Goal: Information Seeking & Learning: Learn about a topic

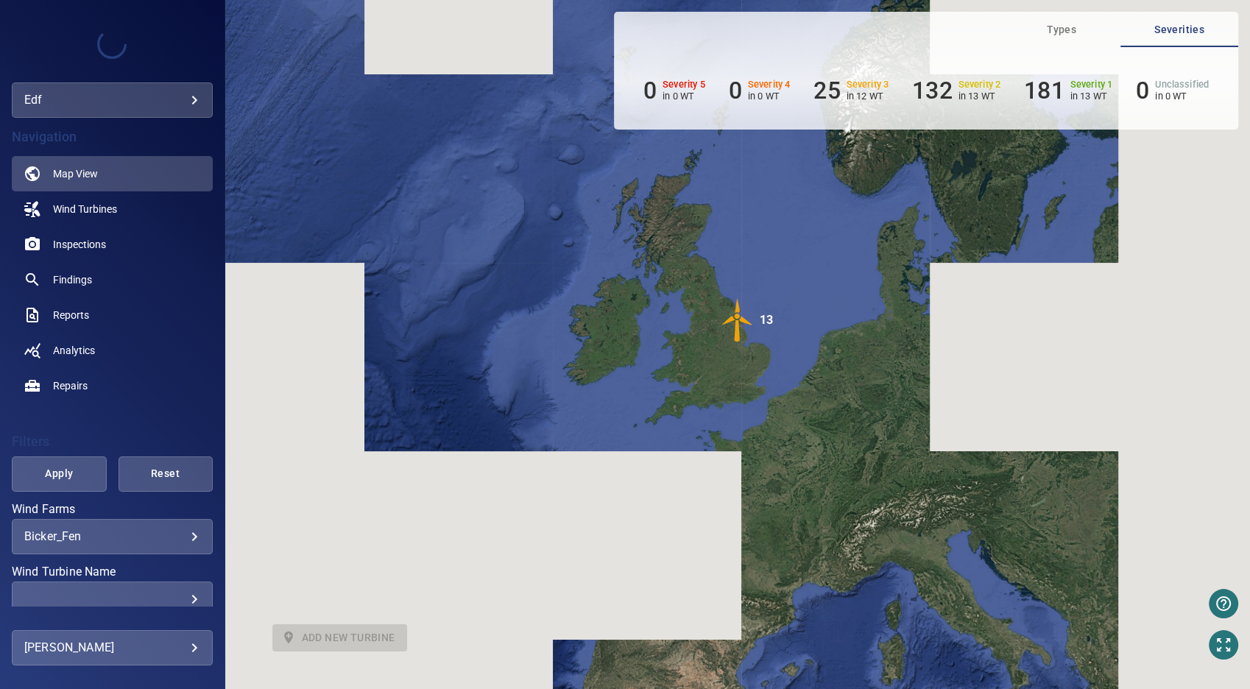
click at [183, 538] on body "**********" at bounding box center [625, 344] width 1250 height 689
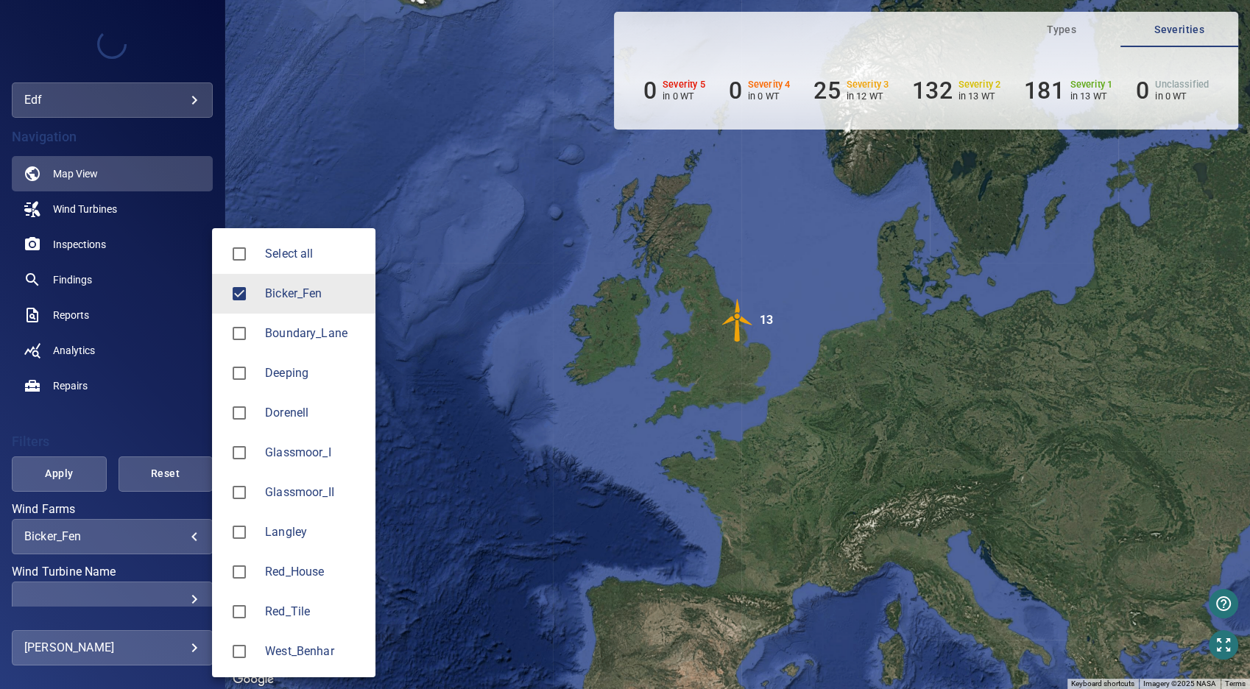
click at [280, 539] on span "Langley" at bounding box center [314, 532] width 99 height 18
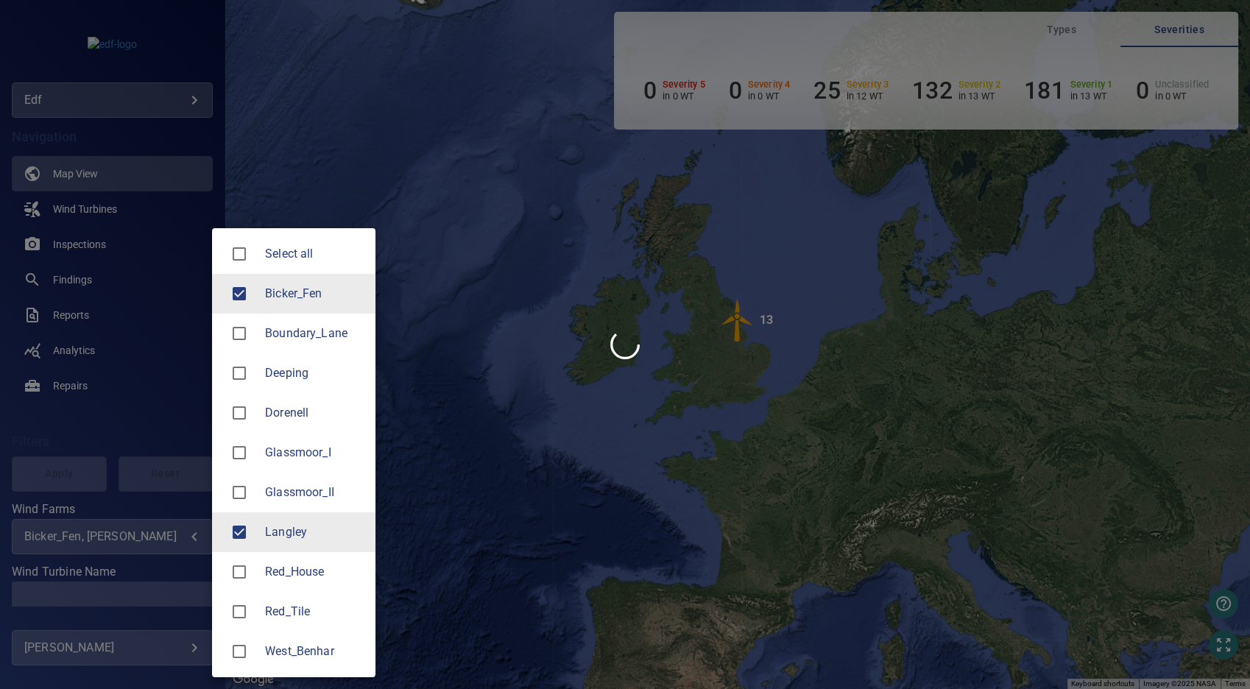
drag, startPoint x: 305, startPoint y: 286, endPoint x: 299, endPoint y: 291, distance: 8.0
click at [305, 286] on span "Bicker_Fen" at bounding box center [314, 294] width 99 height 18
type input "*******"
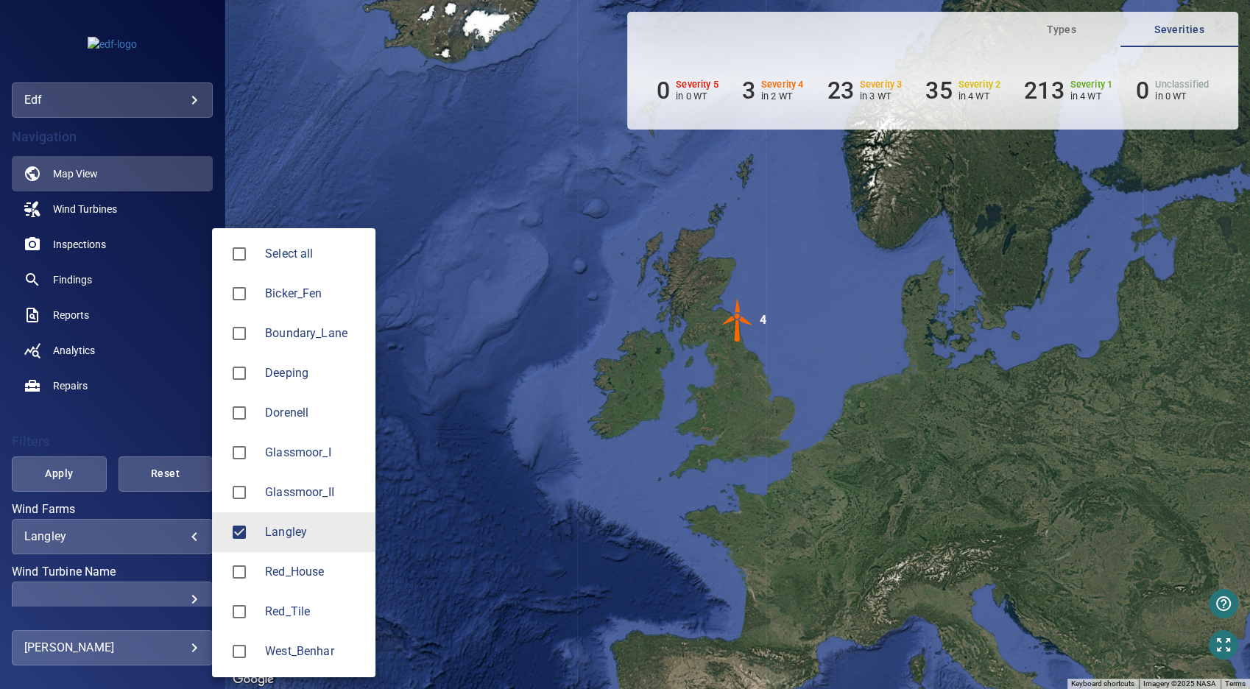
drag, startPoint x: 68, startPoint y: 475, endPoint x: 76, endPoint y: 477, distance: 7.7
click at [71, 475] on div at bounding box center [625, 344] width 1250 height 689
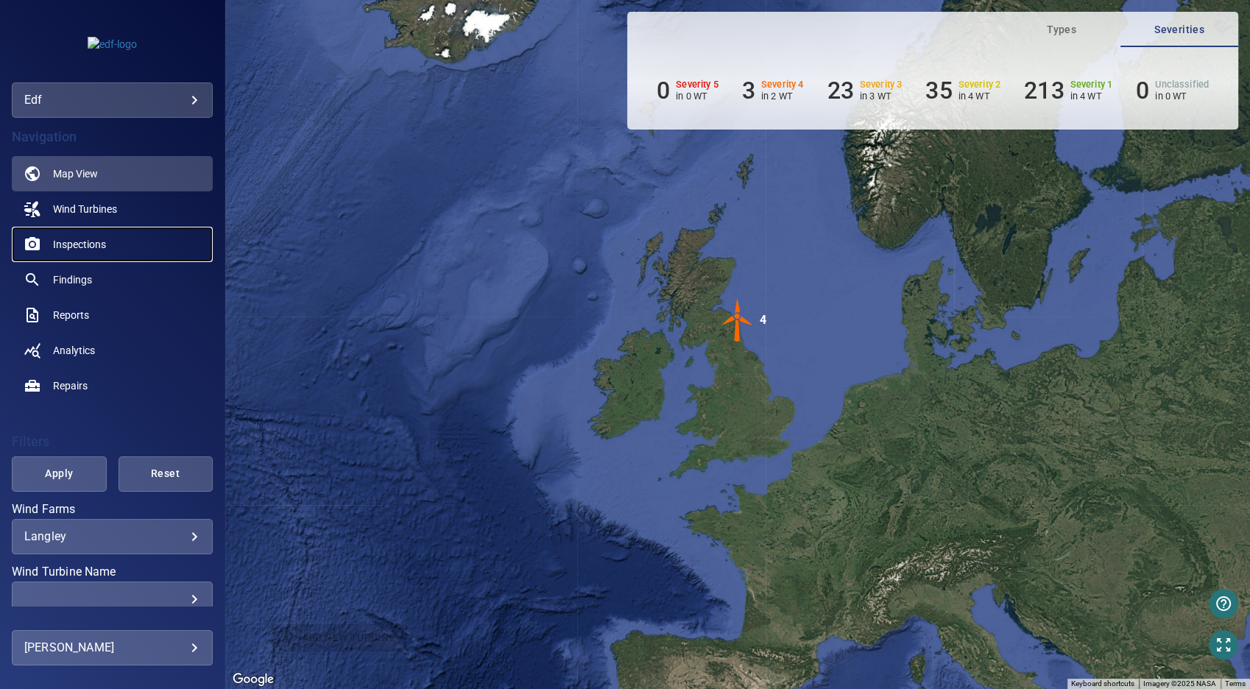
click at [94, 241] on span "Inspections" at bounding box center [79, 244] width 53 height 15
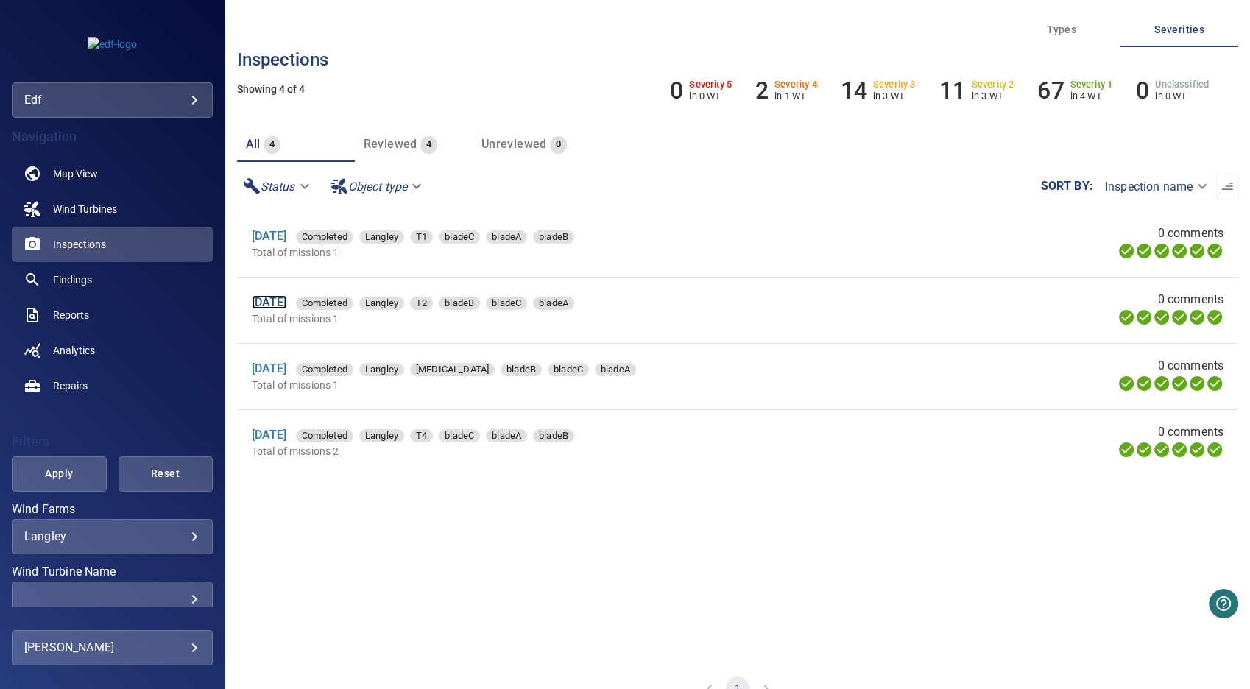
click at [264, 303] on link "[DATE]" at bounding box center [269, 302] width 35 height 14
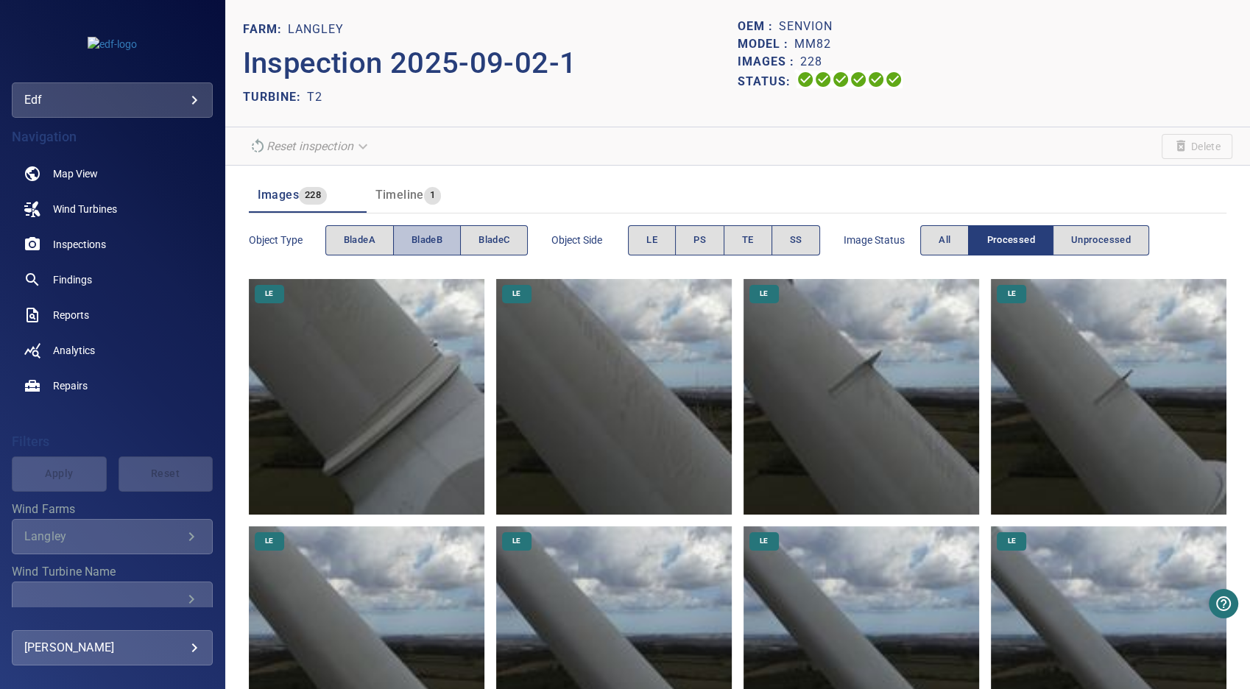
click at [447, 233] on button "bladeB" at bounding box center [427, 240] width 68 height 30
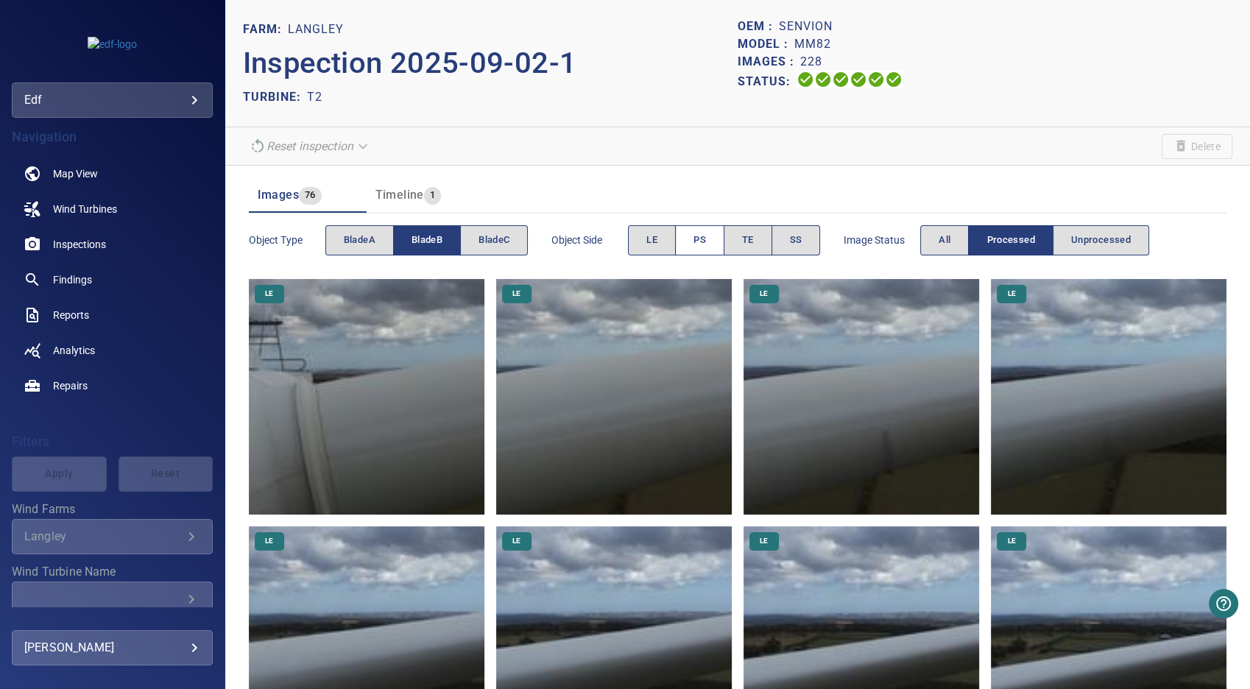
click at [702, 244] on span "PS" at bounding box center [699, 240] width 13 height 17
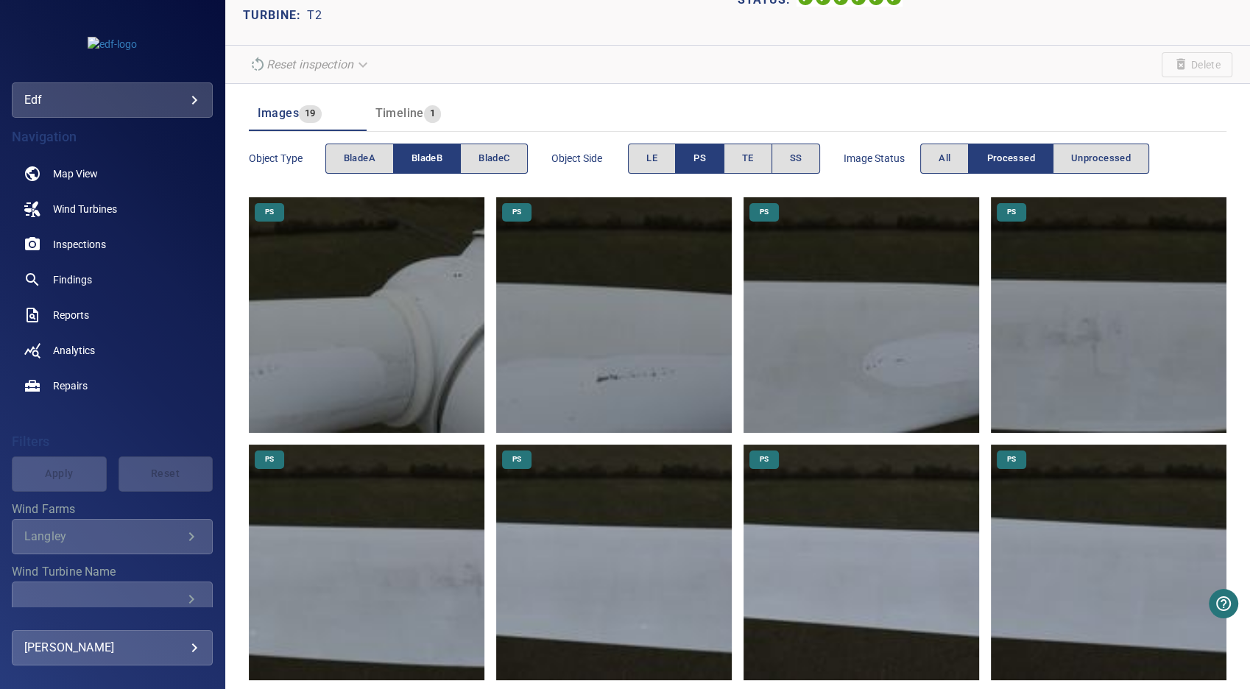
scroll to position [163, 0]
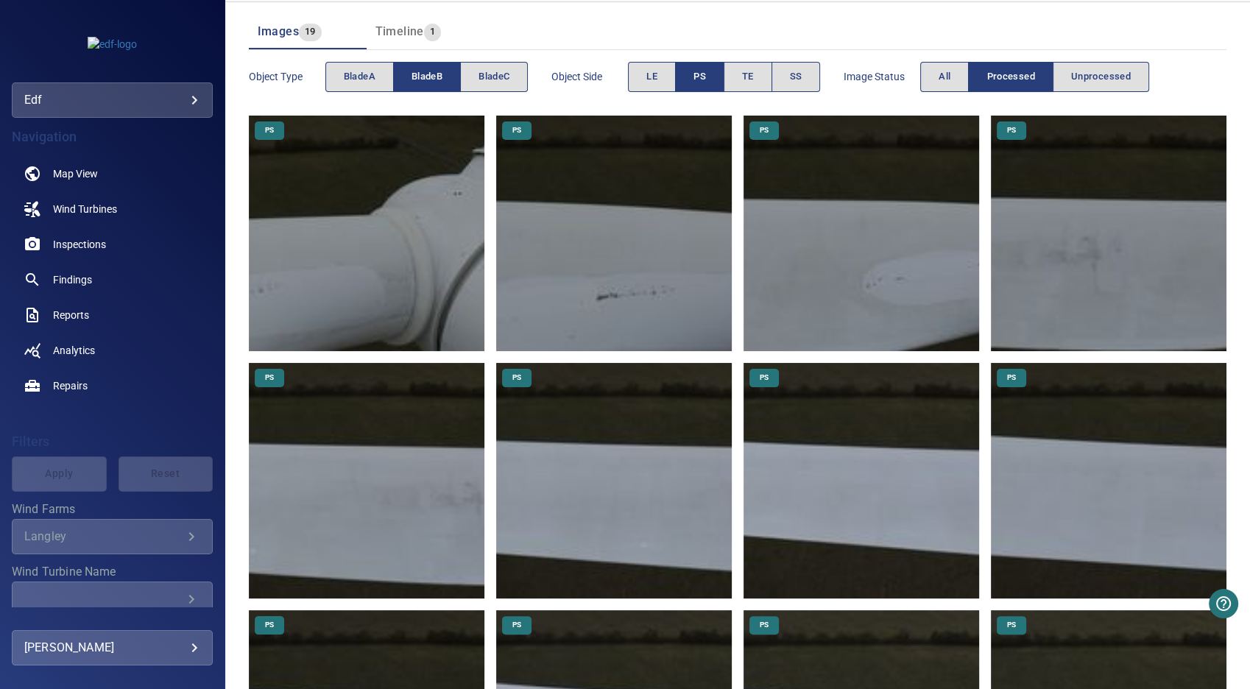
click at [612, 268] on img at bounding box center [614, 234] width 236 height 236
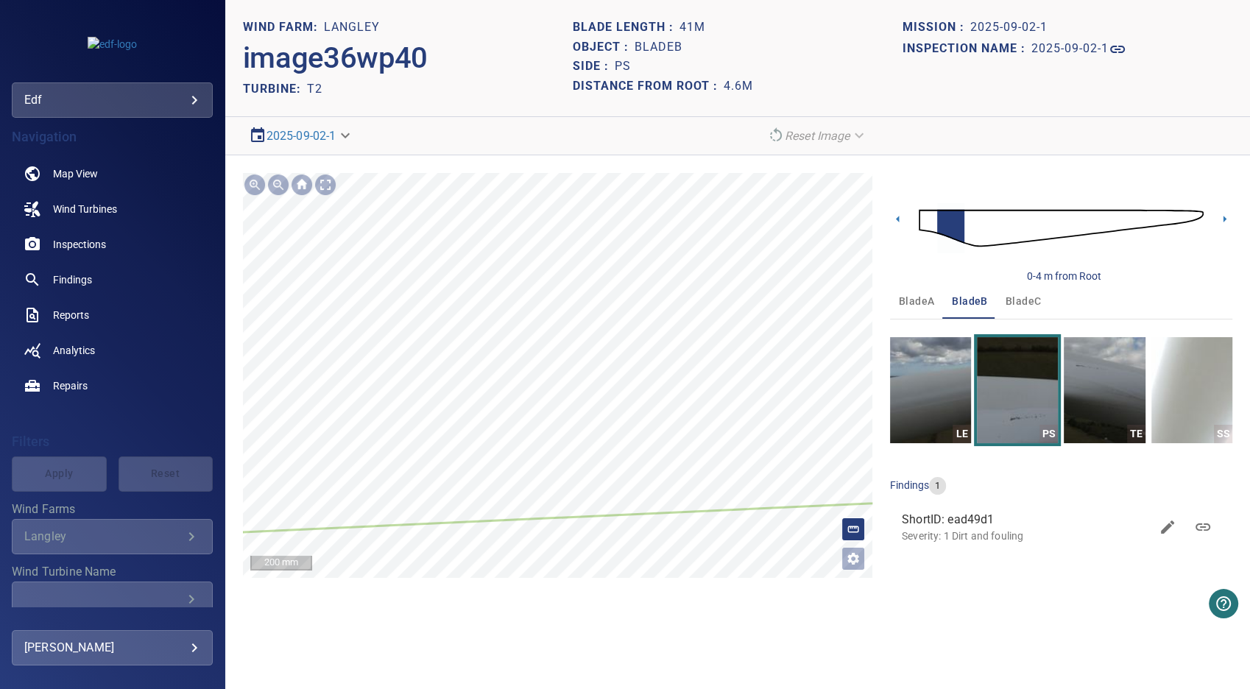
click at [903, 429] on div "**********" at bounding box center [737, 375] width 1025 height 440
click at [972, 227] on img at bounding box center [1061, 228] width 285 height 69
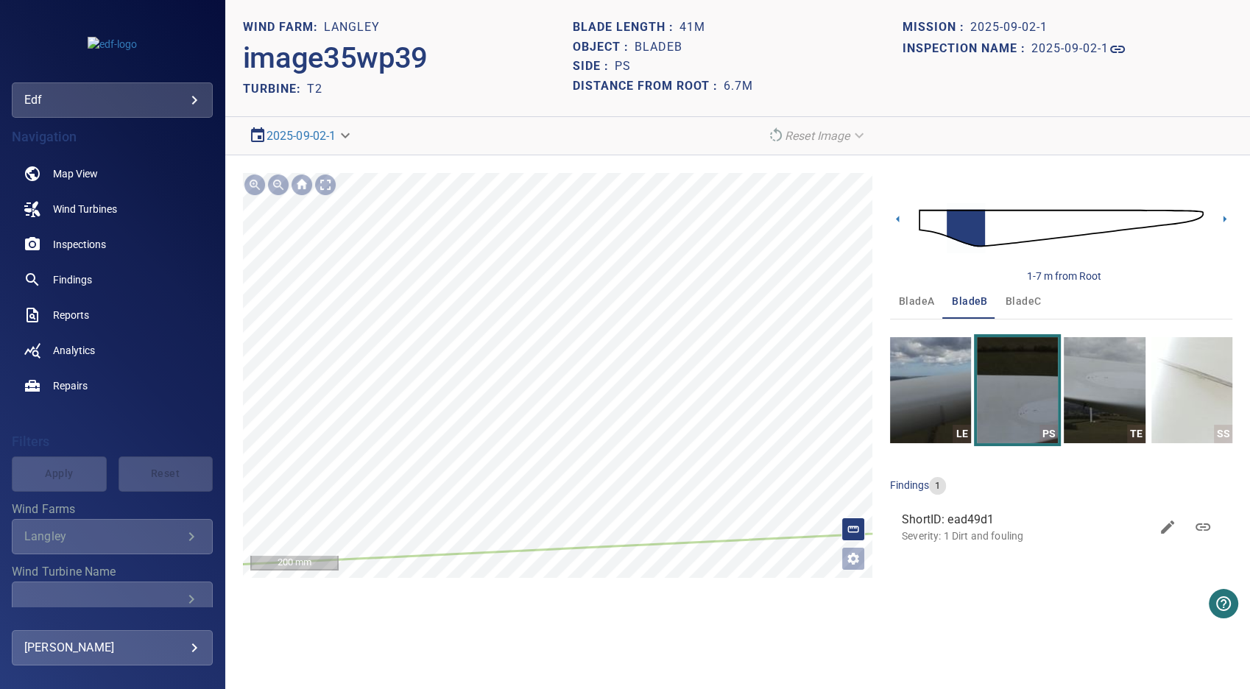
click at [241, 411] on div "**********" at bounding box center [737, 375] width 1025 height 440
click at [79, 277] on span "Findings" at bounding box center [72, 279] width 39 height 15
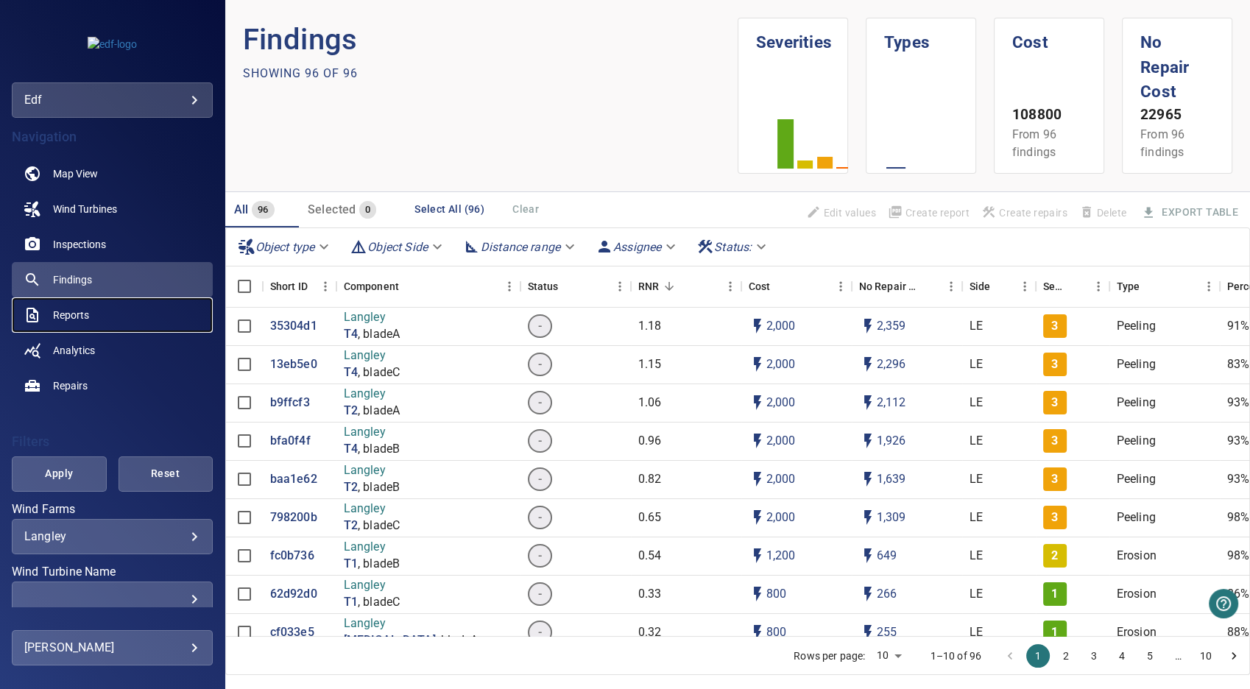
click at [82, 314] on span "Reports" at bounding box center [71, 315] width 36 height 15
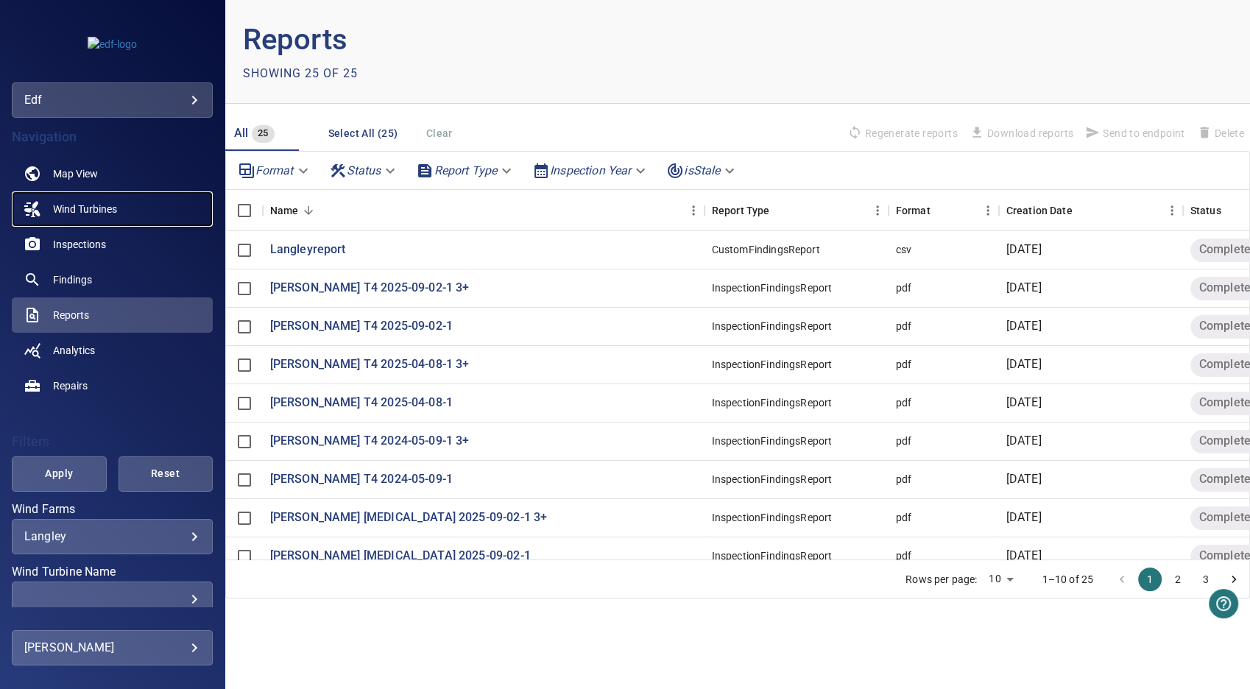
click at [88, 202] on span "Wind Turbines" at bounding box center [85, 209] width 64 height 15
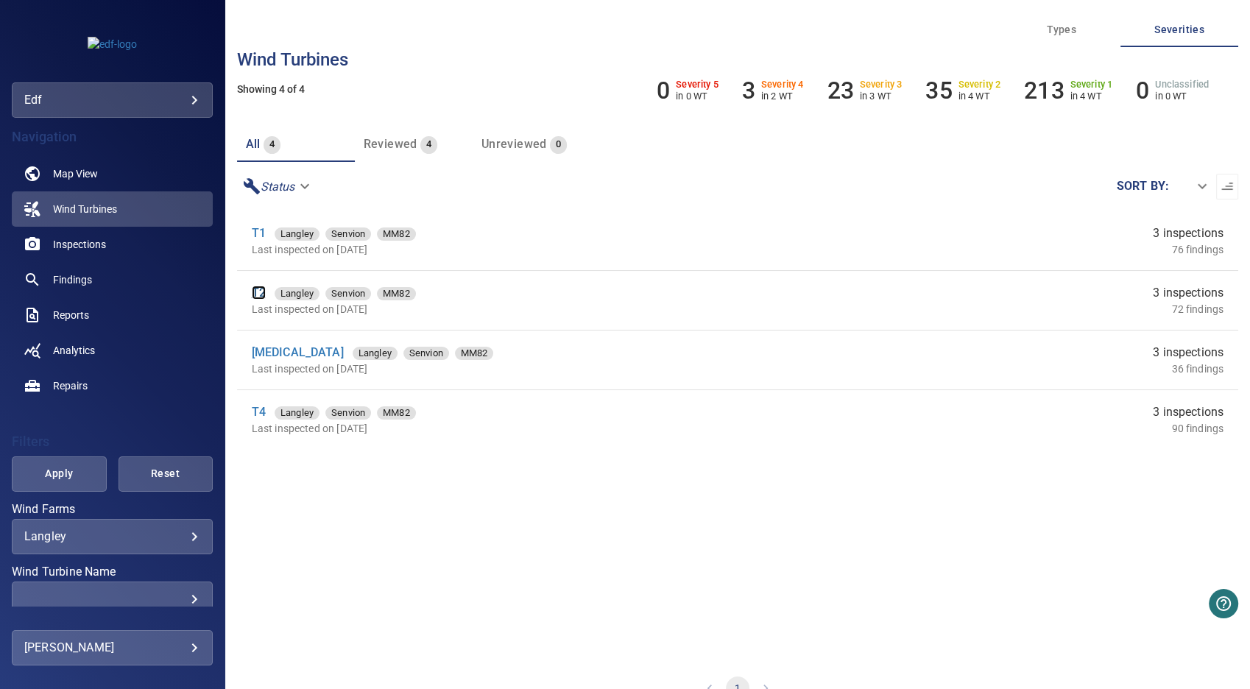
click at [260, 290] on link "T2" at bounding box center [259, 293] width 14 height 14
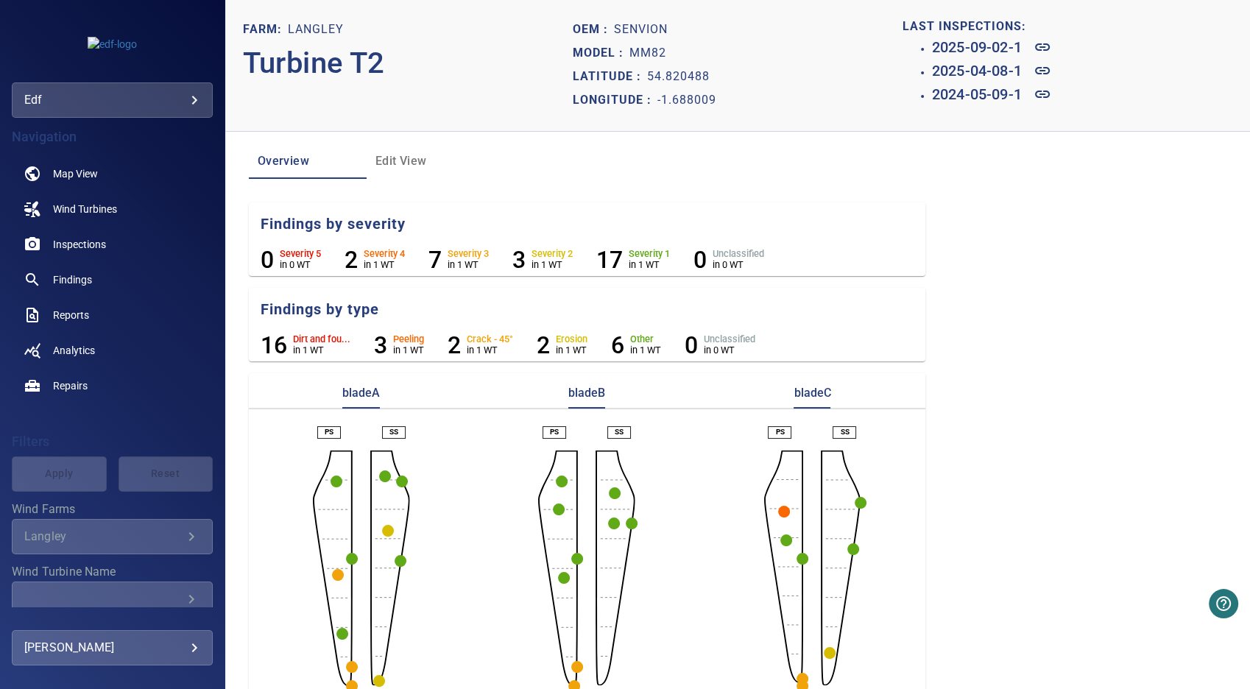
click at [562, 504] on aside at bounding box center [558, 568] width 40 height 235
click at [557, 507] on circle "button" at bounding box center [559, 510] width 12 height 12
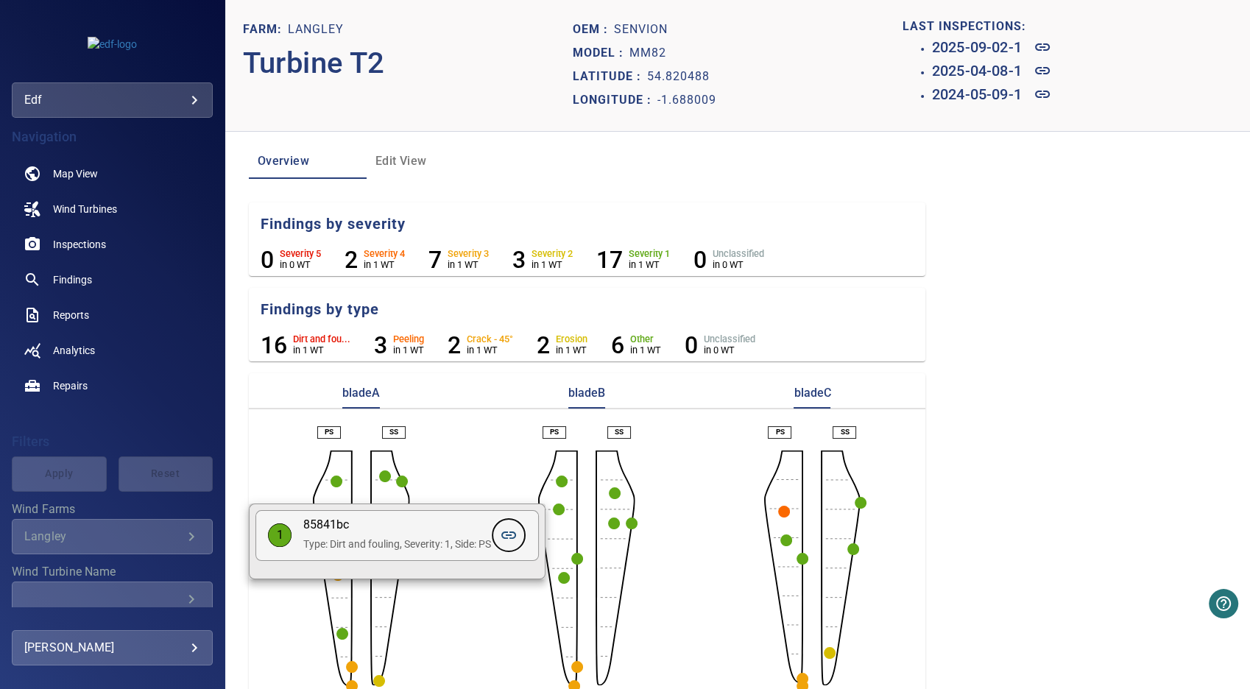
click at [518, 533] on icon at bounding box center [509, 535] width 18 height 18
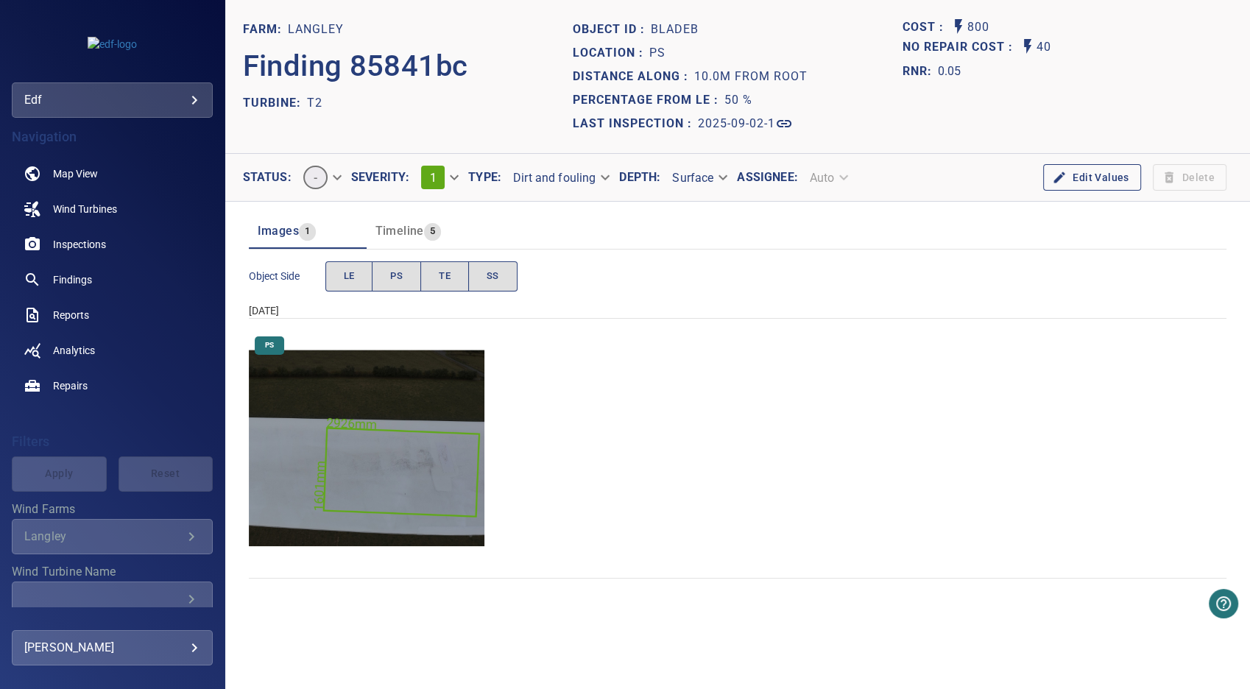
click at [419, 467] on img "Langley/T2/2025-09-02-1/2025-09-02-1/image33wp37.jpg" at bounding box center [367, 449] width 236 height 236
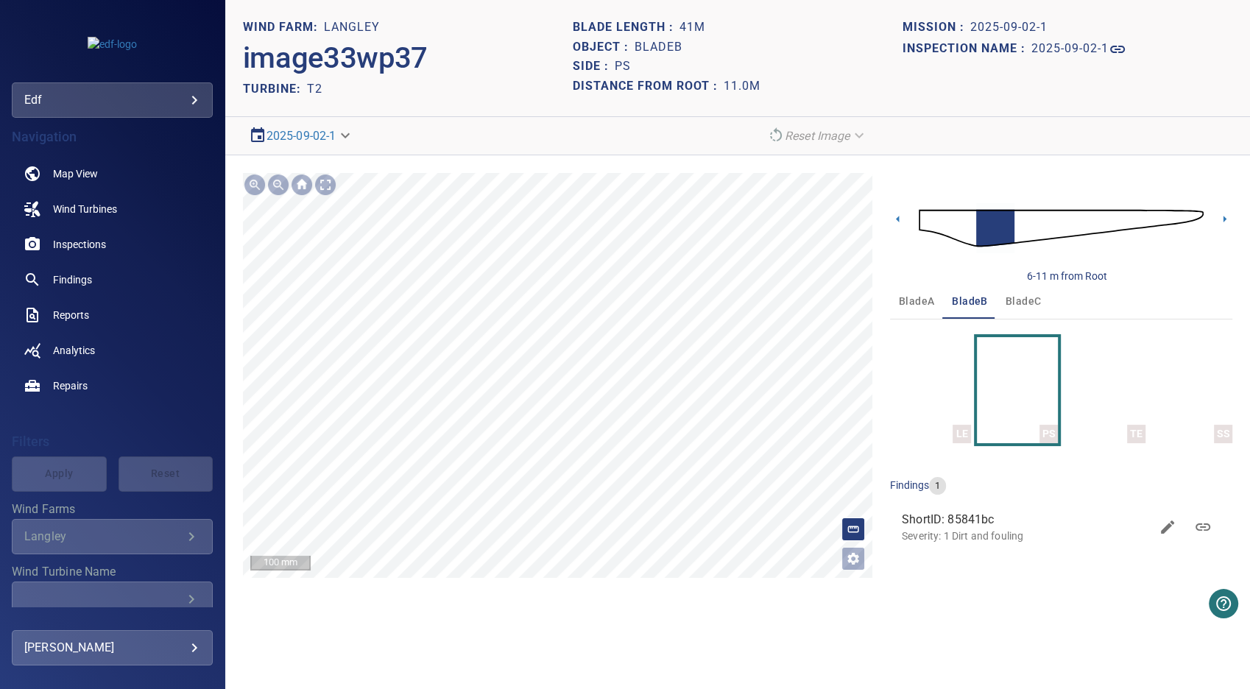
click at [436, 379] on icon at bounding box center [413, 466] width 1804 height 1036
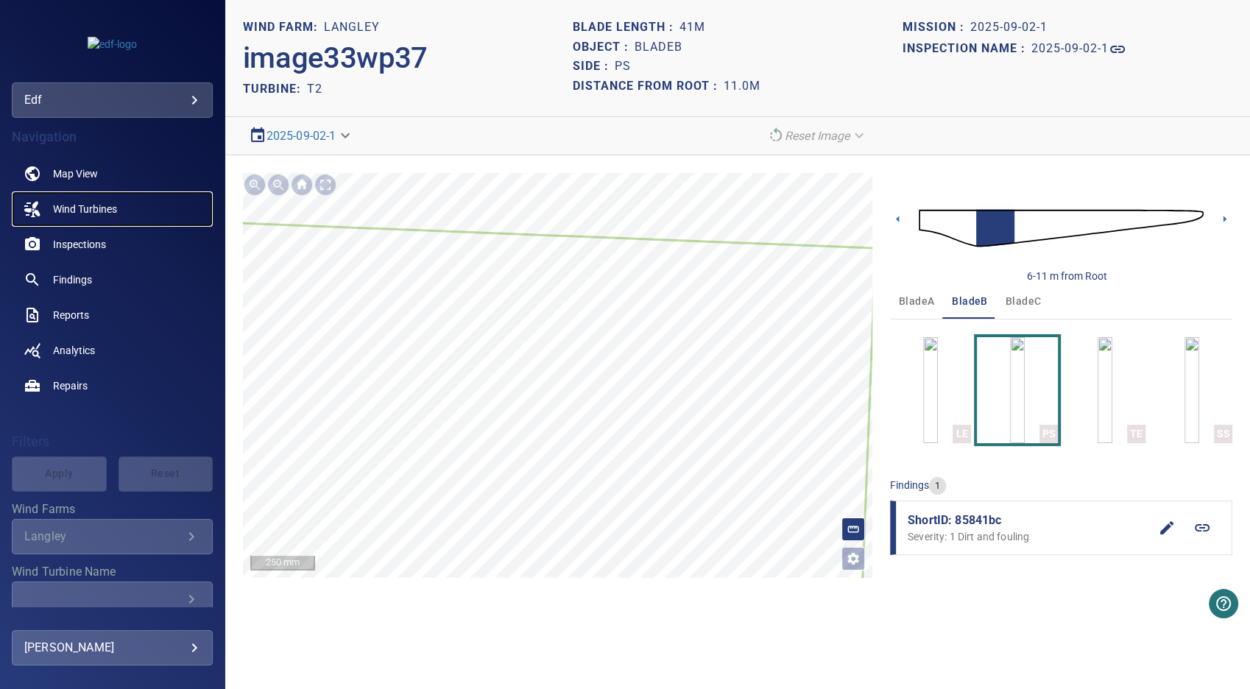
click at [106, 214] on span "Wind Turbines" at bounding box center [85, 209] width 64 height 15
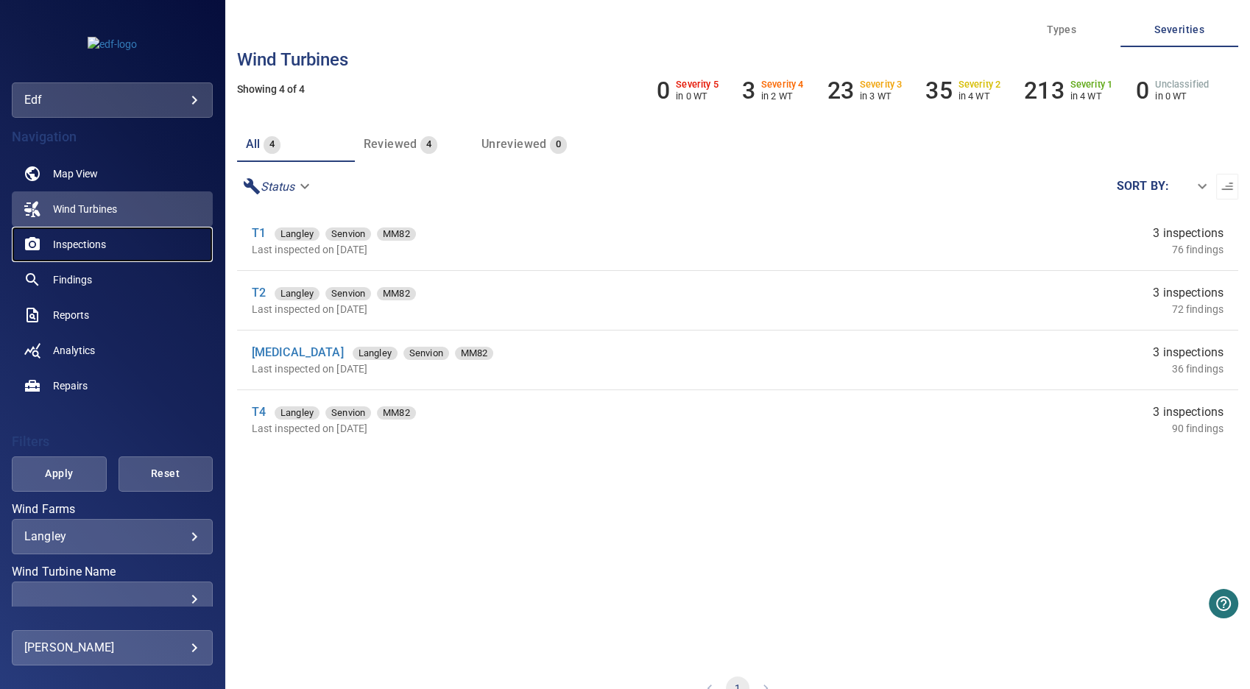
click at [88, 247] on span "Inspections" at bounding box center [79, 244] width 53 height 15
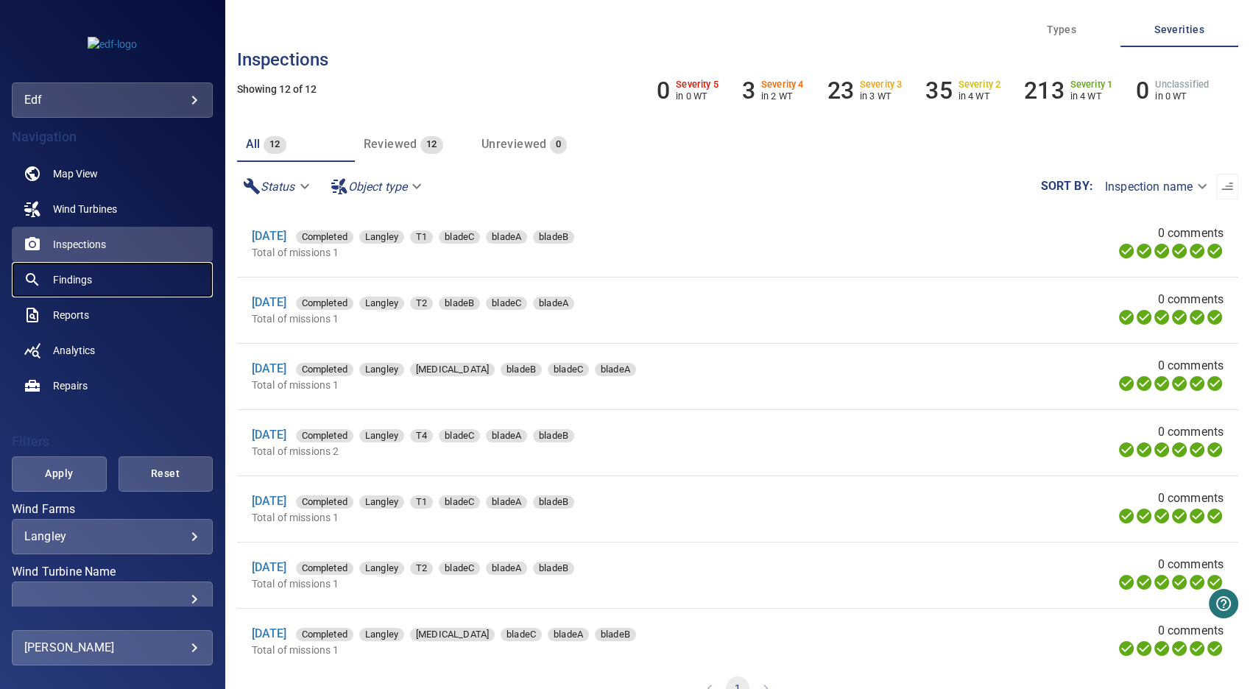
click at [82, 278] on span "Findings" at bounding box center [72, 279] width 39 height 15
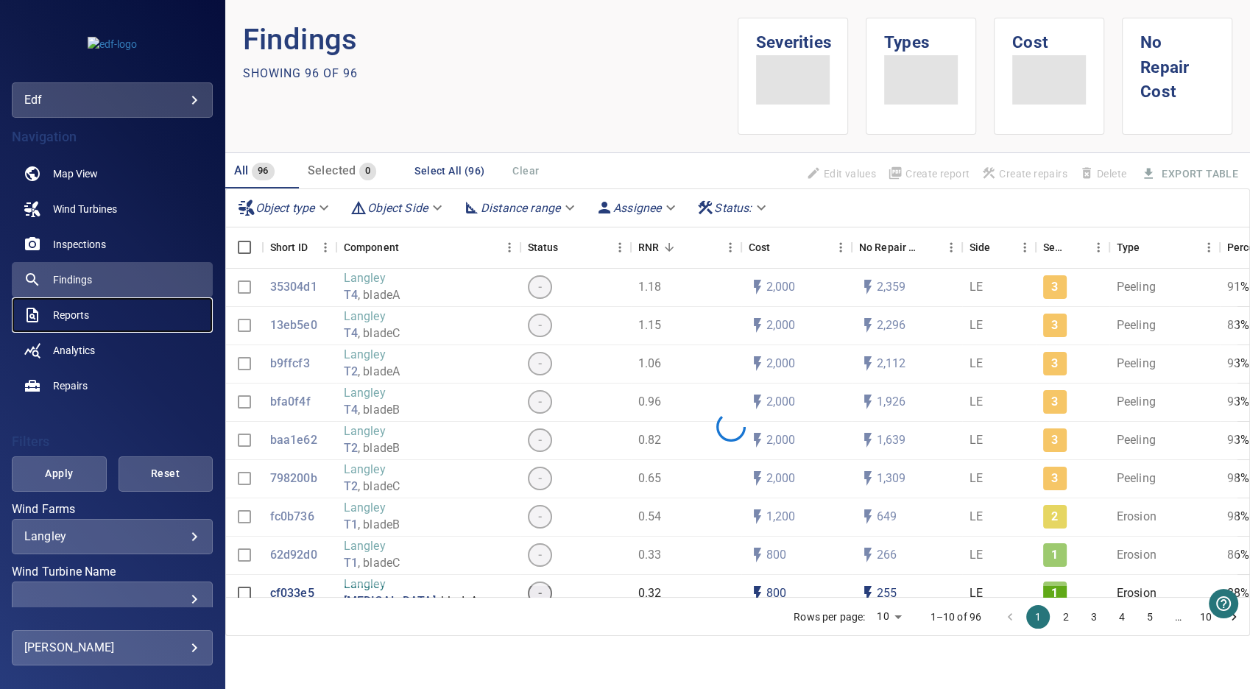
click at [82, 313] on span "Reports" at bounding box center [71, 315] width 36 height 15
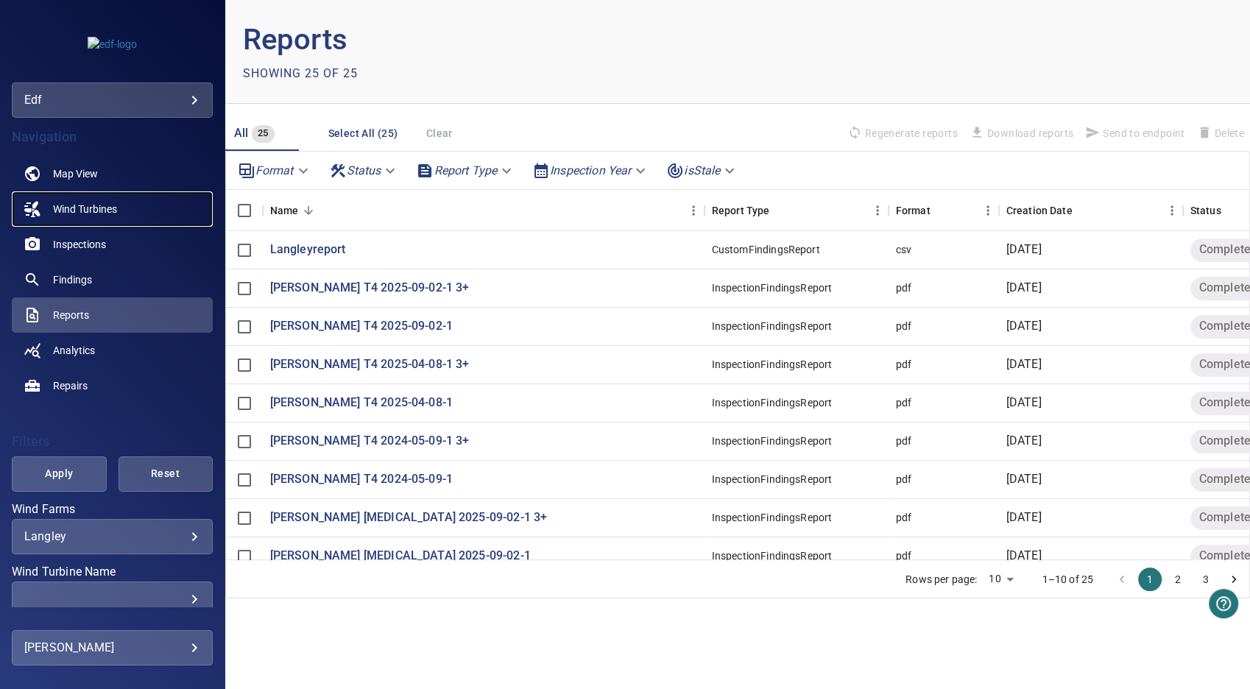
click at [90, 211] on span "Wind Turbines" at bounding box center [85, 209] width 64 height 15
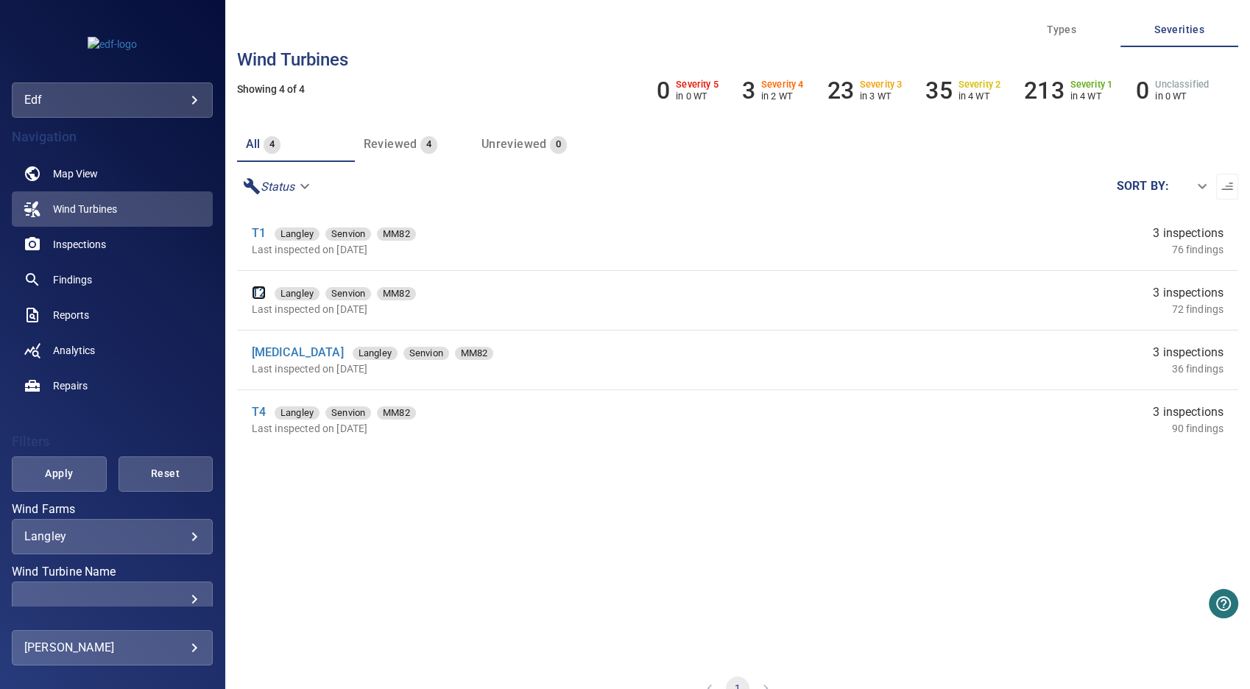
click at [259, 288] on link "T2" at bounding box center [259, 293] width 14 height 14
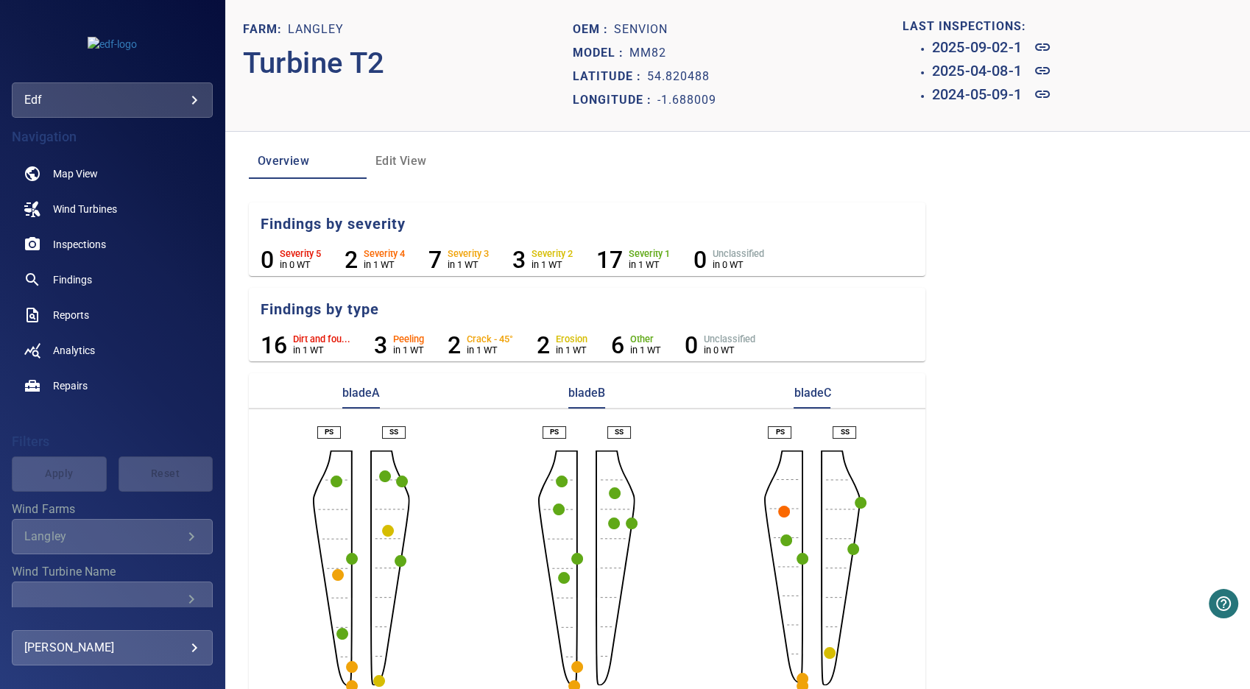
click at [339, 477] on circle "button" at bounding box center [337, 482] width 12 height 12
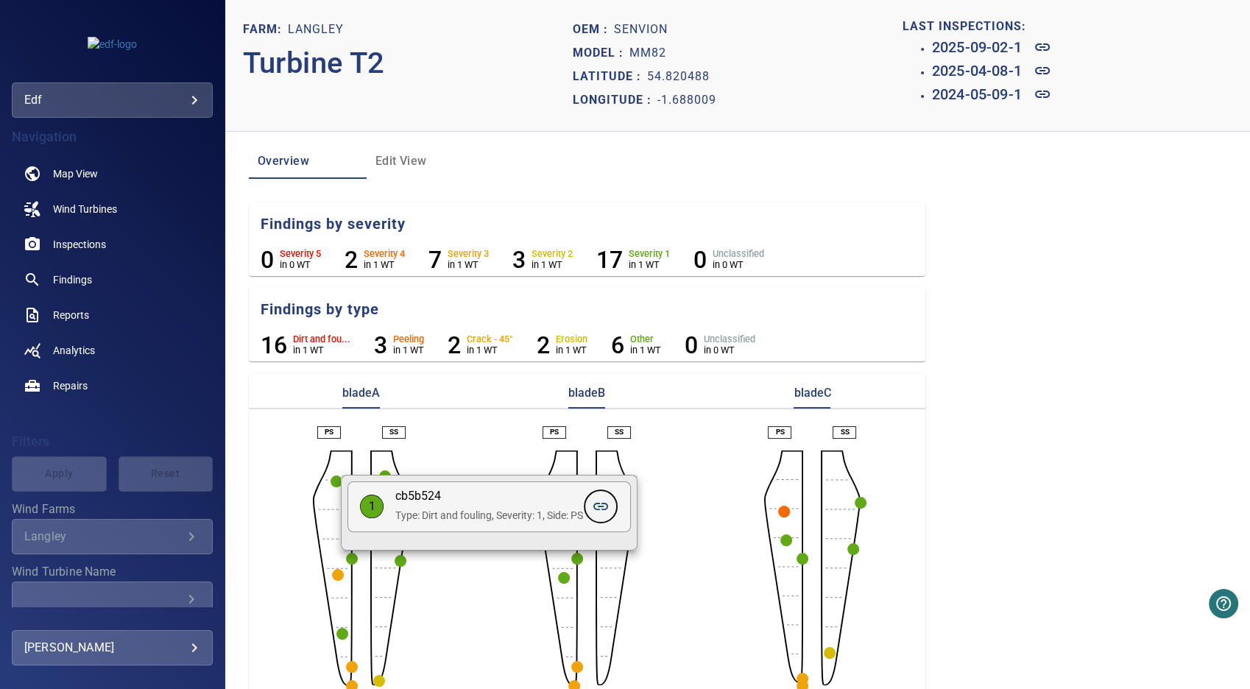
click at [610, 510] on icon at bounding box center [601, 507] width 18 height 18
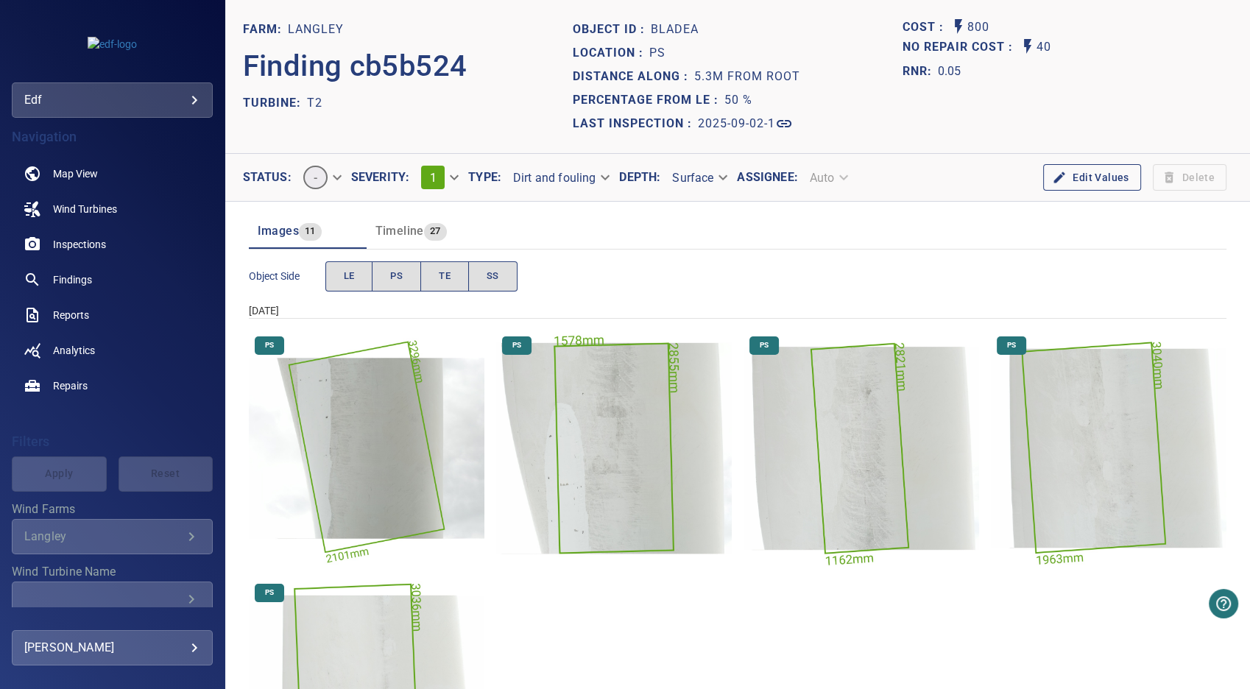
click at [601, 481] on img "Langley/T2/2025-09-02-1/2025-09-02-1/image187wp199.jpg" at bounding box center [614, 449] width 236 height 236
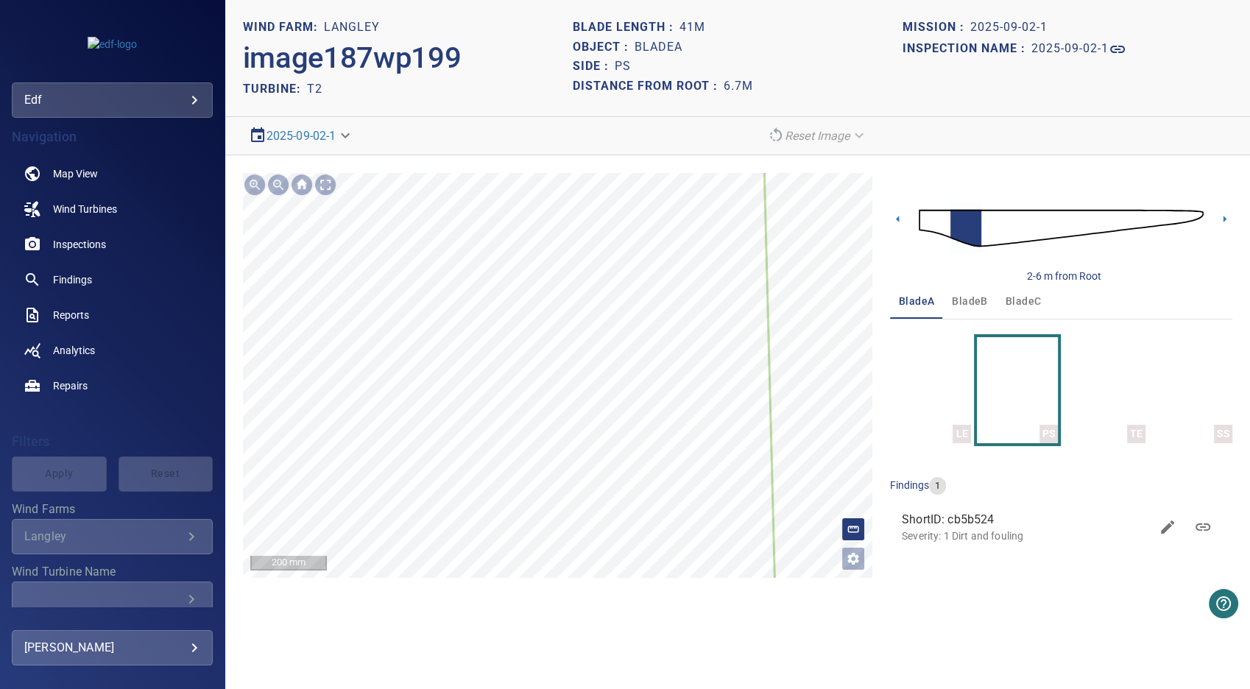
click at [562, 325] on icon at bounding box center [449, 226] width 657 height 1152
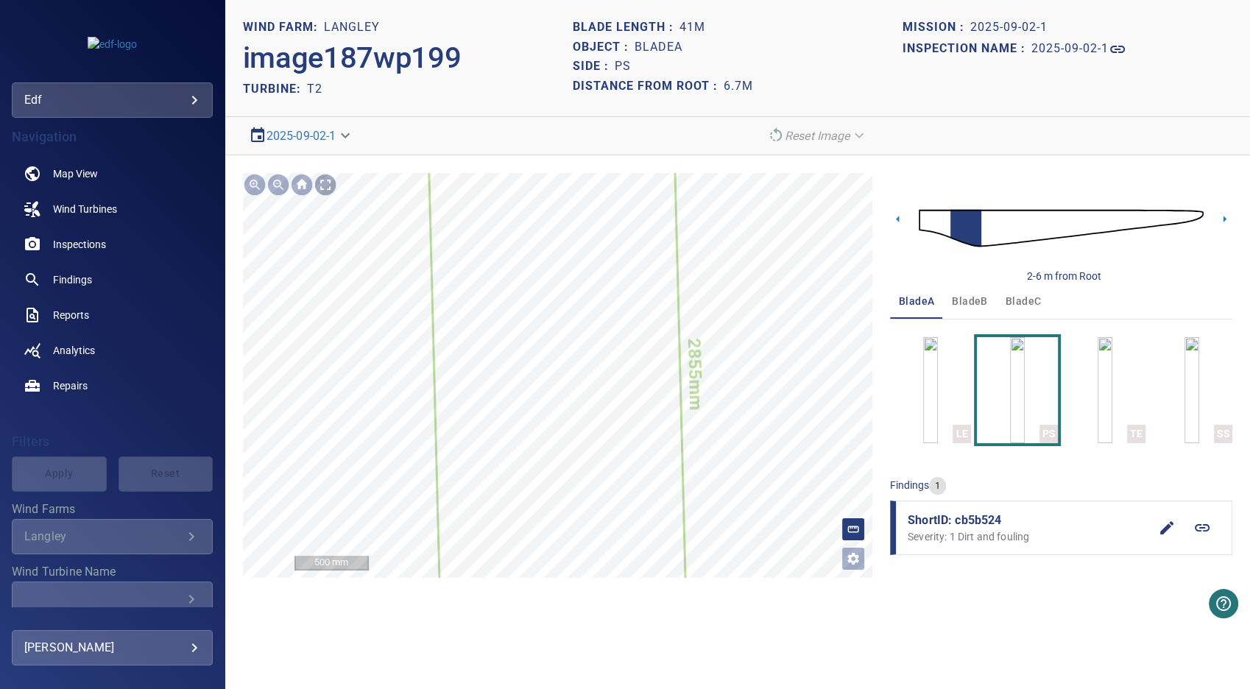
click at [330, 180] on div at bounding box center [326, 185] width 24 height 24
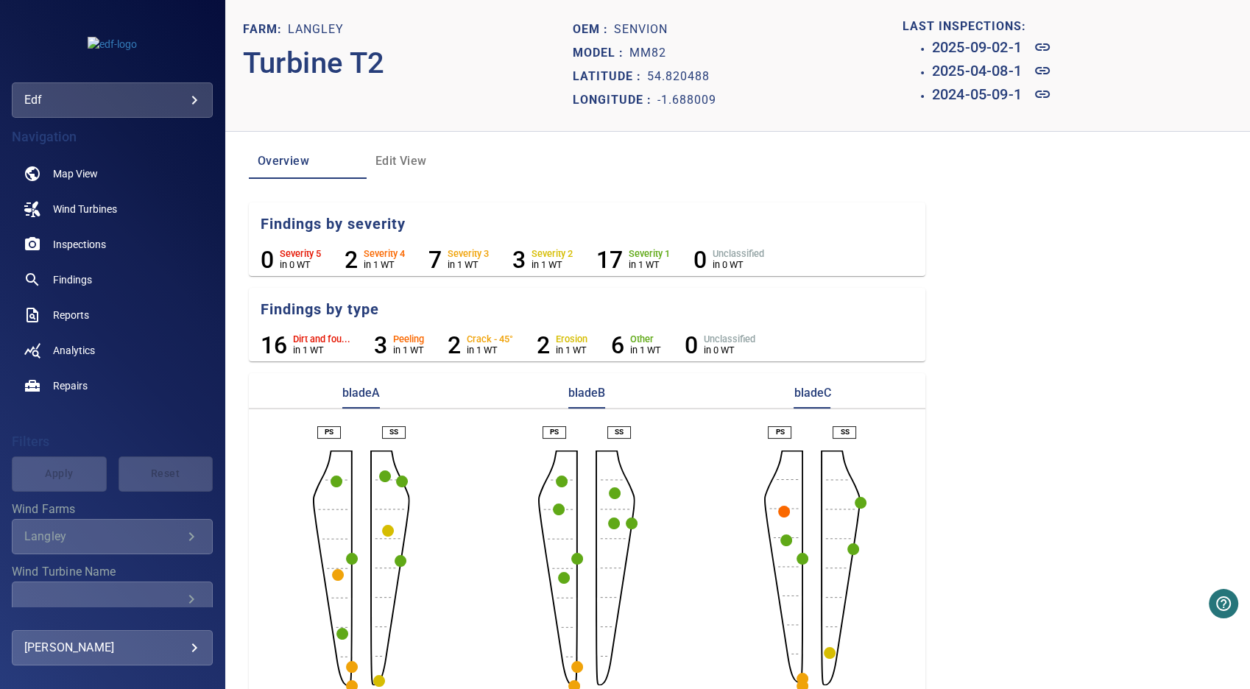
click at [778, 511] on circle "button" at bounding box center [784, 512] width 12 height 12
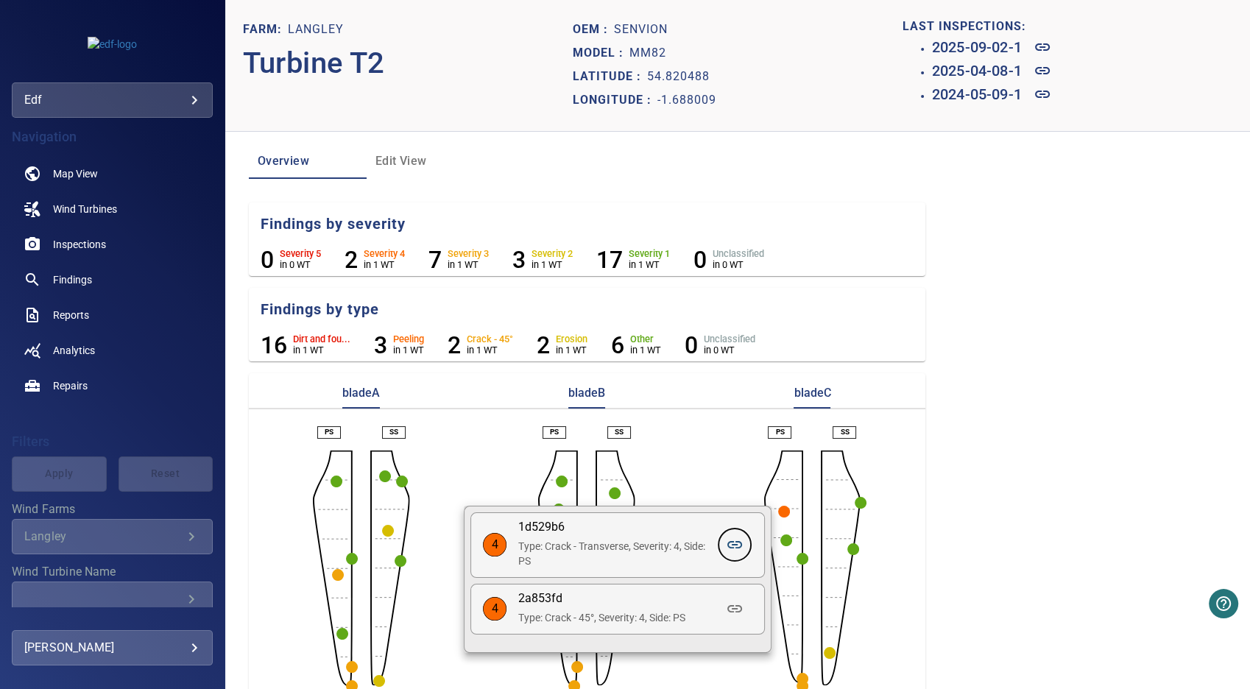
click at [735, 547] on icon at bounding box center [735, 545] width 18 height 18
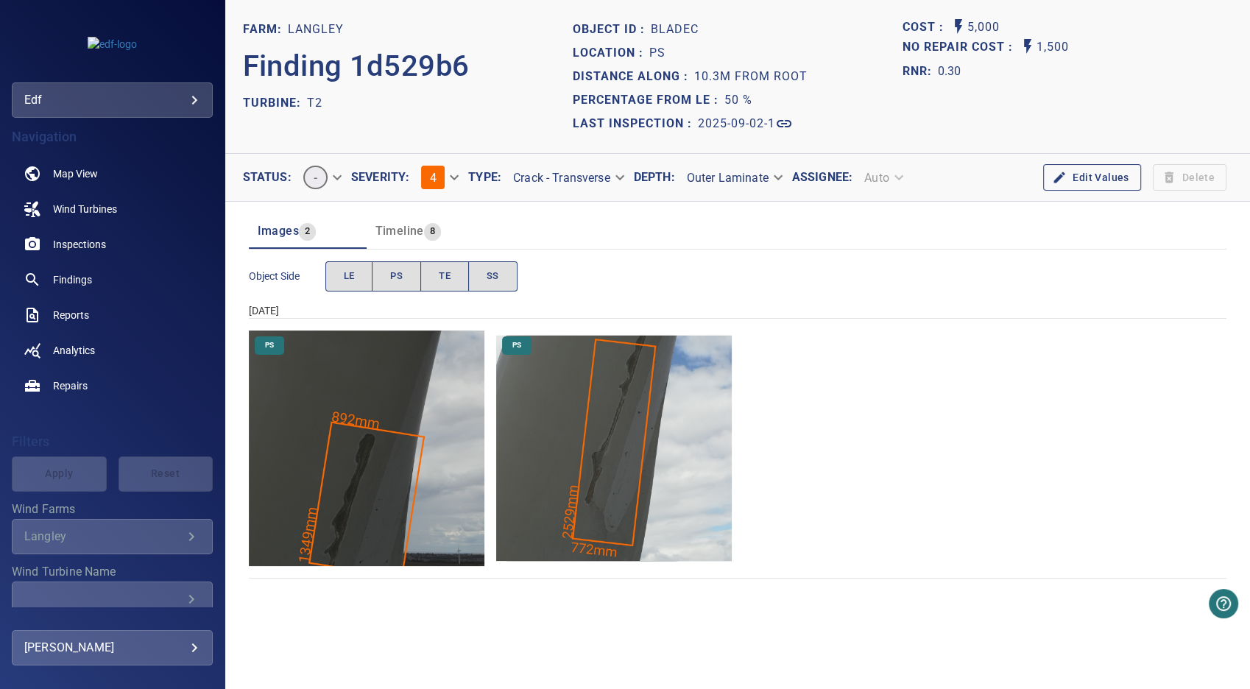
click at [606, 429] on img "Langley/T2/2025-09-02-1/2025-09-02-1/image111wp117.jpg" at bounding box center [614, 449] width 236 height 236
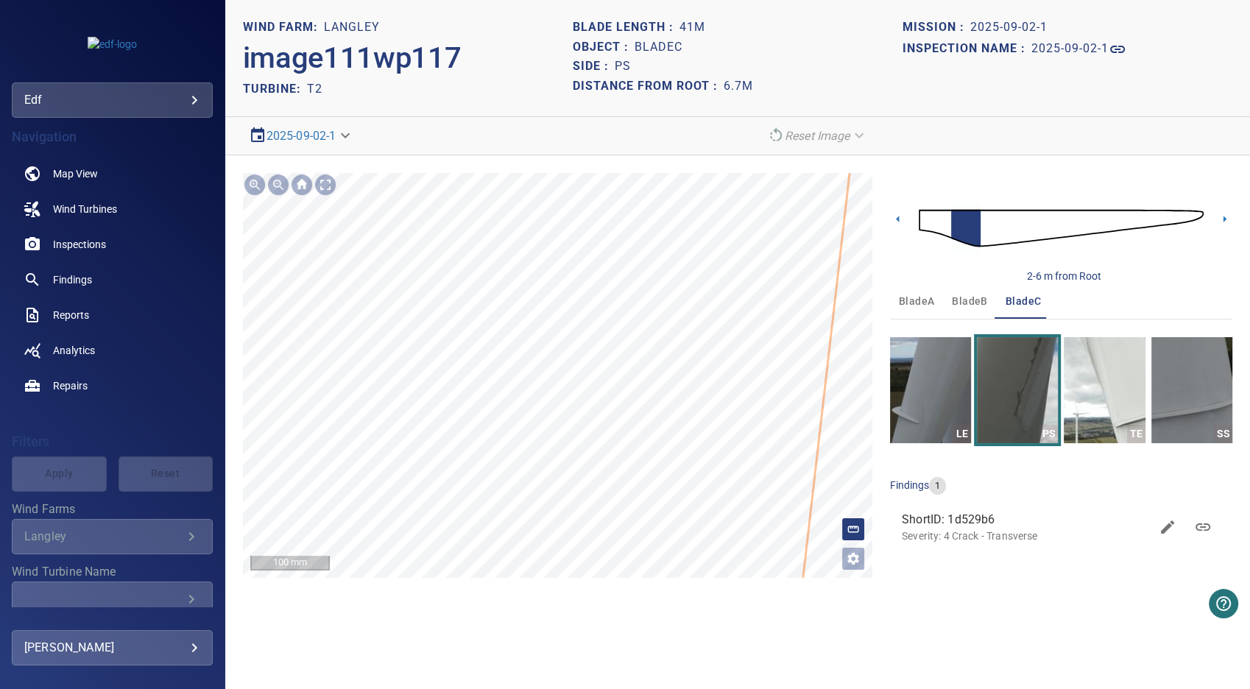
click at [559, 528] on icon at bounding box center [514, 382] width 844 height 2076
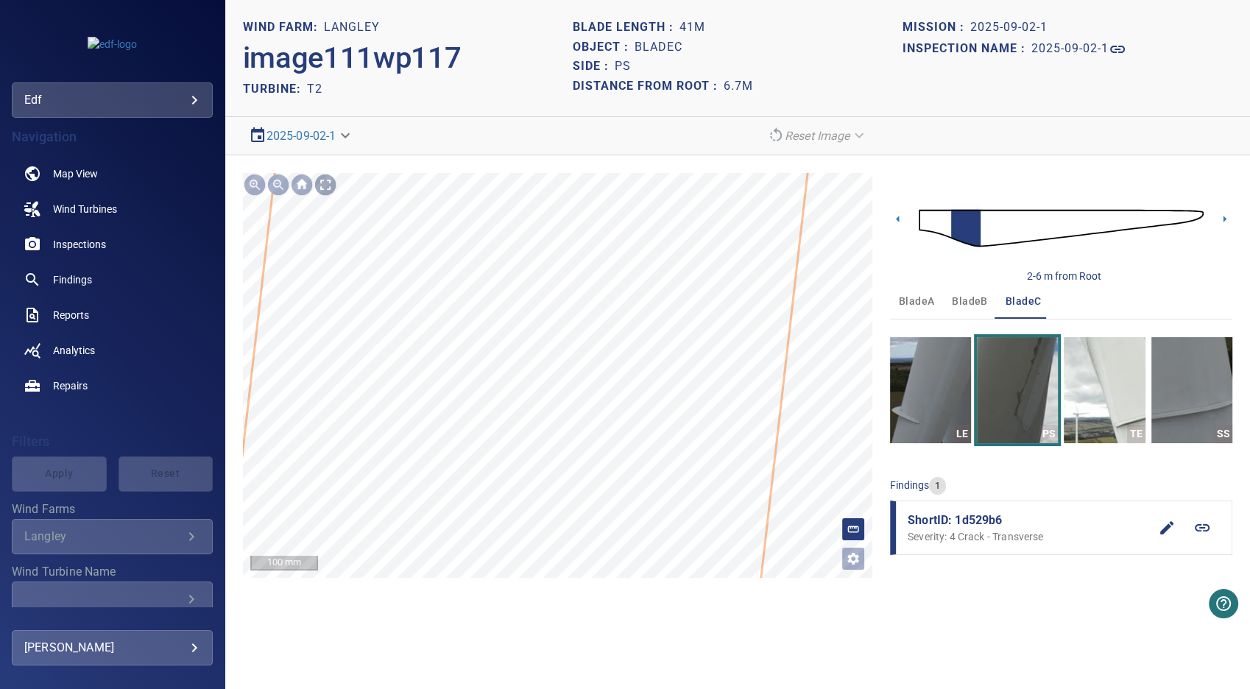
click at [323, 187] on div at bounding box center [326, 185] width 24 height 24
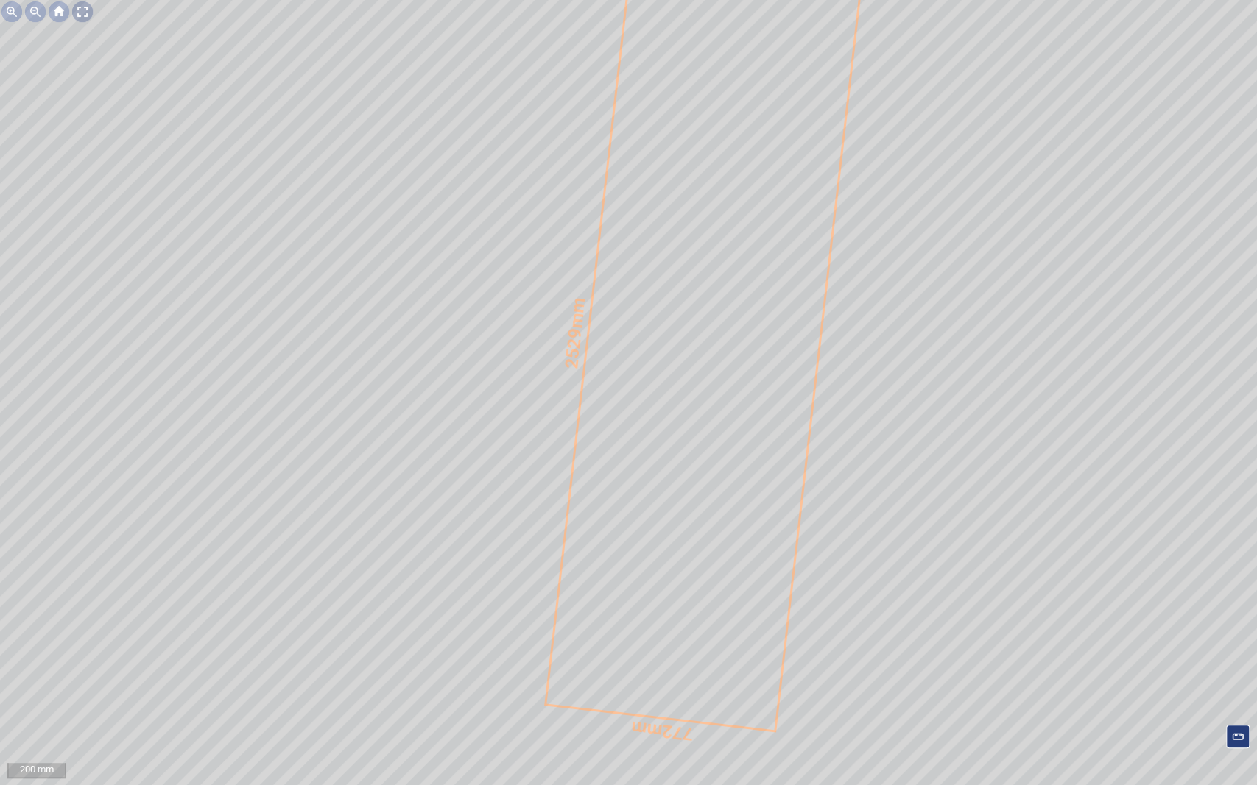
click at [85, 7] on div at bounding box center [83, 12] width 24 height 24
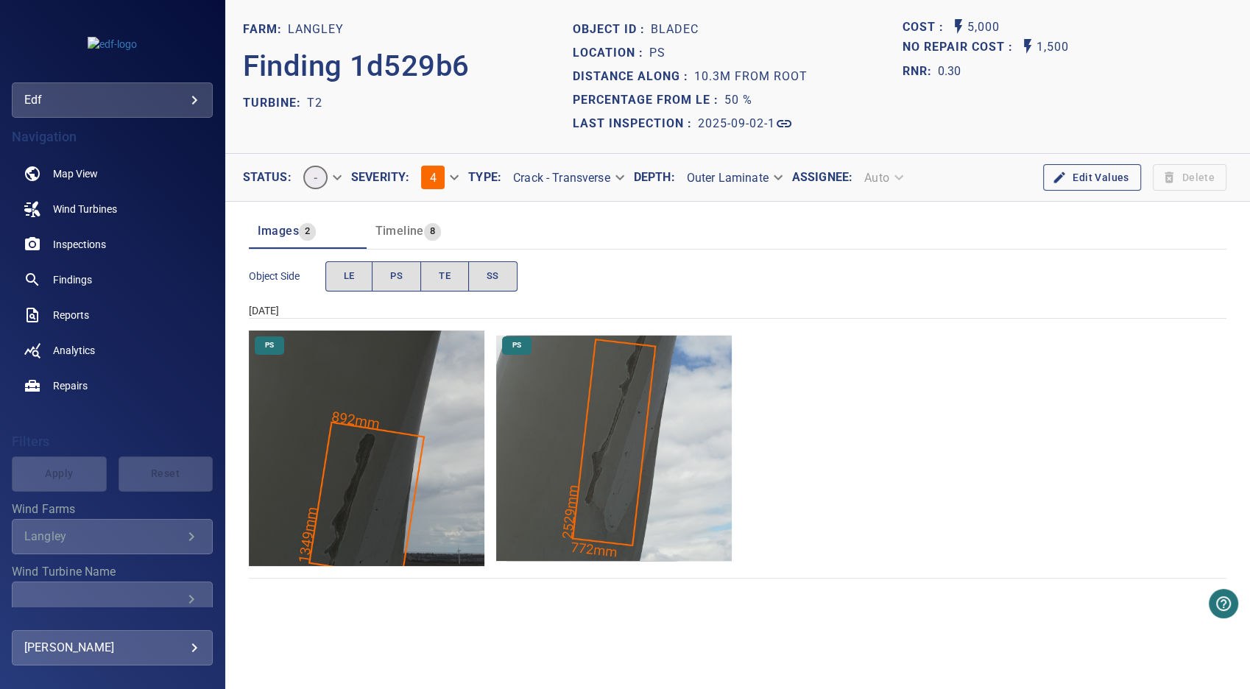
click at [406, 232] on span "Timeline" at bounding box center [399, 231] width 49 height 14
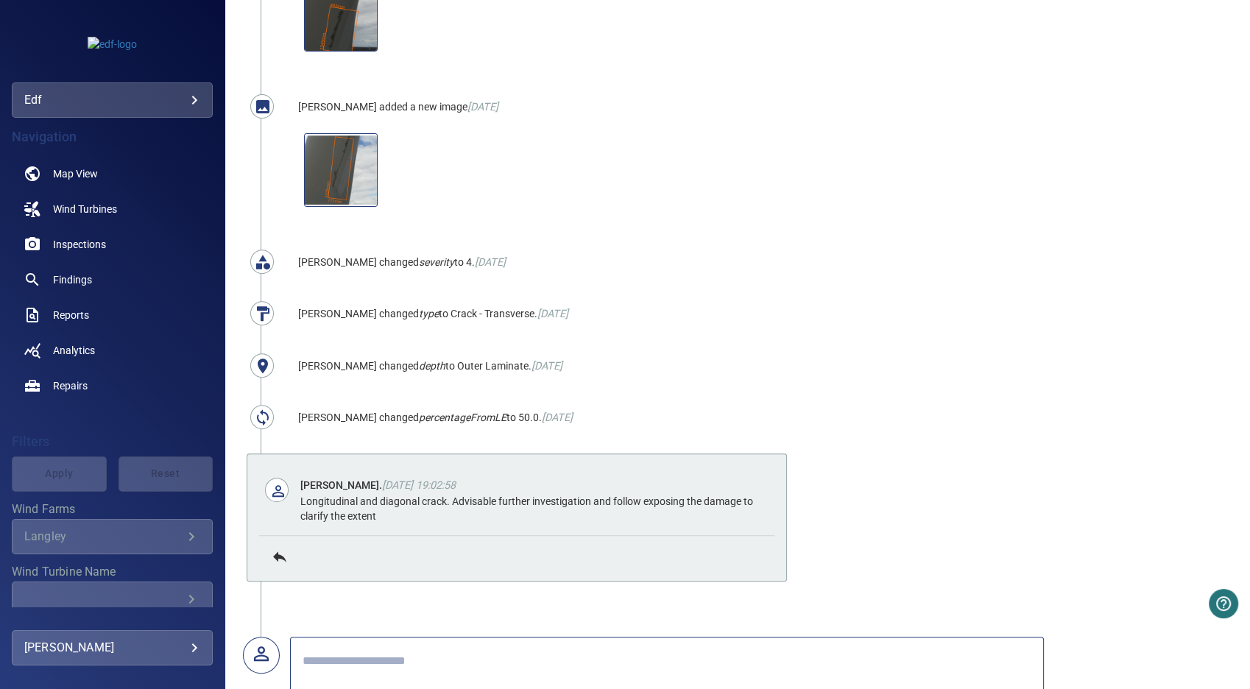
scroll to position [490, 0]
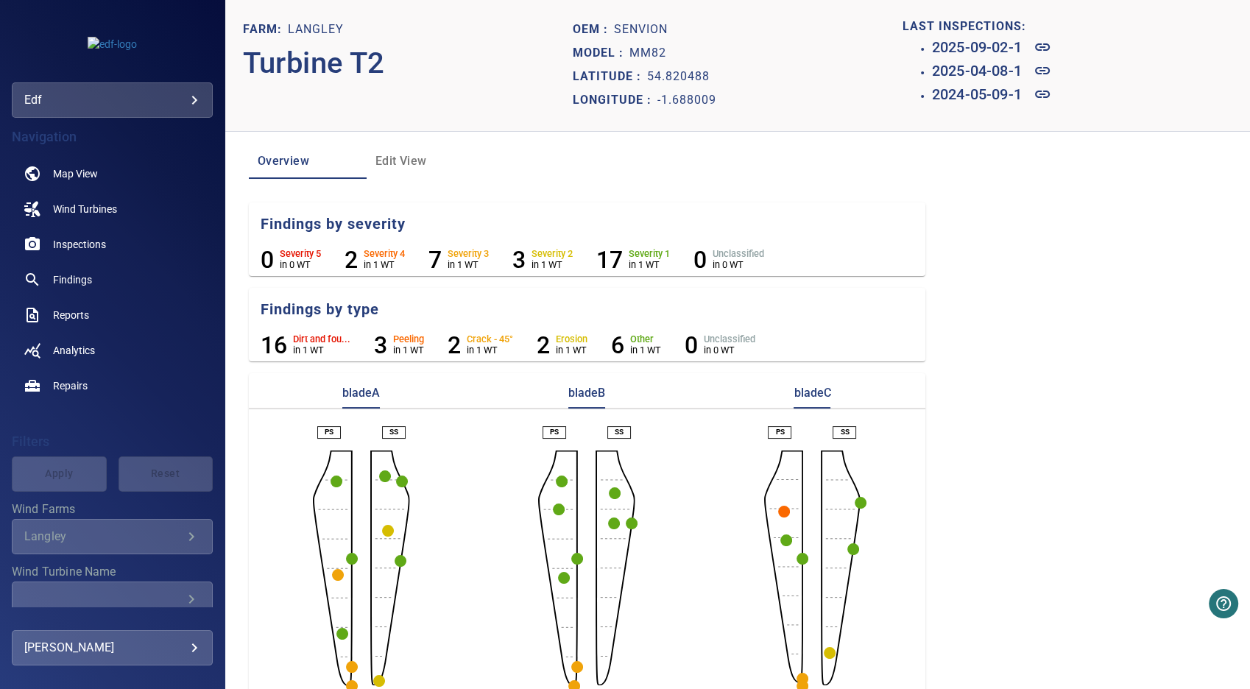
click at [780, 535] on circle "button" at bounding box center [786, 540] width 12 height 12
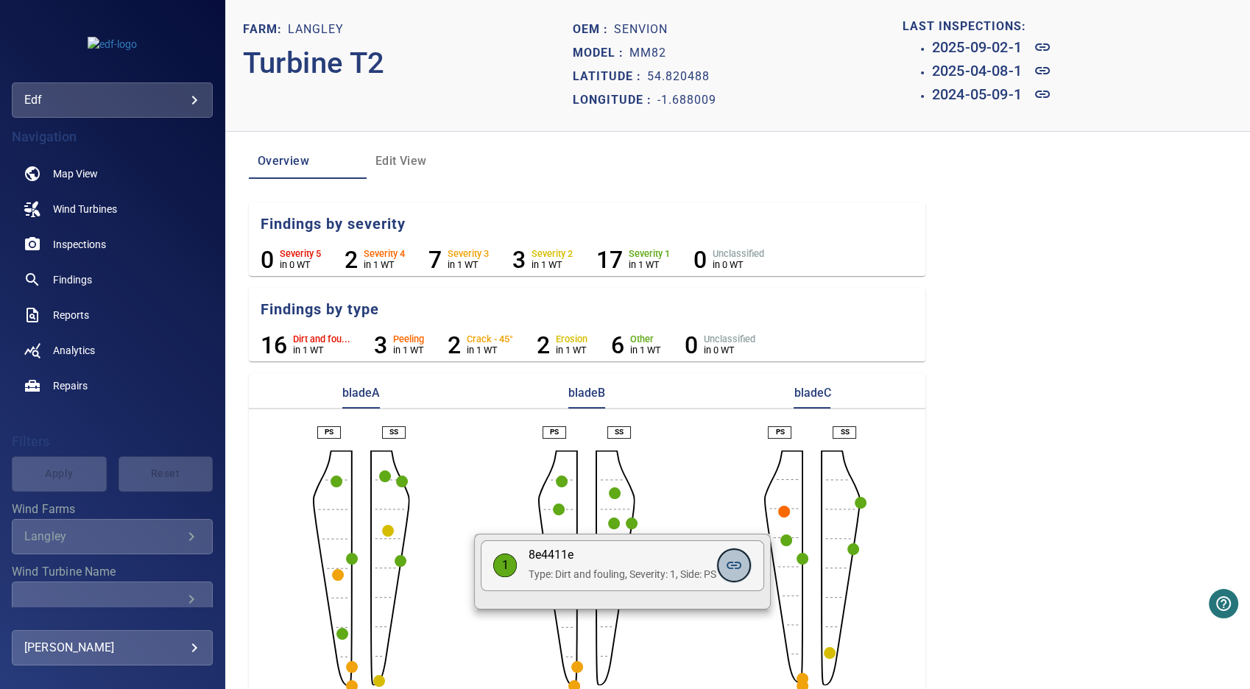
click at [730, 566] on icon at bounding box center [734, 566] width 18 height 18
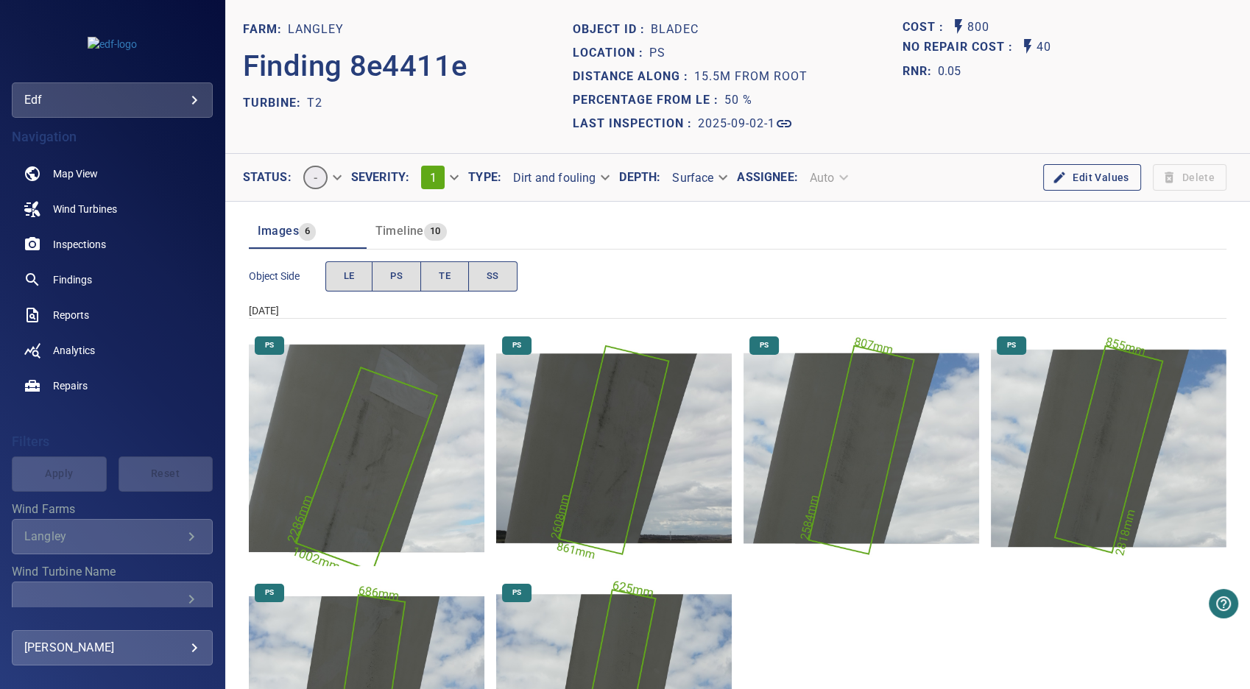
click at [363, 474] on img "Langley/T2/2025-09-02-1/2025-09-02-1/image107wp113.jpg" at bounding box center [367, 449] width 236 height 236
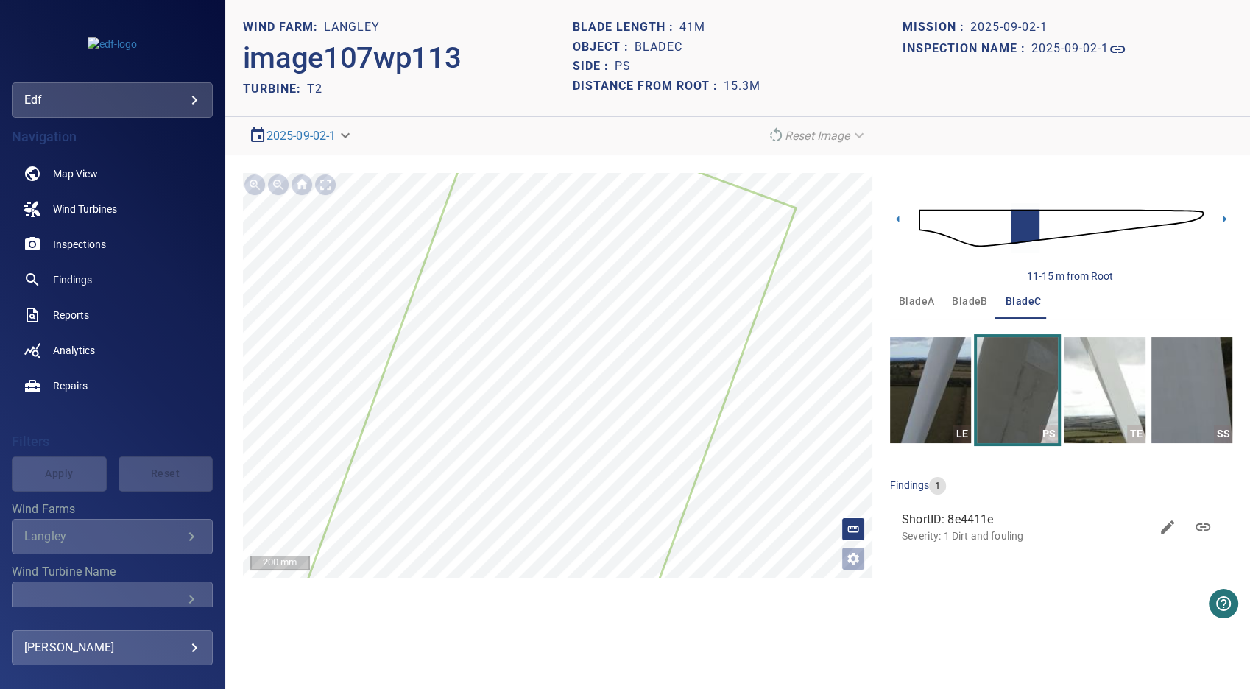
click at [1048, 231] on img at bounding box center [1061, 228] width 285 height 69
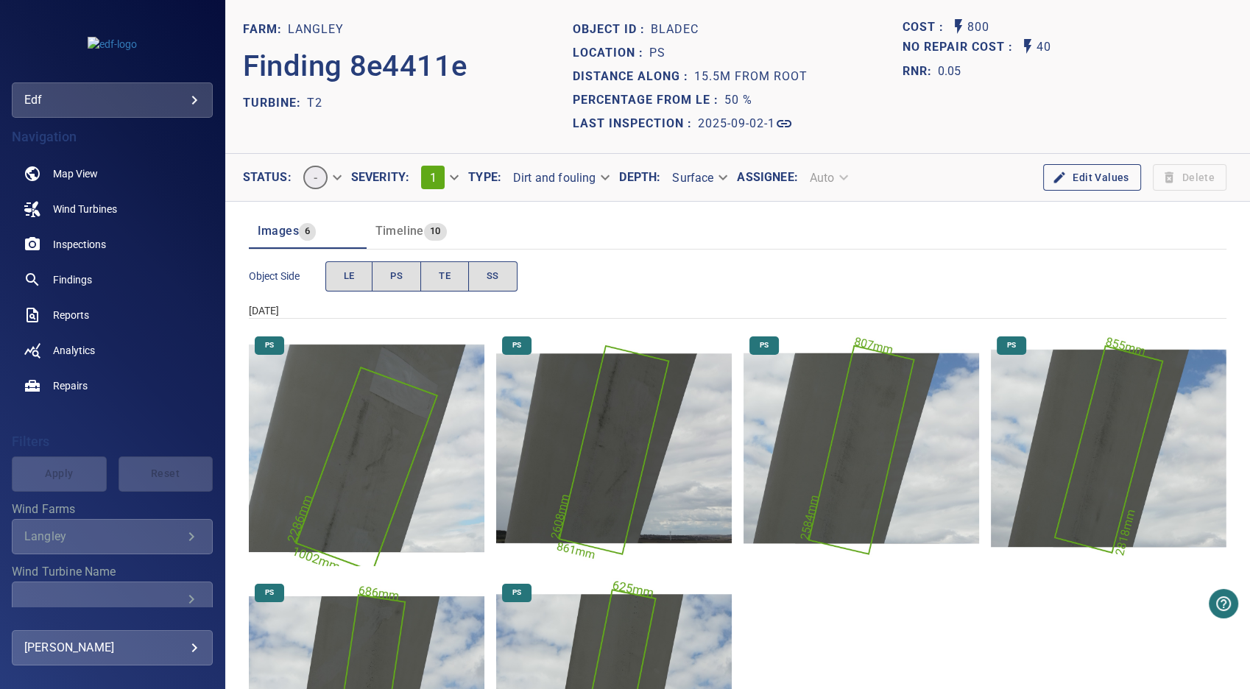
click at [622, 415] on img "Langley/T2/2025-09-02-1/2025-09-02-1/image106wp112.jpg" at bounding box center [614, 449] width 236 height 236
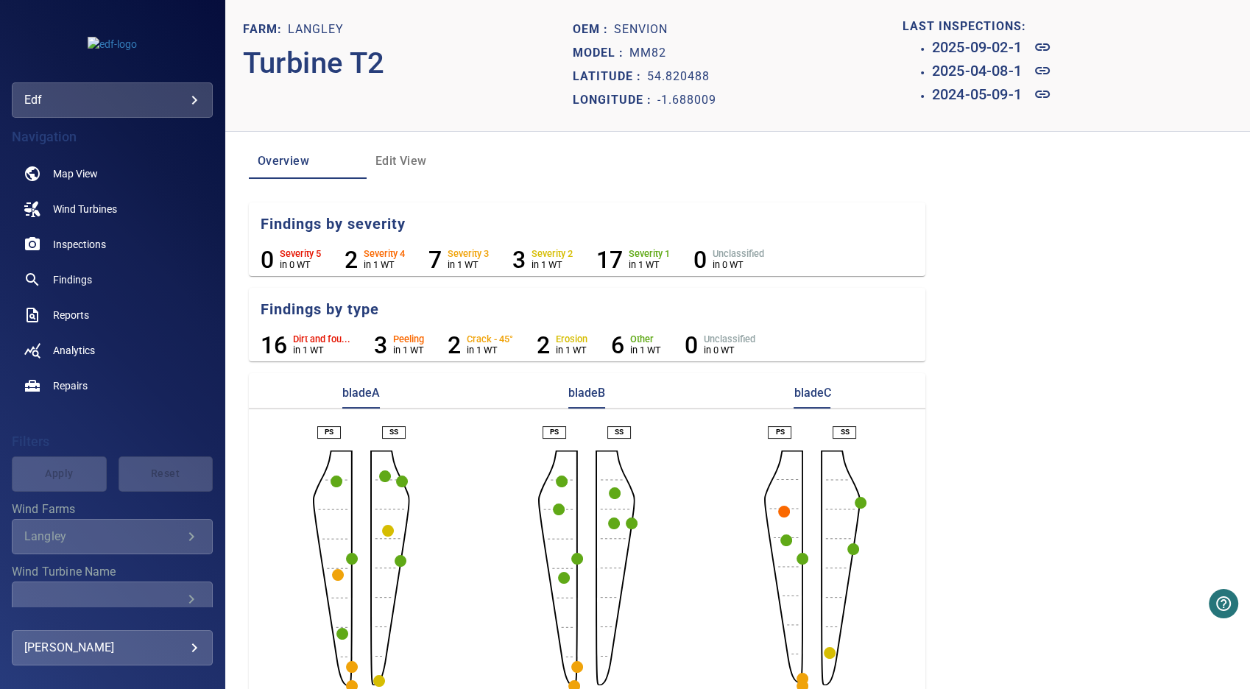
scroll to position [20, 0]
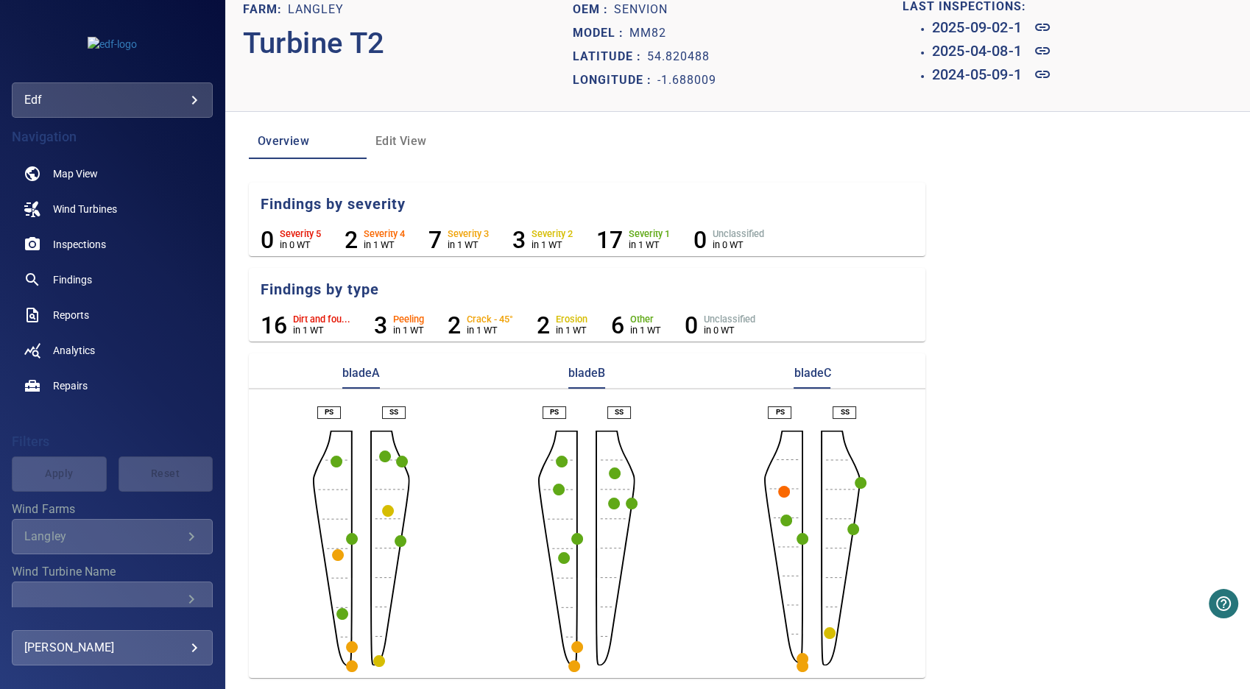
click at [796, 666] on circle "button" at bounding box center [802, 666] width 12 height 12
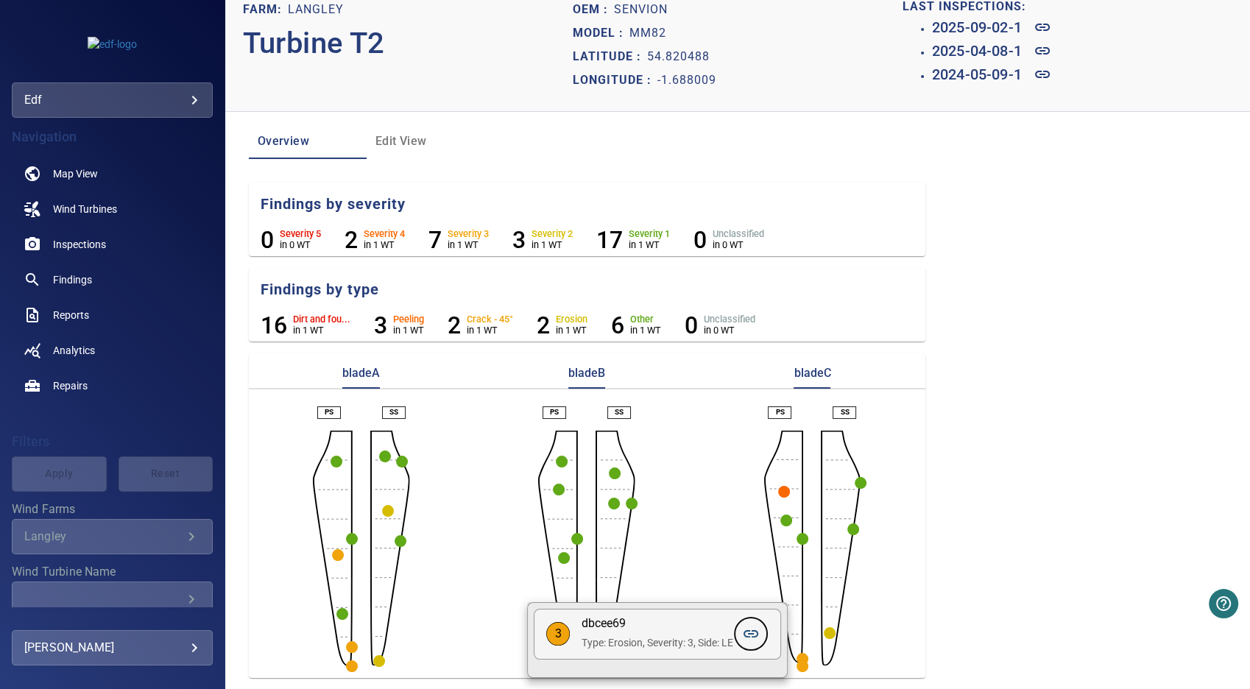
click at [756, 629] on icon at bounding box center [751, 634] width 18 height 18
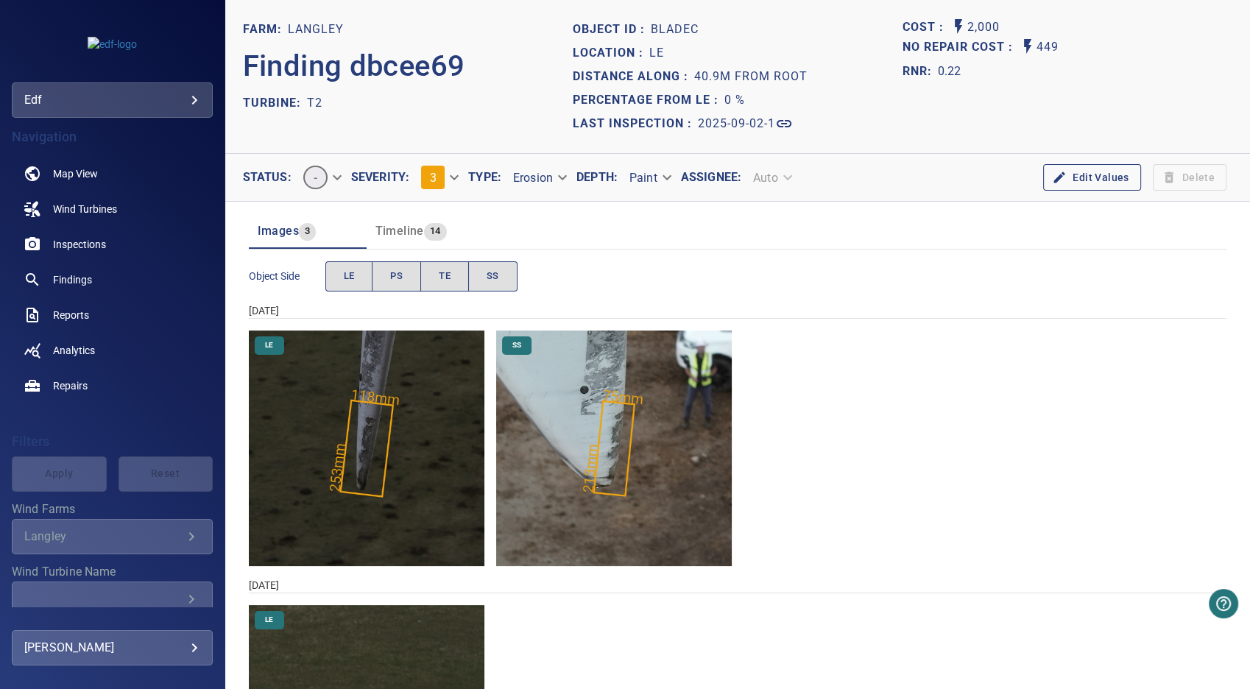
click at [372, 451] on img "Langley/T2/2025-09-02-1/2025-09-02-1/image94wp100.jpg" at bounding box center [367, 449] width 236 height 236
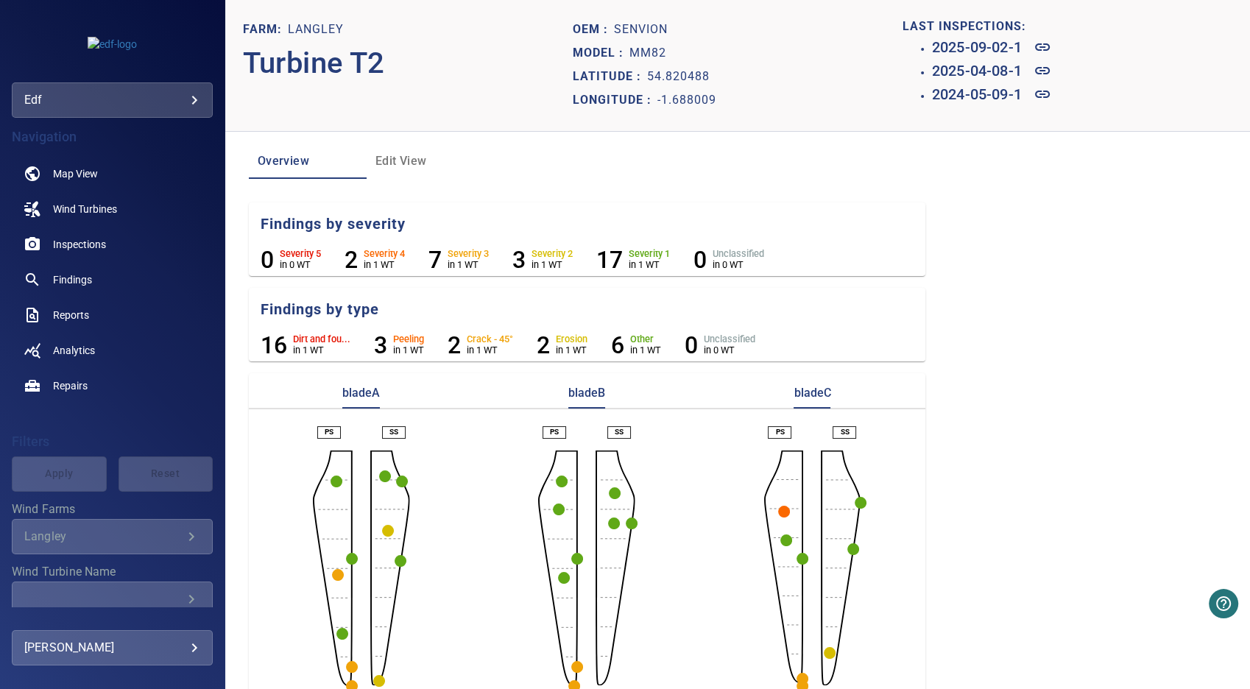
click at [848, 551] on circle "button" at bounding box center [853, 549] width 12 height 12
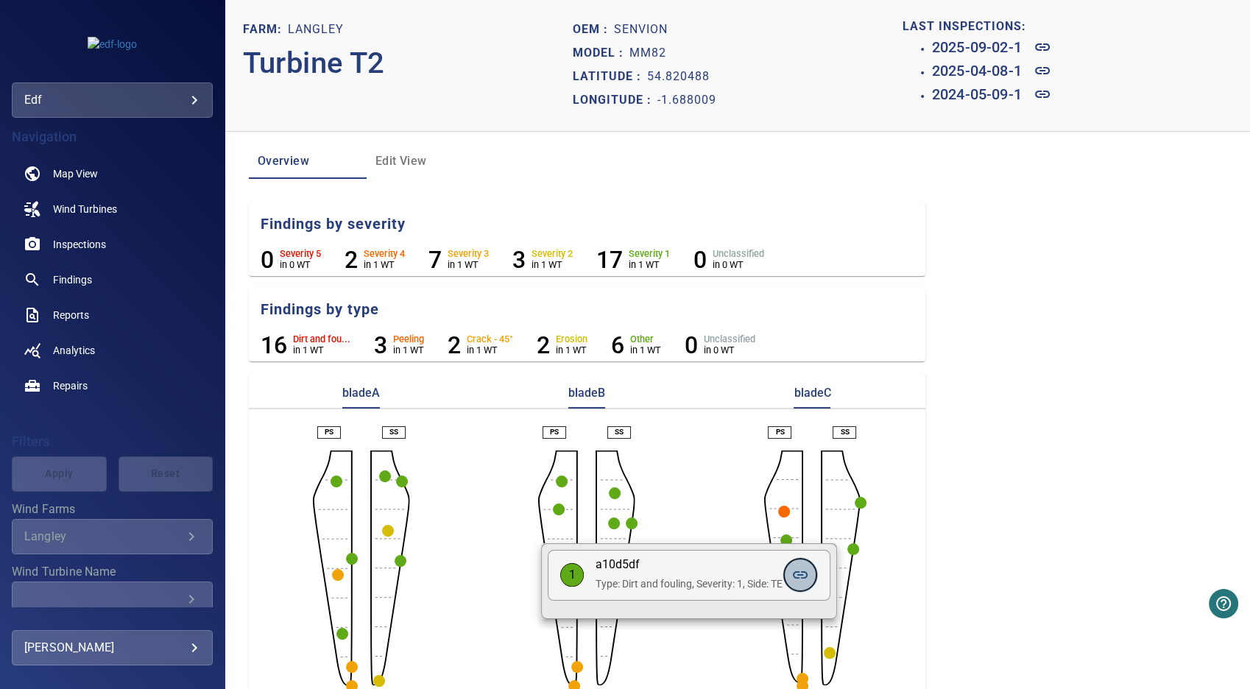
click at [799, 582] on icon at bounding box center [800, 575] width 18 height 18
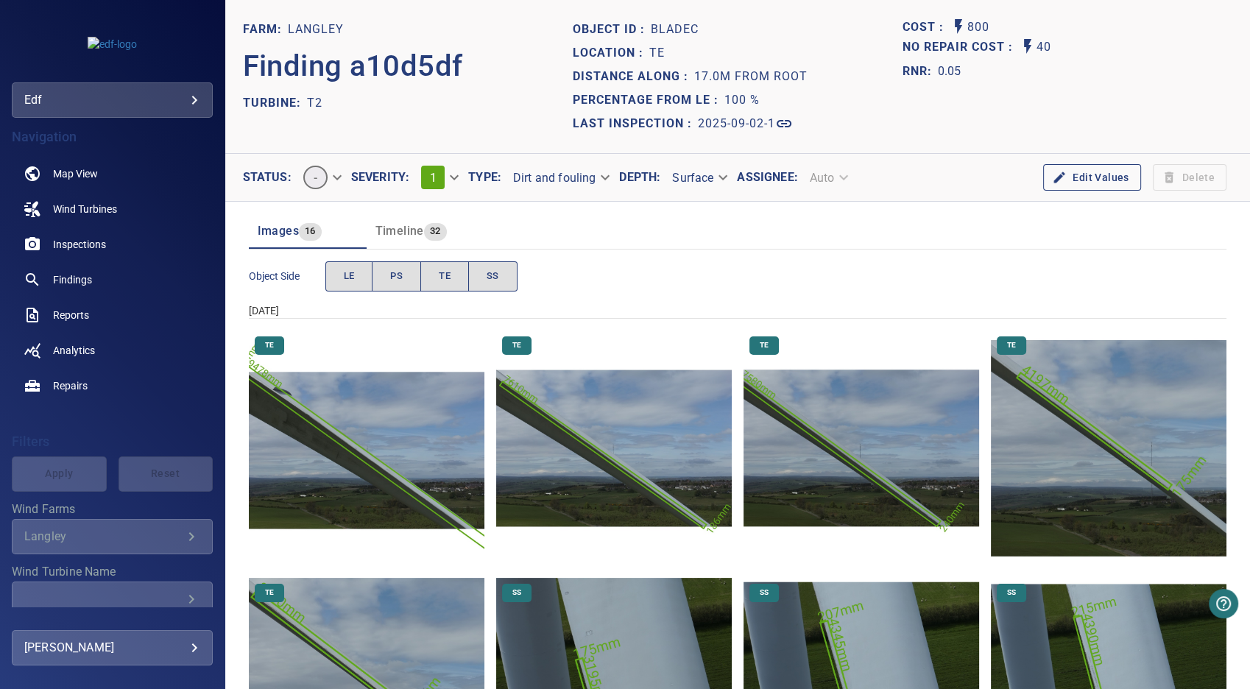
click at [382, 483] on img "Langley/T2/2024-05-09-1/2024-05-09-1/image75wp84.jpg" at bounding box center [367, 449] width 236 height 236
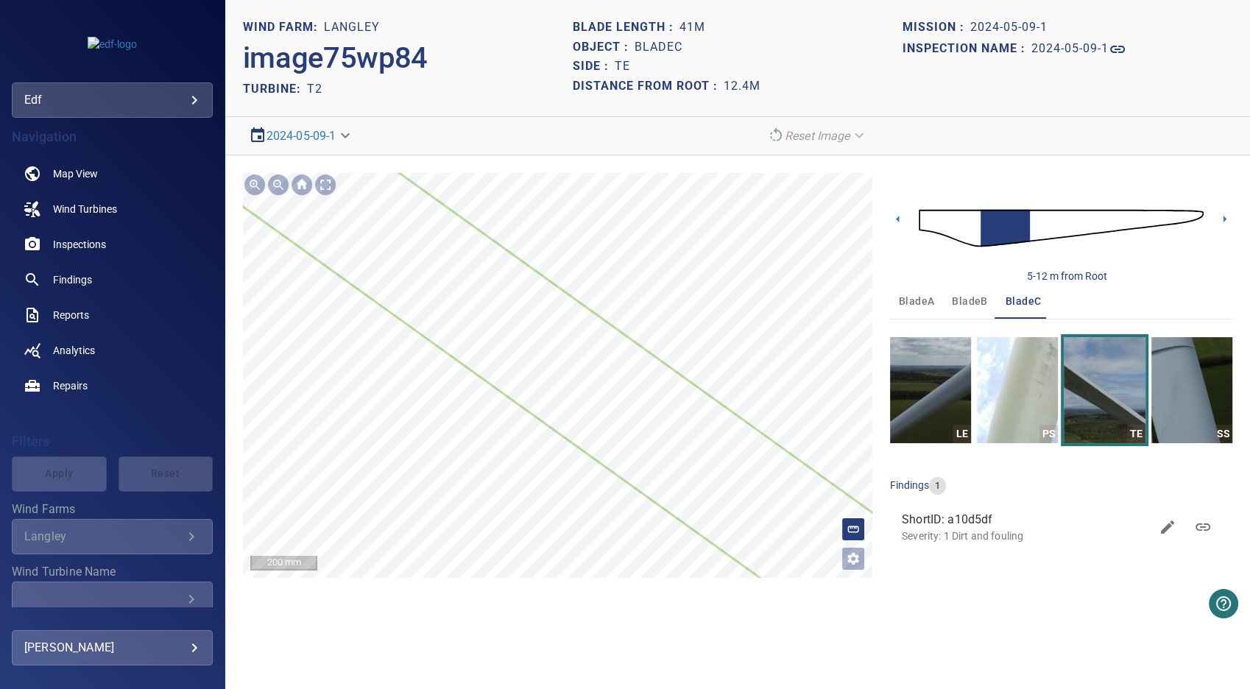
click at [475, 341] on icon at bounding box center [567, 366] width 2666 height 1960
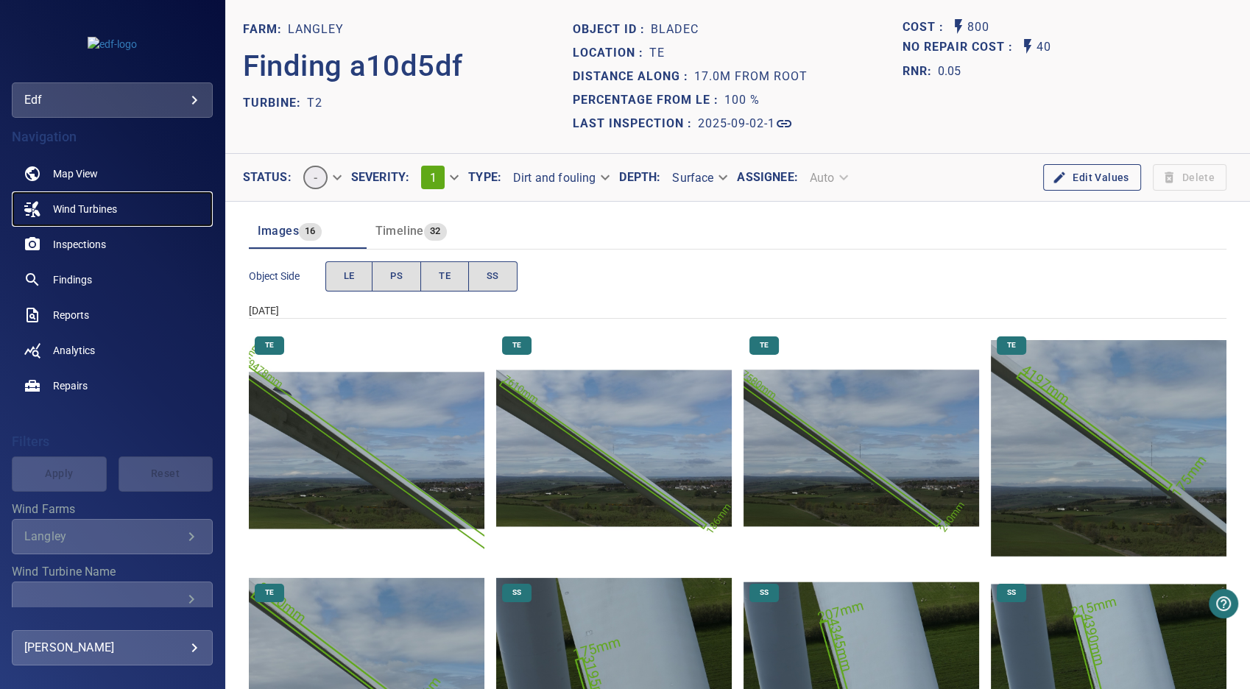
click at [88, 208] on span "Wind Turbines" at bounding box center [85, 209] width 64 height 15
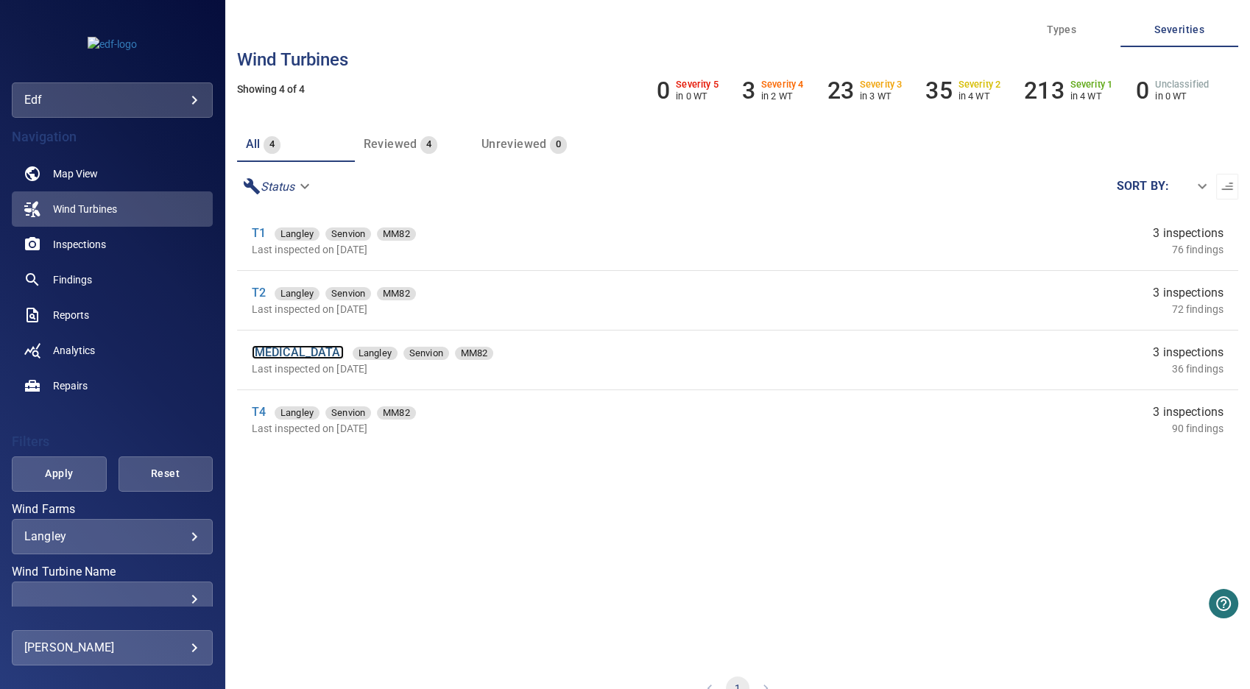
click at [260, 354] on link "[MEDICAL_DATA]" at bounding box center [298, 352] width 92 height 14
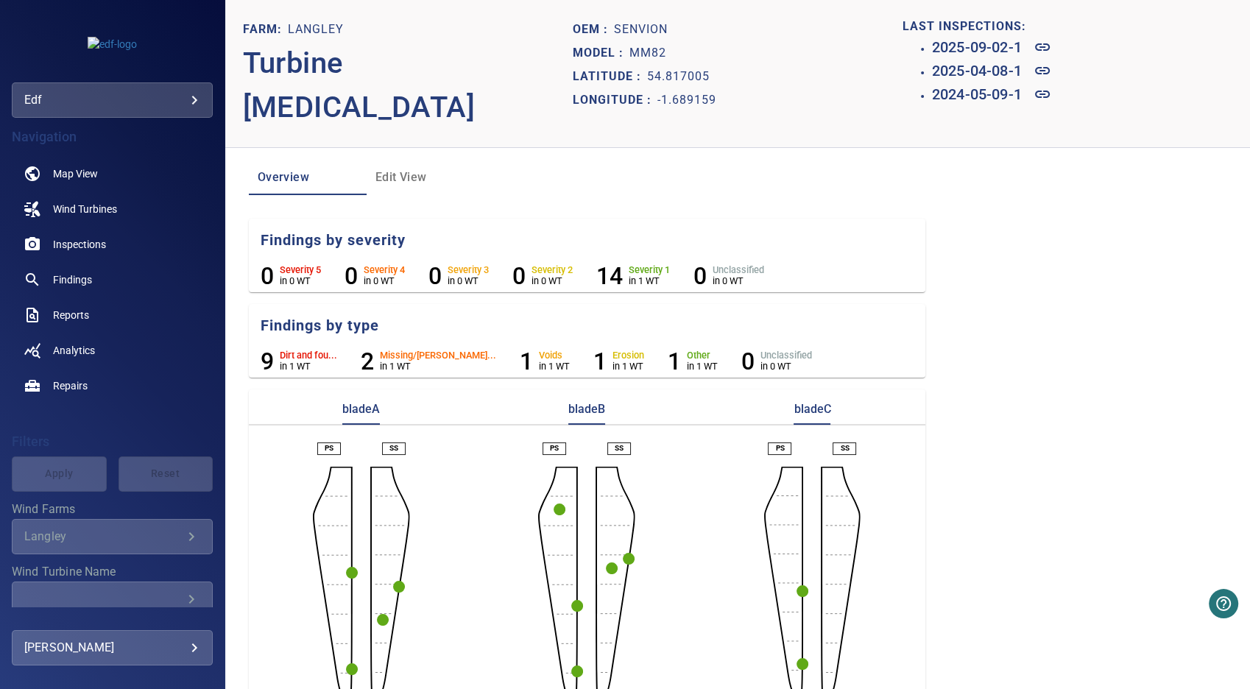
click at [348, 567] on circle "button" at bounding box center [352, 573] width 12 height 12
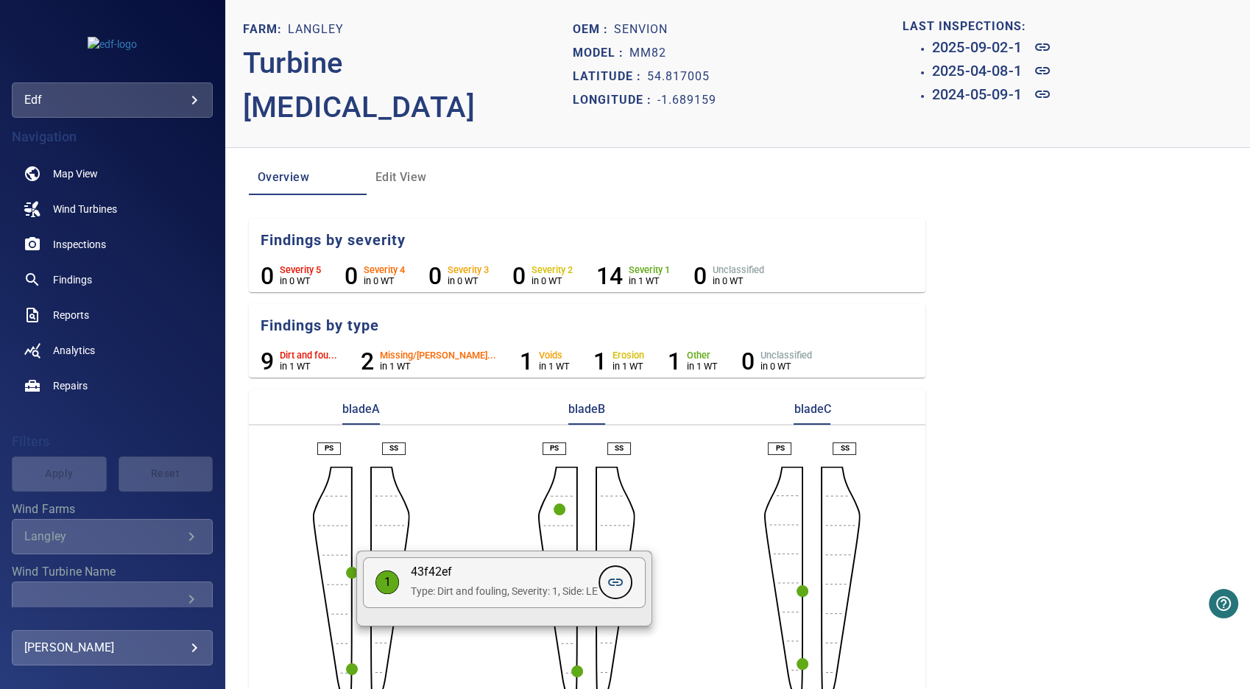
click at [616, 586] on icon at bounding box center [616, 582] width 18 height 18
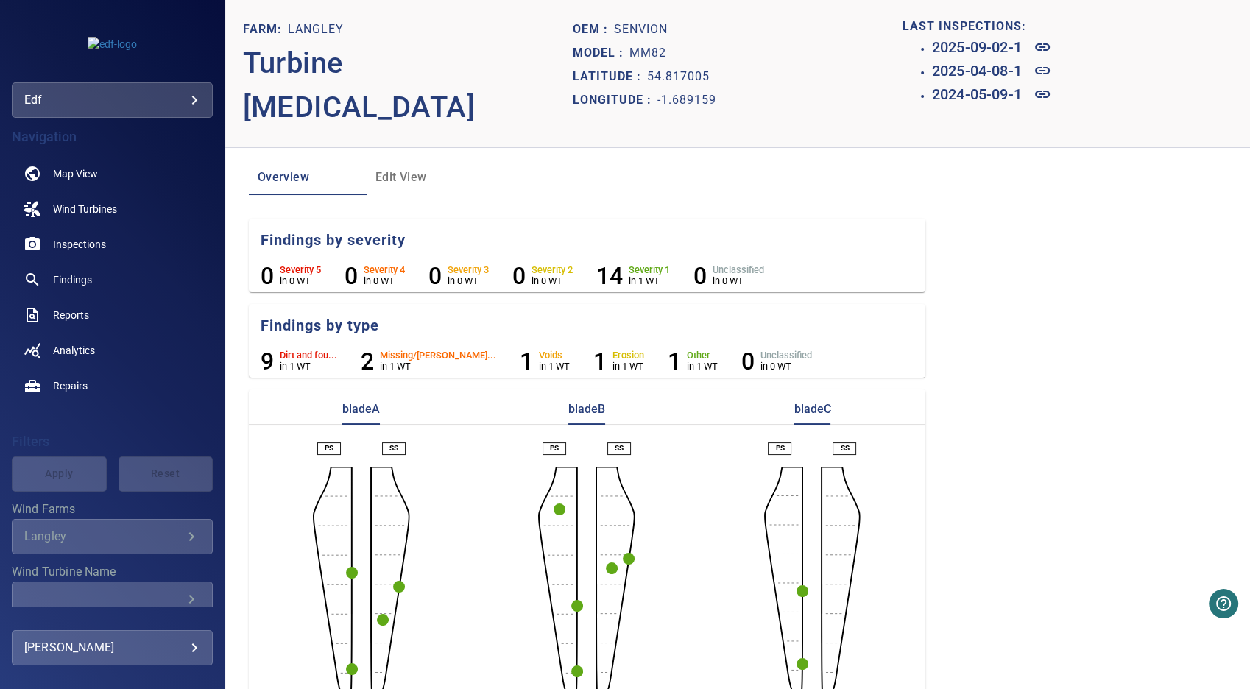
click at [352, 663] on circle "button" at bounding box center [352, 669] width 12 height 12
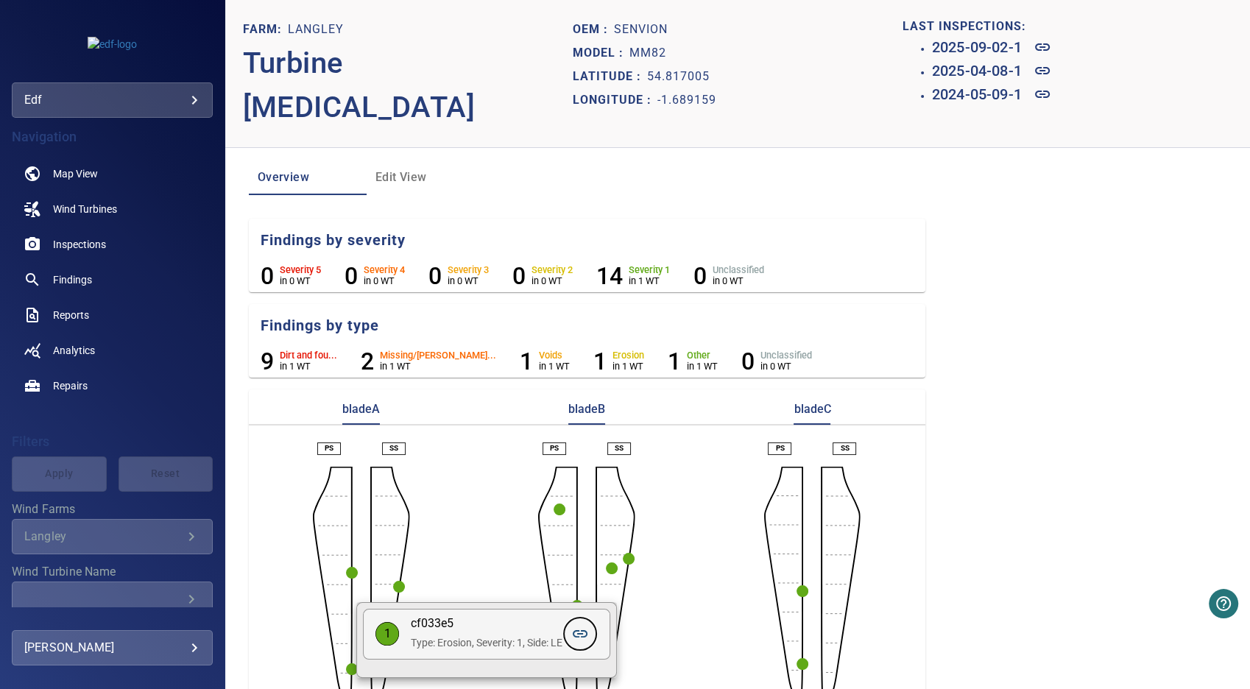
click at [586, 633] on icon at bounding box center [580, 634] width 18 height 18
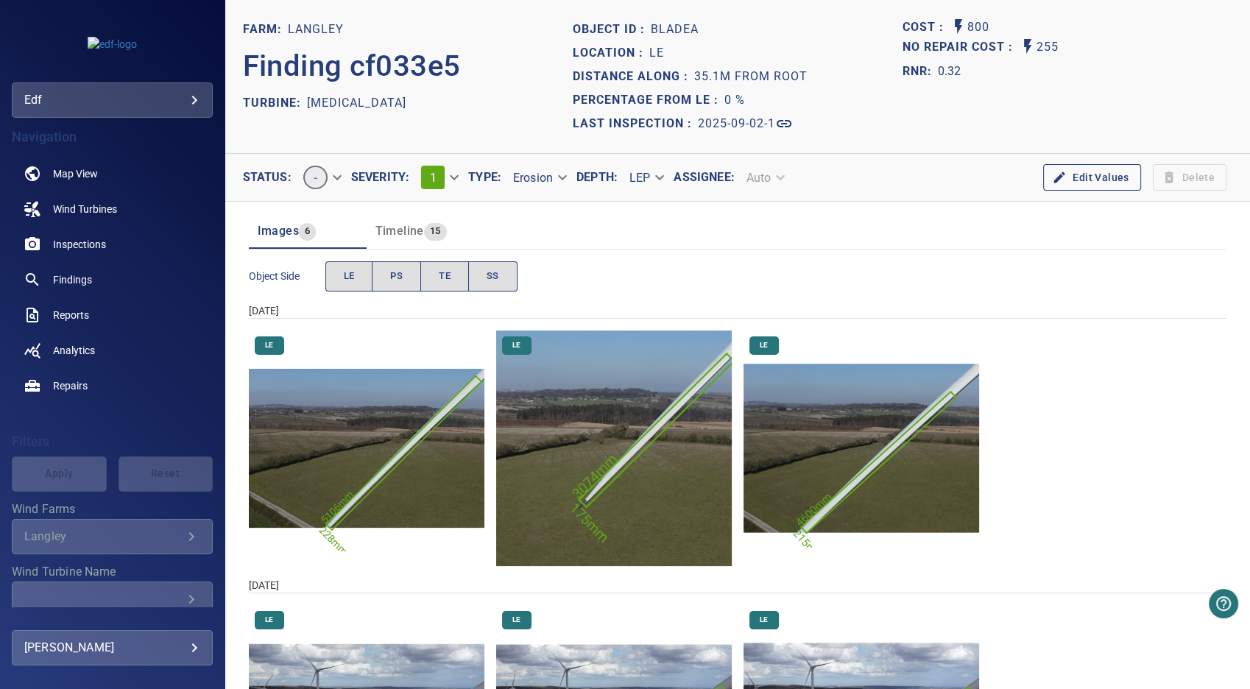
click at [398, 461] on img "Langley/T3/2025-04-08-1/2025-04-08-1/image73wp77.jpg" at bounding box center [367, 449] width 236 height 236
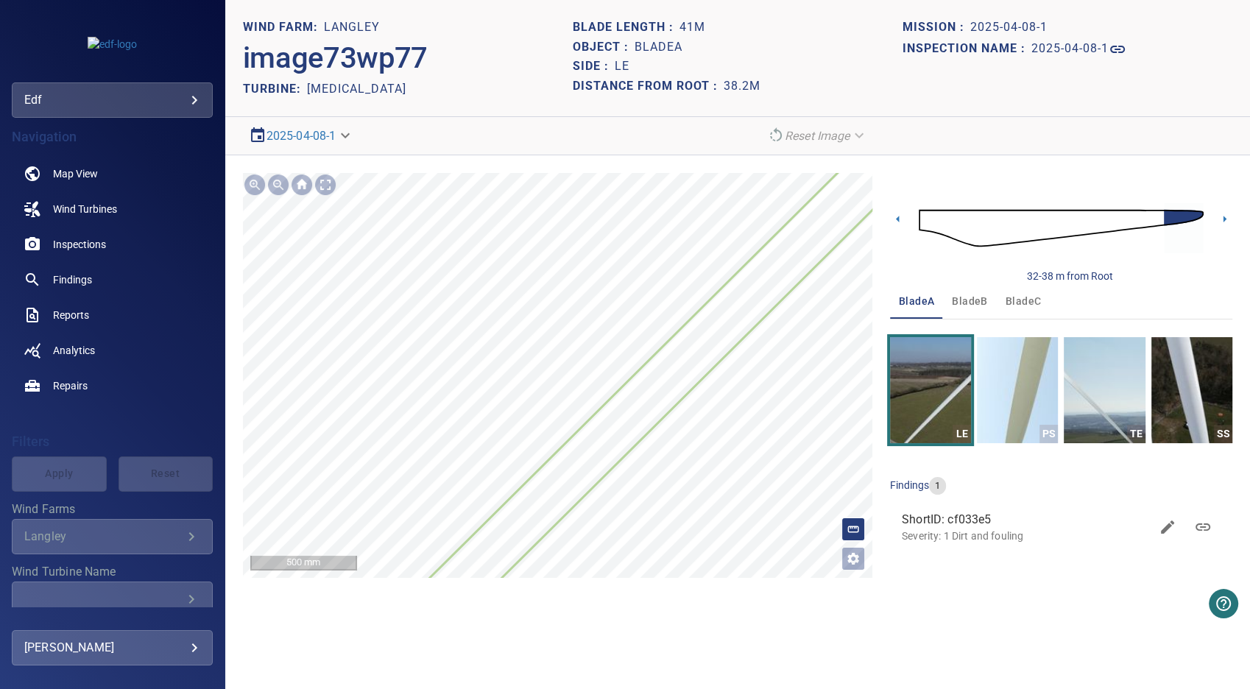
click at [960, 221] on img at bounding box center [1061, 228] width 285 height 69
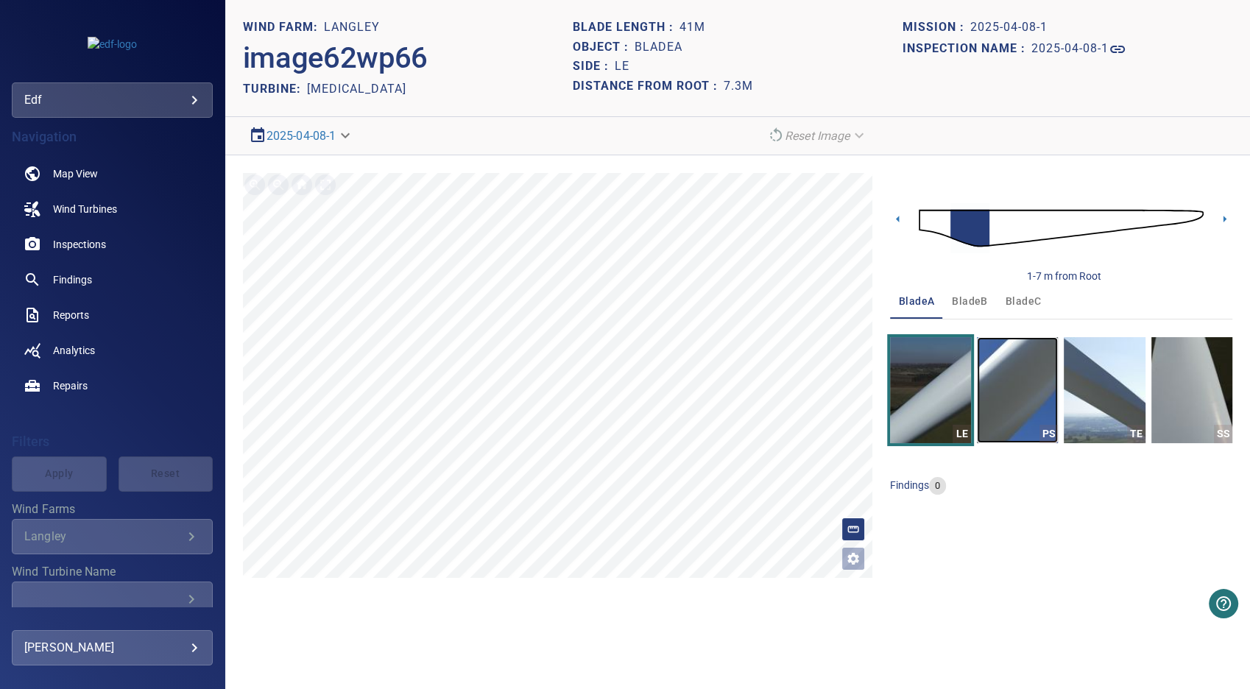
click at [1028, 386] on img "button" at bounding box center [1017, 390] width 81 height 106
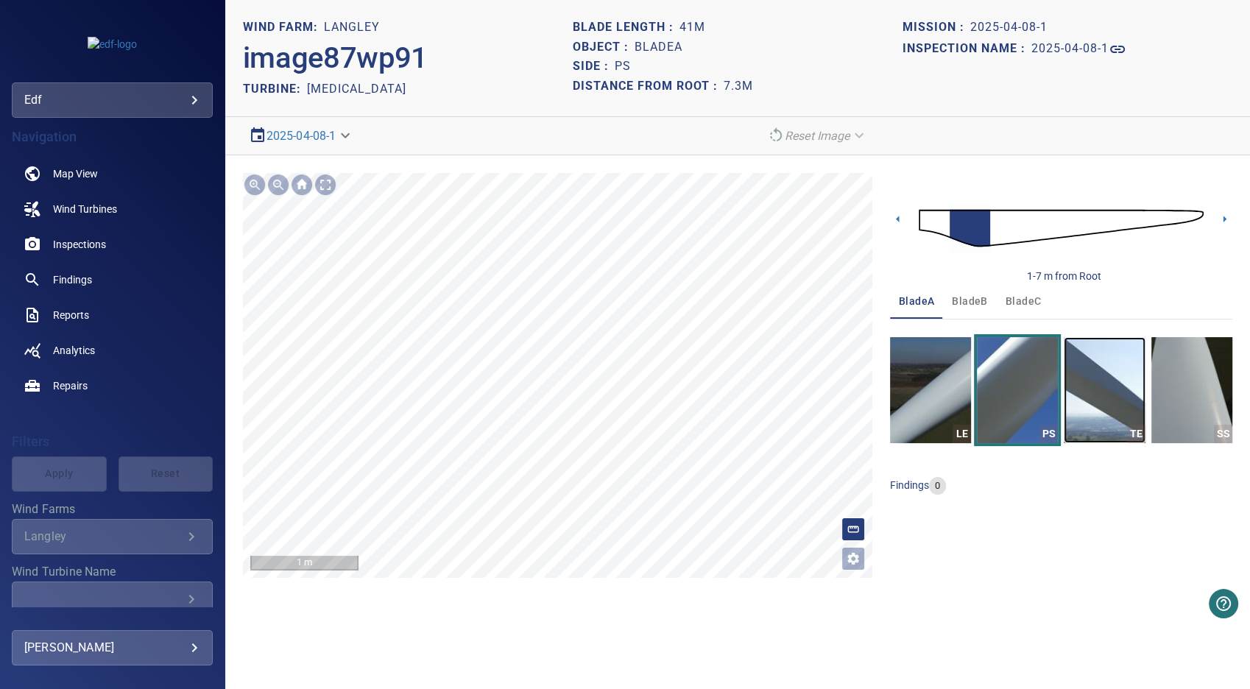
click at [1092, 400] on img "button" at bounding box center [1104, 390] width 81 height 106
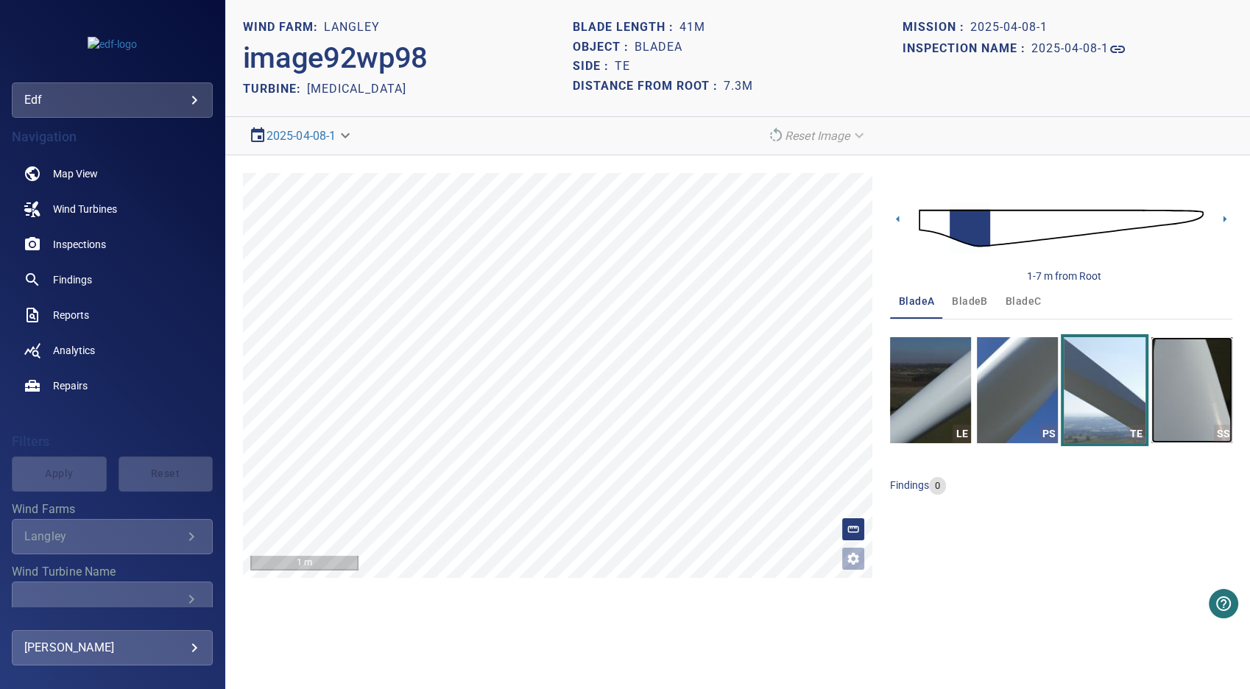
click at [1190, 398] on img "button" at bounding box center [1191, 390] width 81 height 106
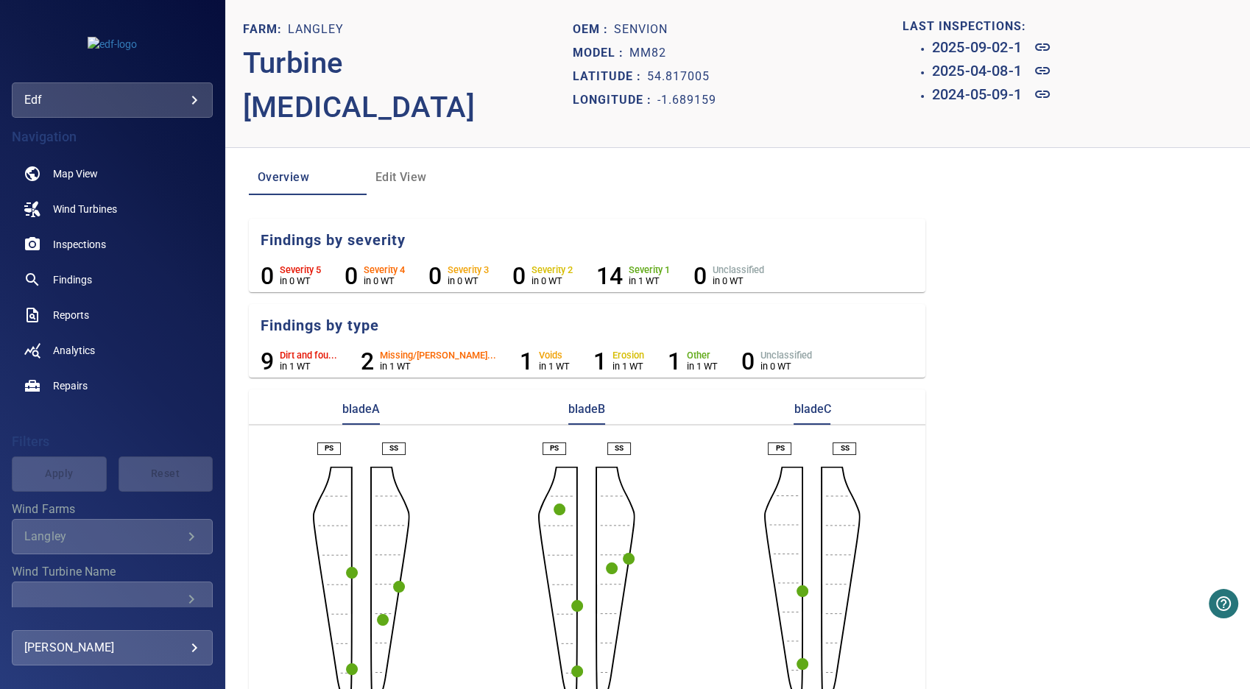
click at [554, 504] on circle "button" at bounding box center [560, 510] width 12 height 12
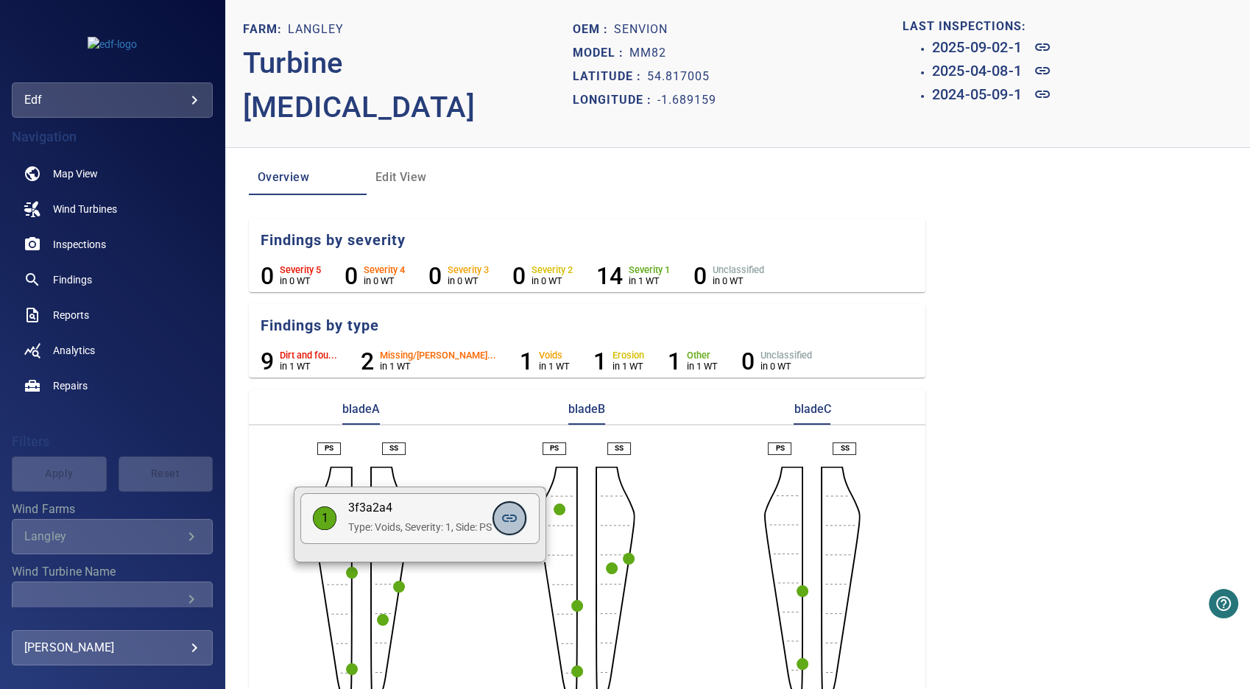
click at [515, 518] on icon at bounding box center [509, 518] width 15 height 7
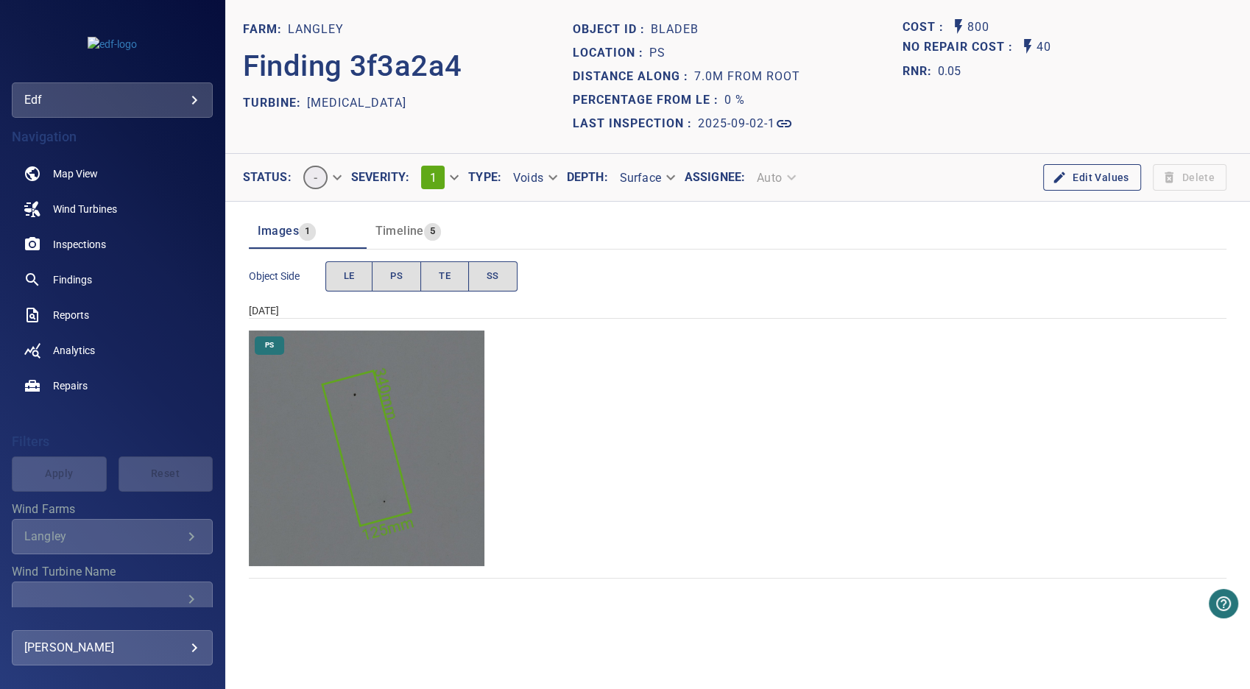
click at [374, 451] on img "Langley/T3/2025-09-02-1/2025-09-02-1/image35wp37.jpg" at bounding box center [367, 449] width 236 height 236
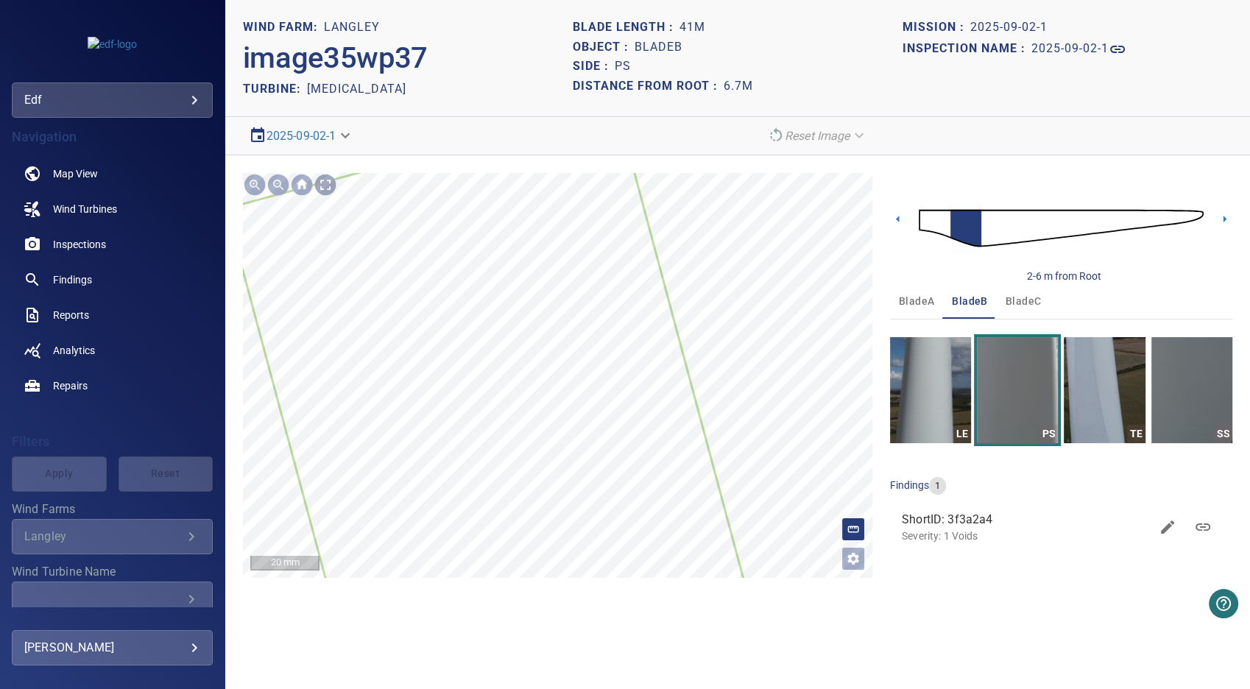
click at [326, 185] on div at bounding box center [326, 185] width 24 height 24
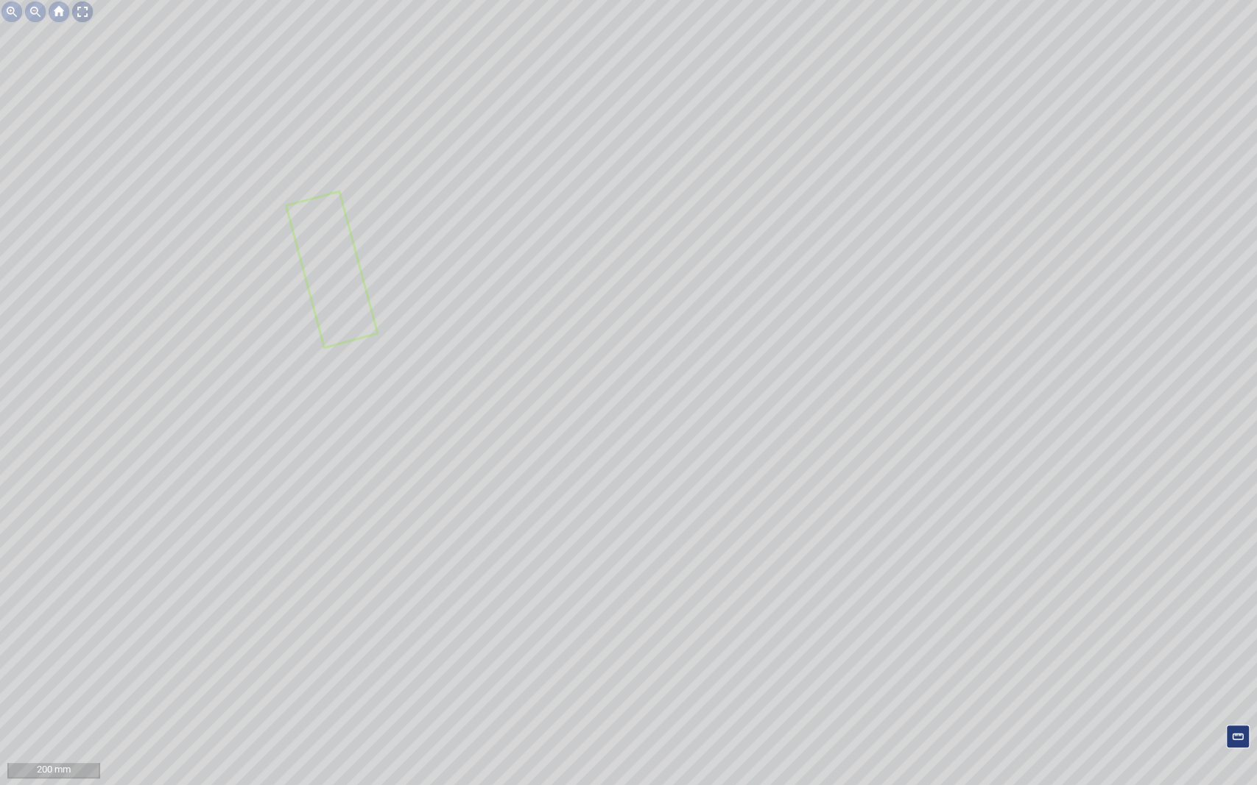
click at [85, 9] on div at bounding box center [83, 12] width 24 height 24
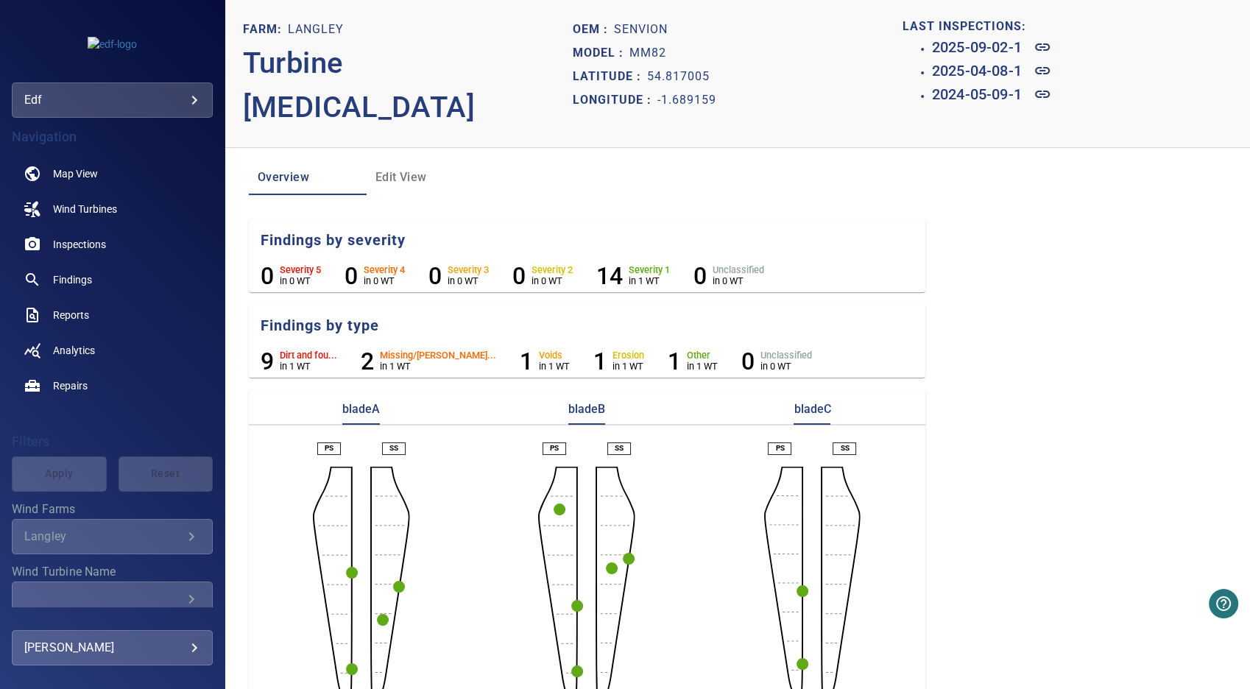
click at [607, 562] on circle "button" at bounding box center [612, 568] width 12 height 12
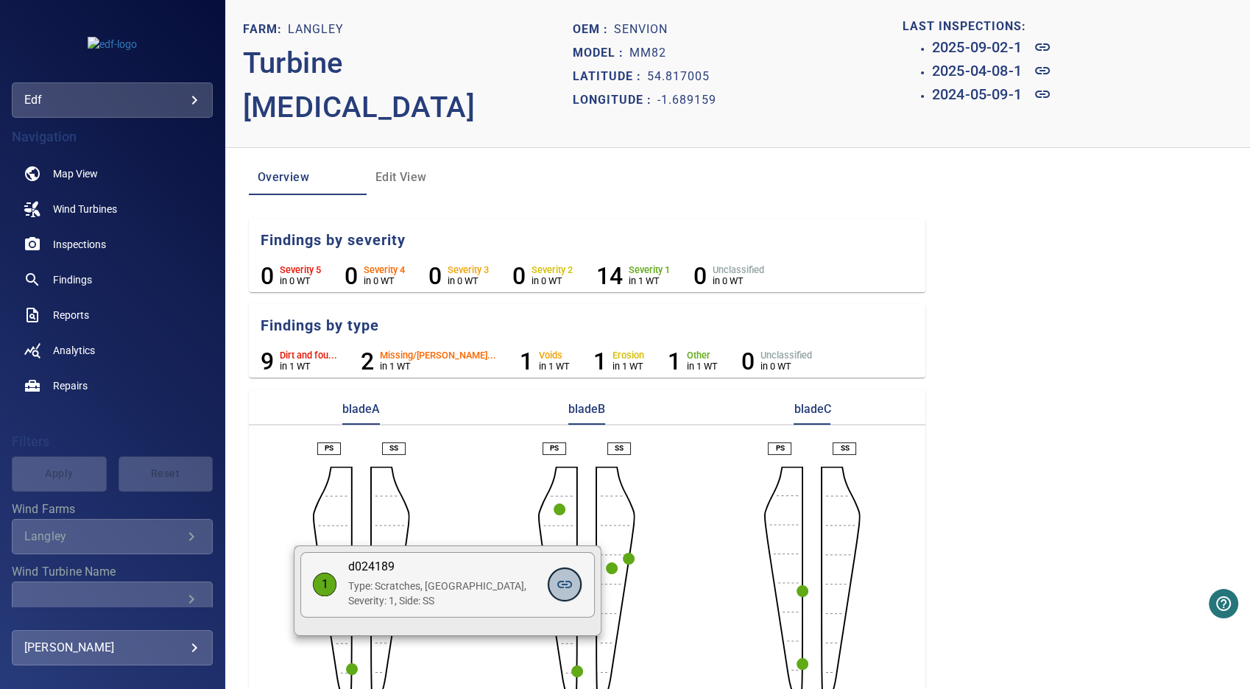
click at [569, 586] on icon at bounding box center [565, 585] width 18 height 18
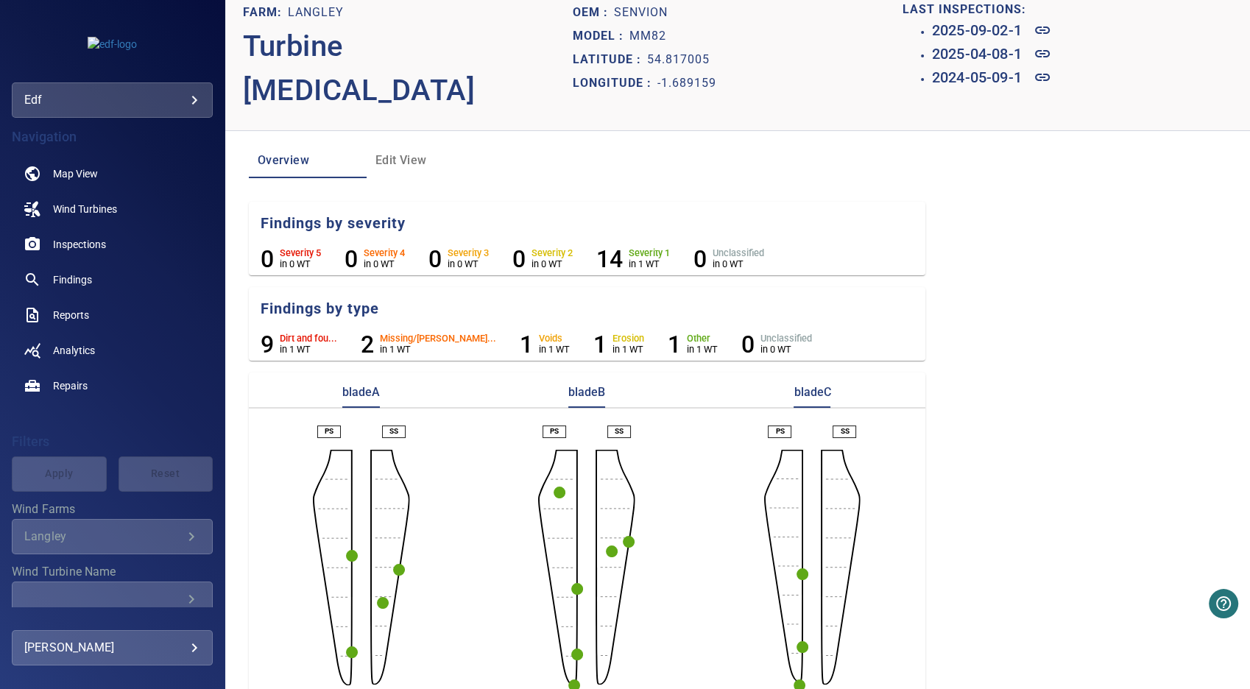
scroll to position [20, 0]
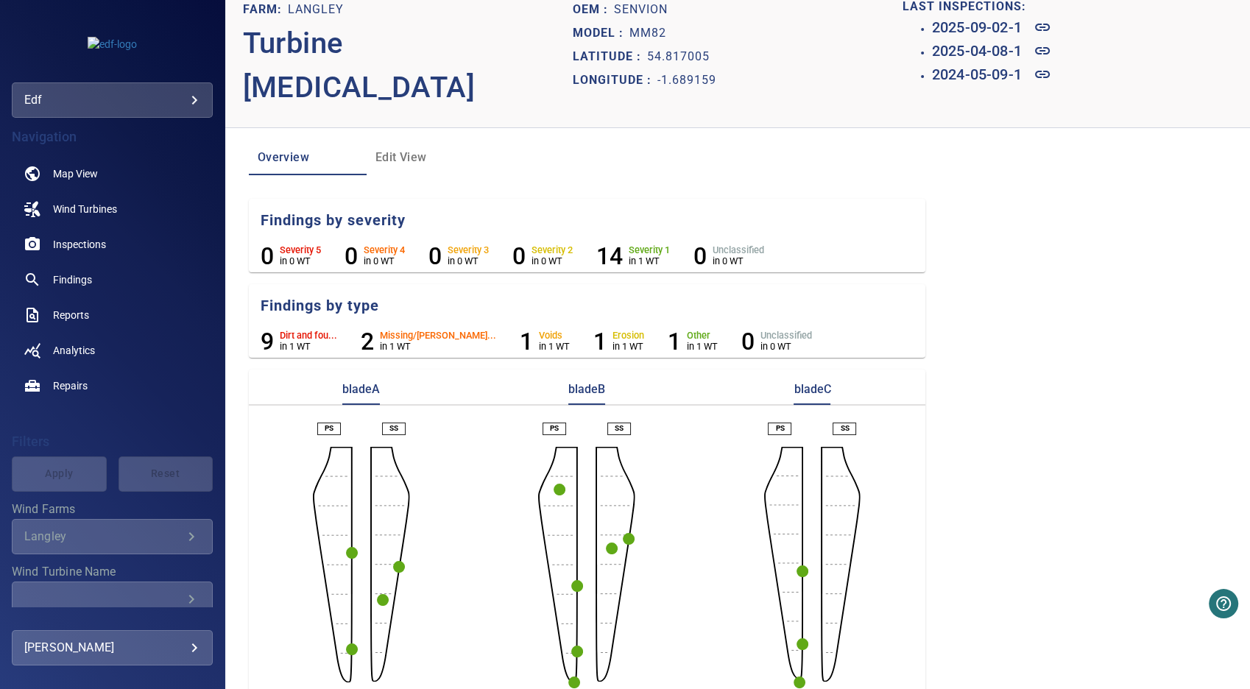
click at [794, 677] on circle "button" at bounding box center [800, 683] width 12 height 12
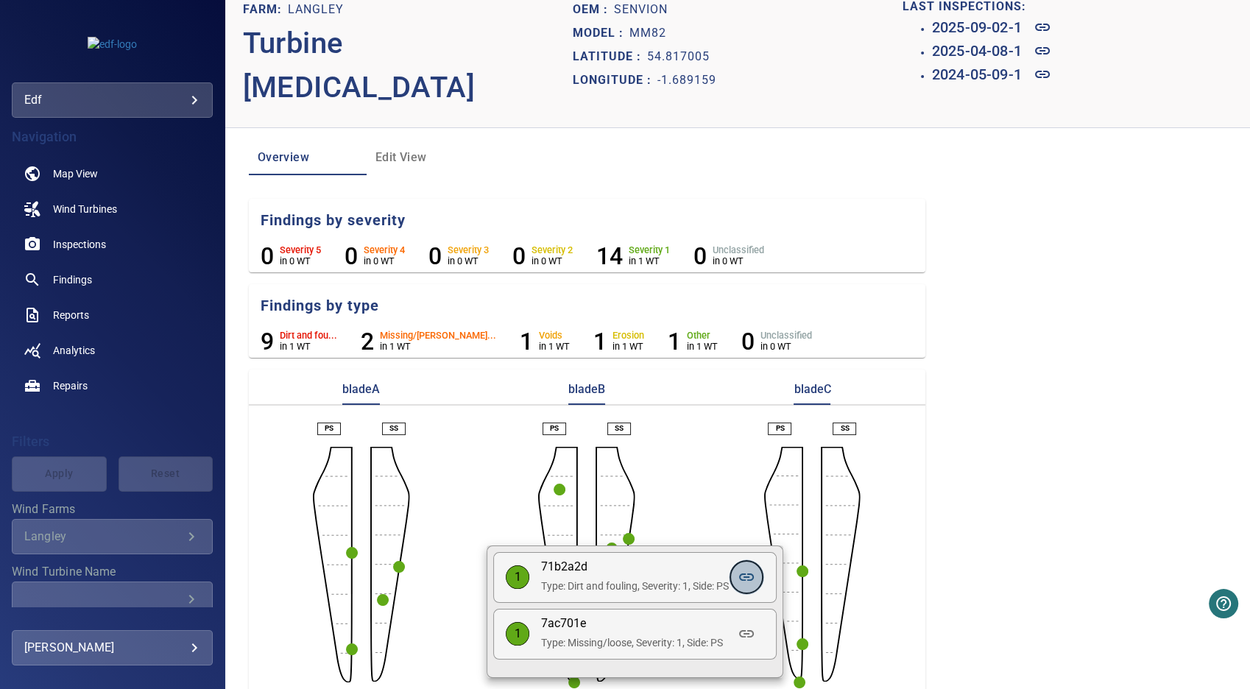
click at [753, 571] on icon at bounding box center [747, 577] width 18 height 18
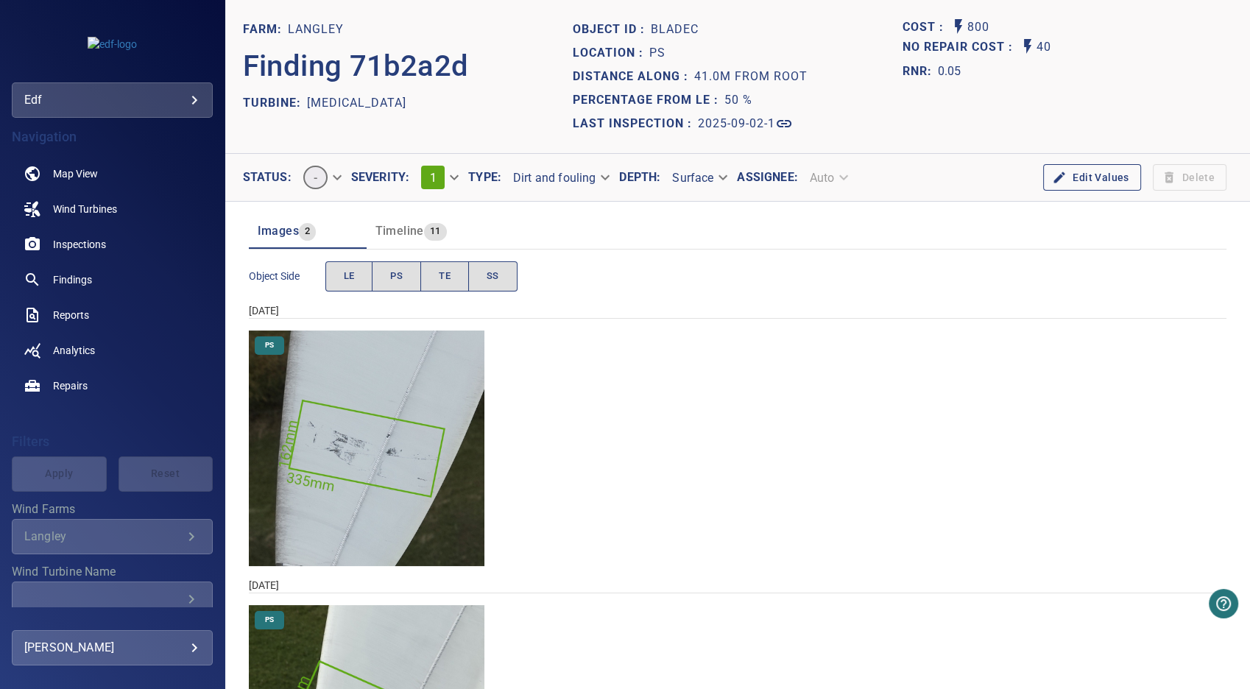
click at [391, 438] on img "Langley/T3/2025-09-02-1/2025-09-02-1/image95wp102.jpg" at bounding box center [367, 449] width 236 height 236
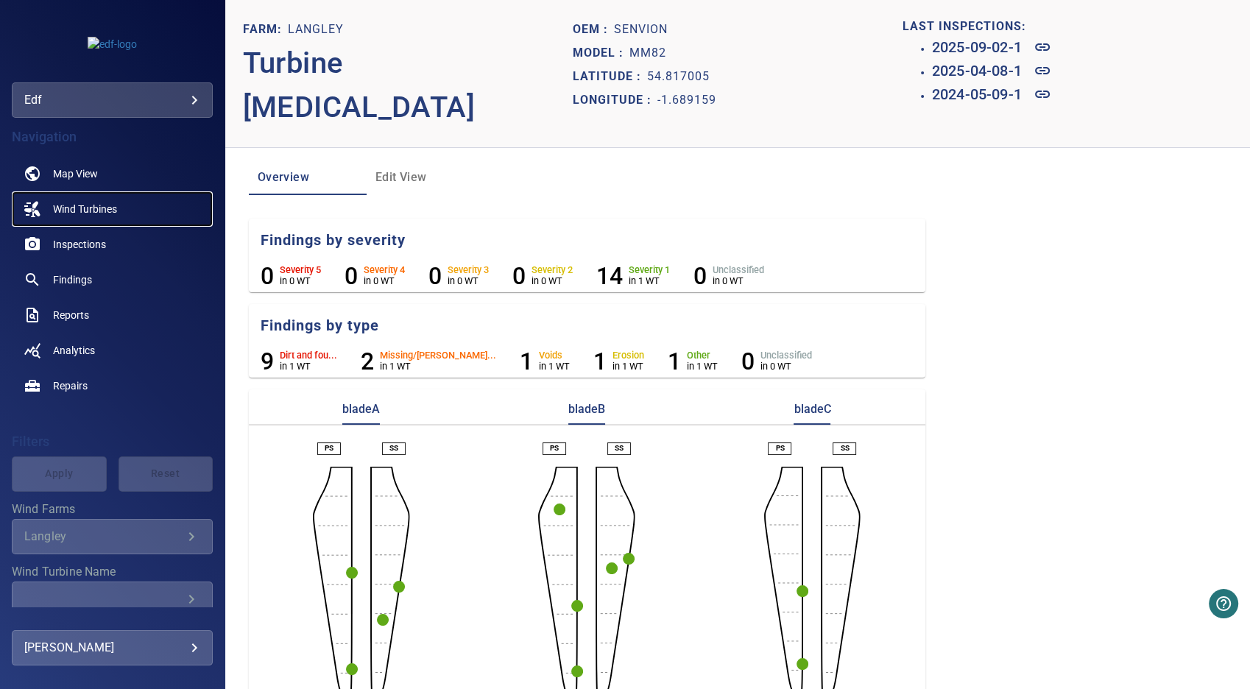
click at [104, 209] on span "Wind Turbines" at bounding box center [85, 209] width 64 height 15
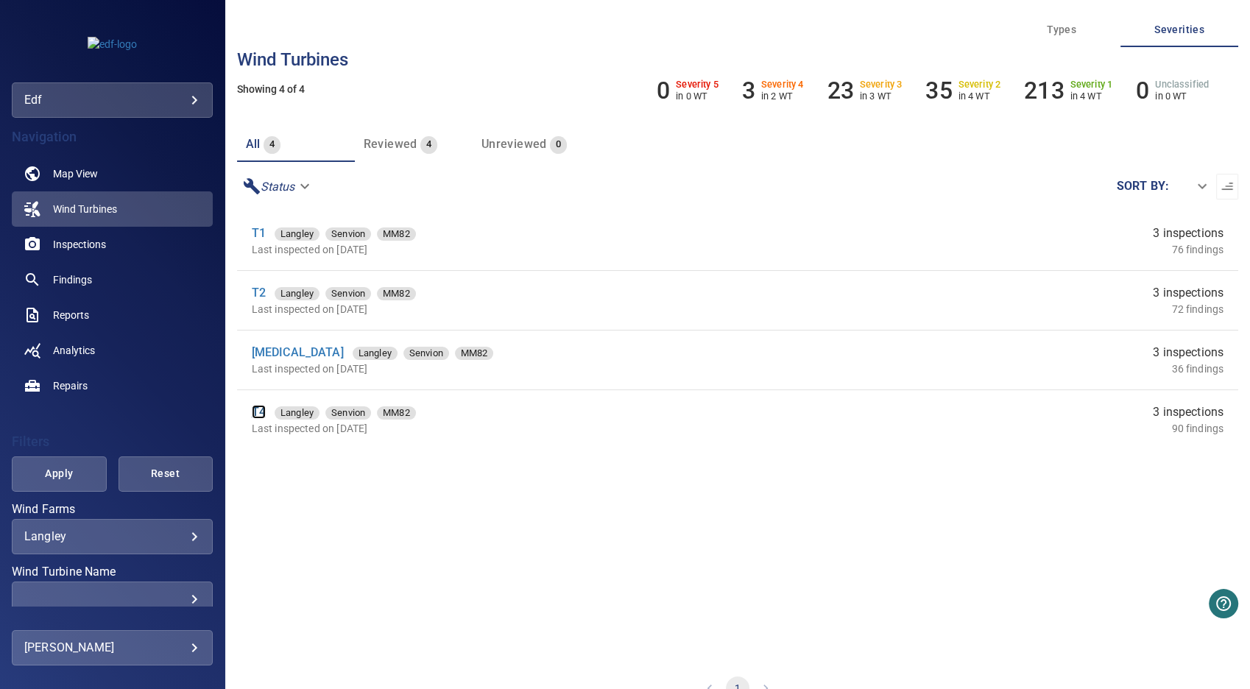
click at [258, 411] on link "T4" at bounding box center [259, 412] width 14 height 14
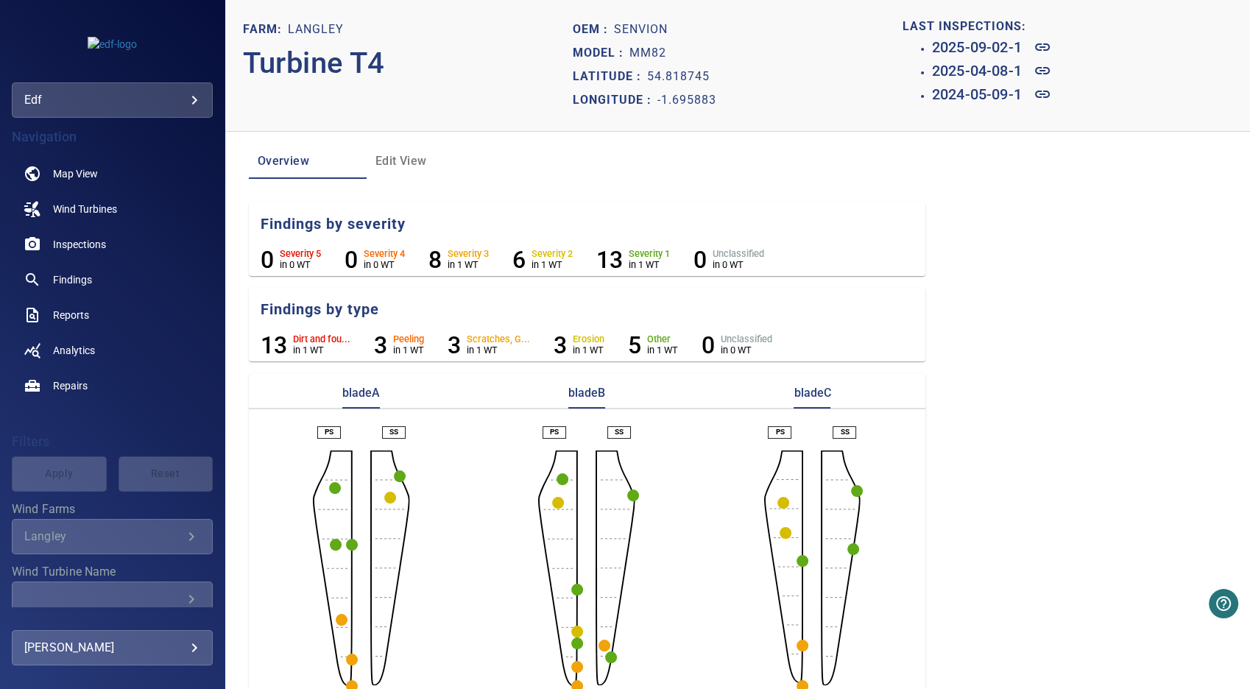
click at [333, 489] on circle "button" at bounding box center [335, 488] width 12 height 12
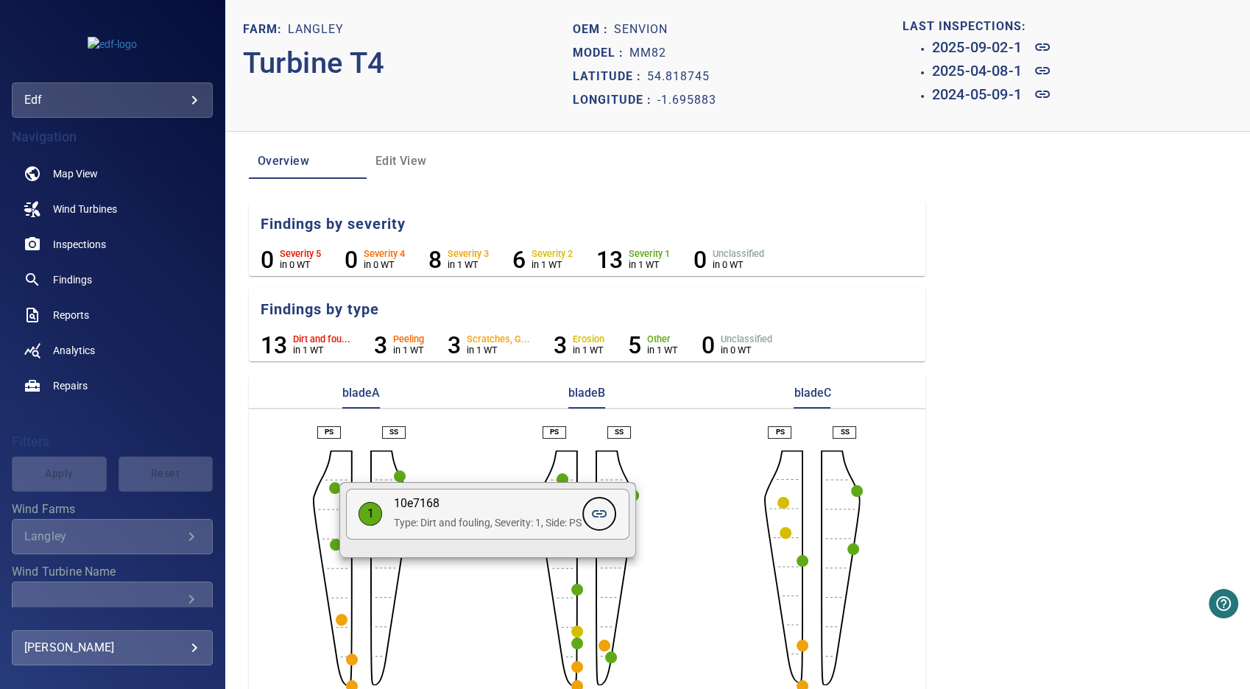
click at [608, 520] on icon at bounding box center [599, 514] width 18 height 18
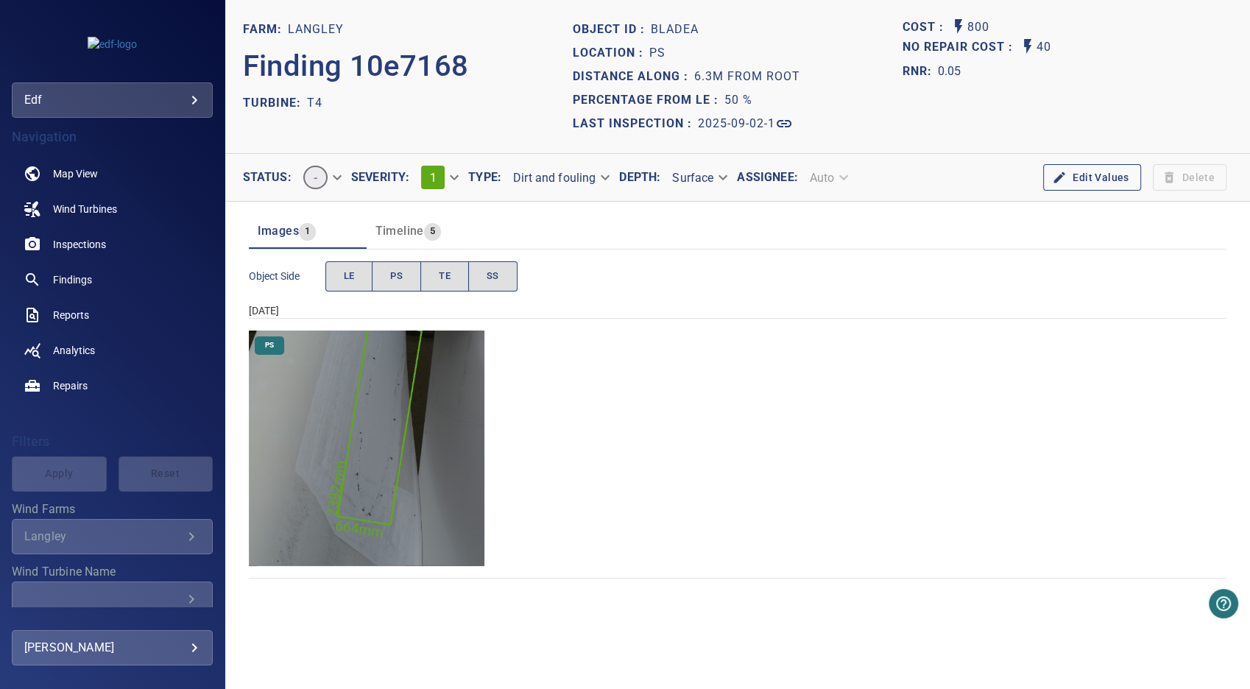
click at [392, 427] on img "Langley/T4/2025-09-02-1/2025-09-02-1/image111wp118.jpg" at bounding box center [367, 449] width 236 height 236
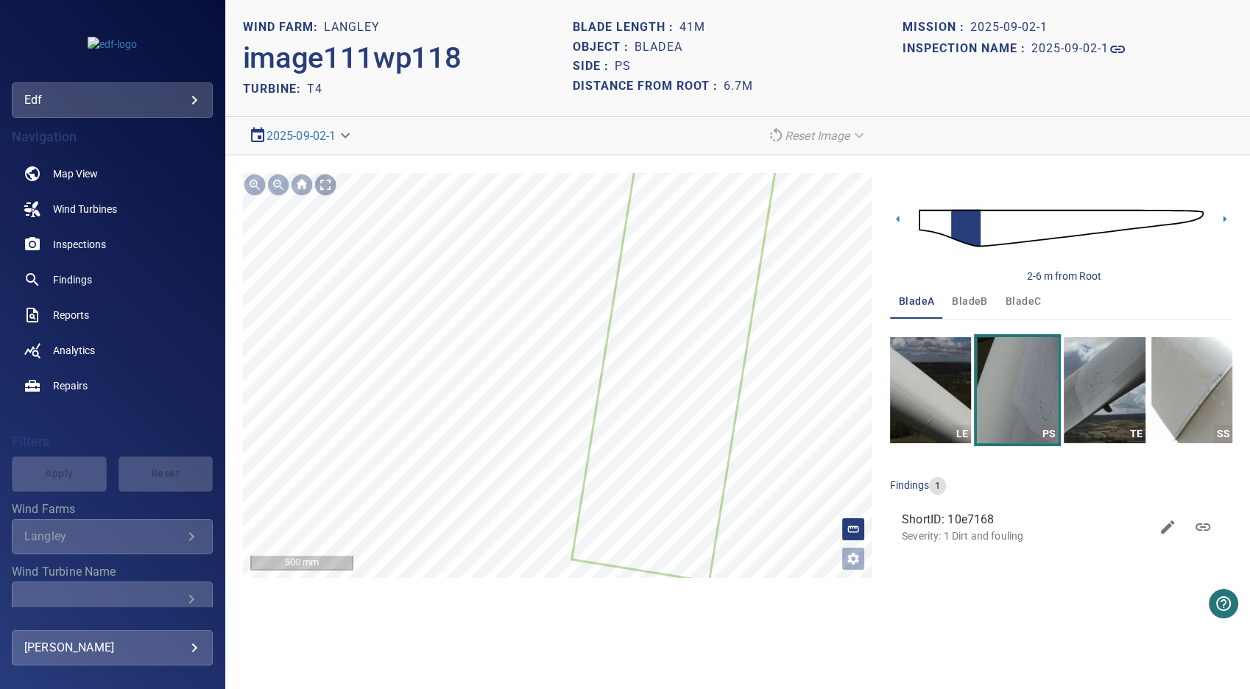
click at [324, 180] on div at bounding box center [326, 185] width 24 height 24
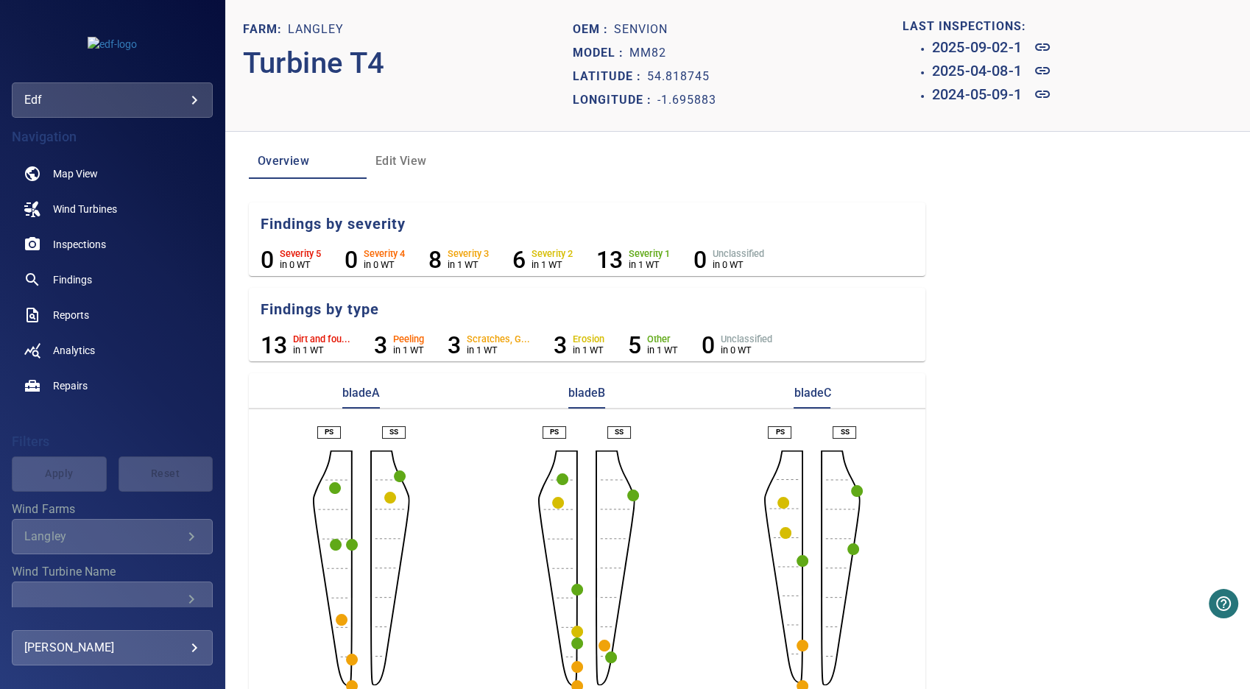
click at [335, 548] on circle "button" at bounding box center [336, 545] width 12 height 12
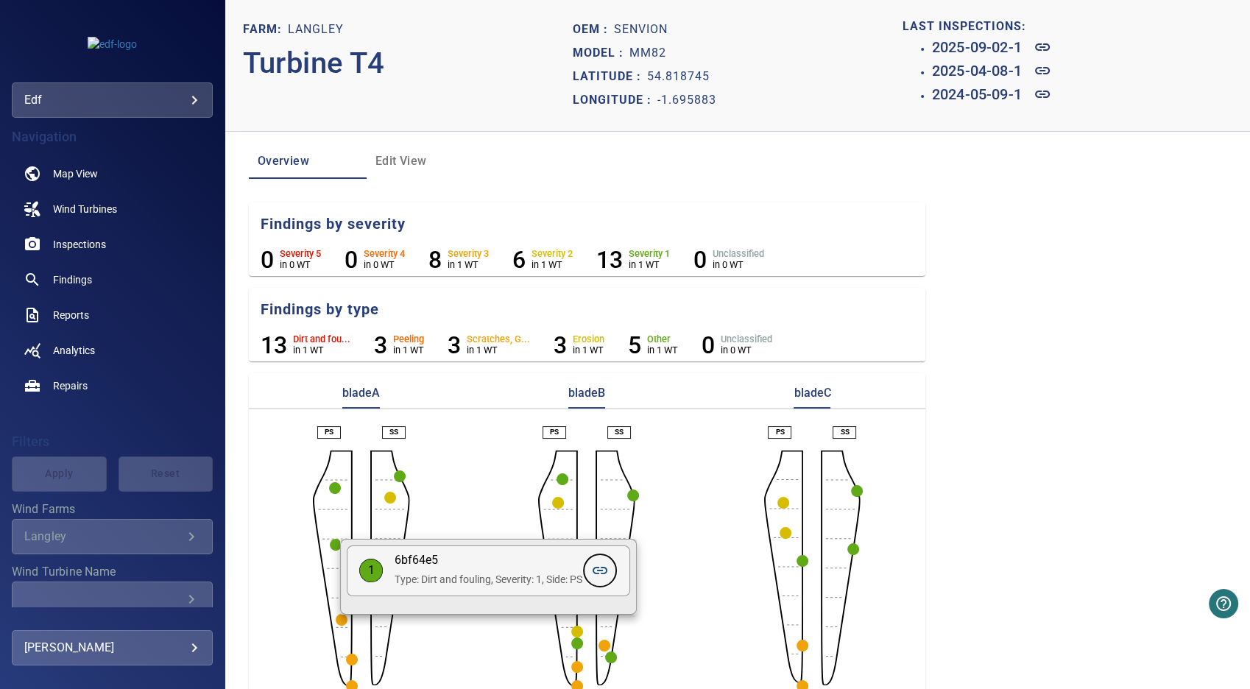
click at [601, 574] on icon at bounding box center [600, 571] width 18 height 18
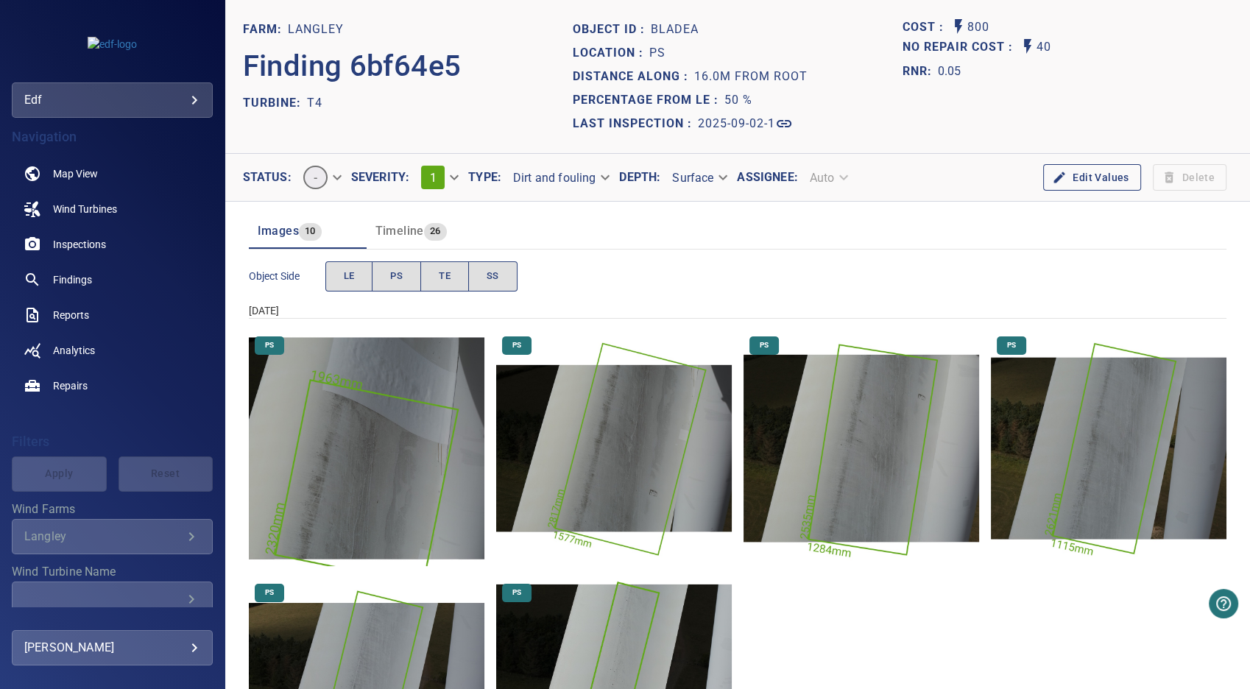
click at [379, 462] on img "Langley/T4/2025-09-02-1/2025-09-02-1/image109wp116.jpg" at bounding box center [367, 449] width 236 height 236
click at [640, 437] on img "Langley/T4/2025-09-02-1/2025-09-02-1/image108wp115.jpg" at bounding box center [614, 449] width 236 height 236
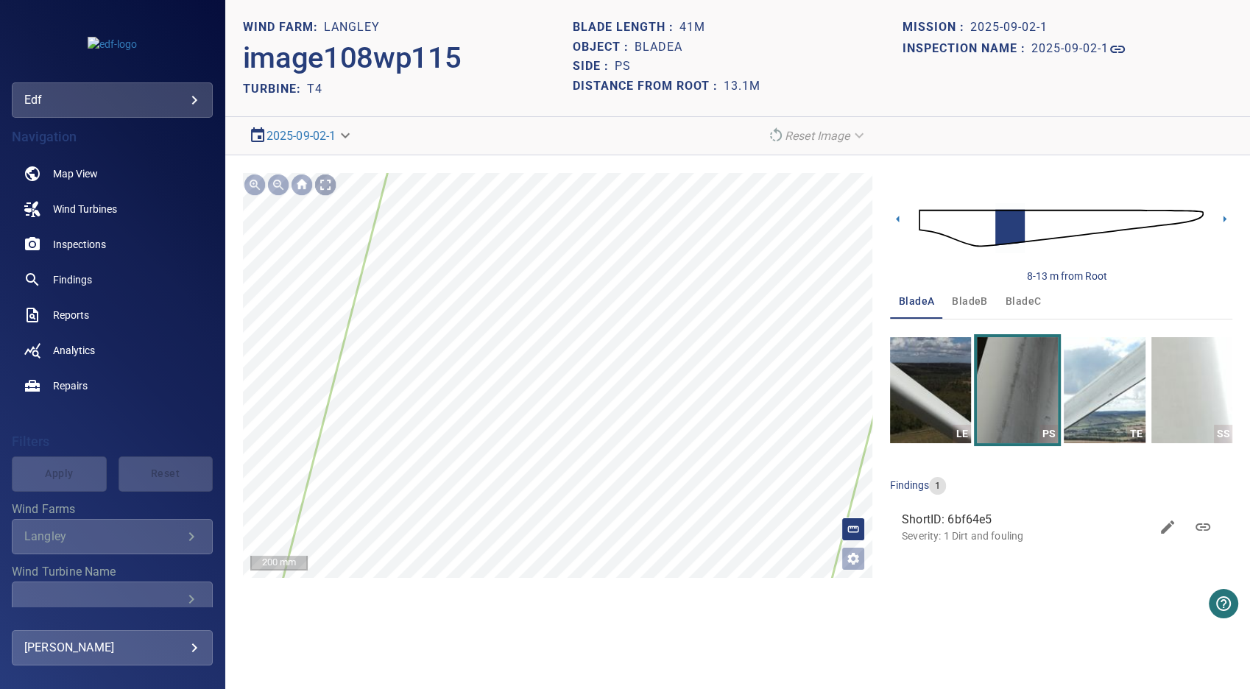
click at [323, 188] on div at bounding box center [326, 185] width 24 height 24
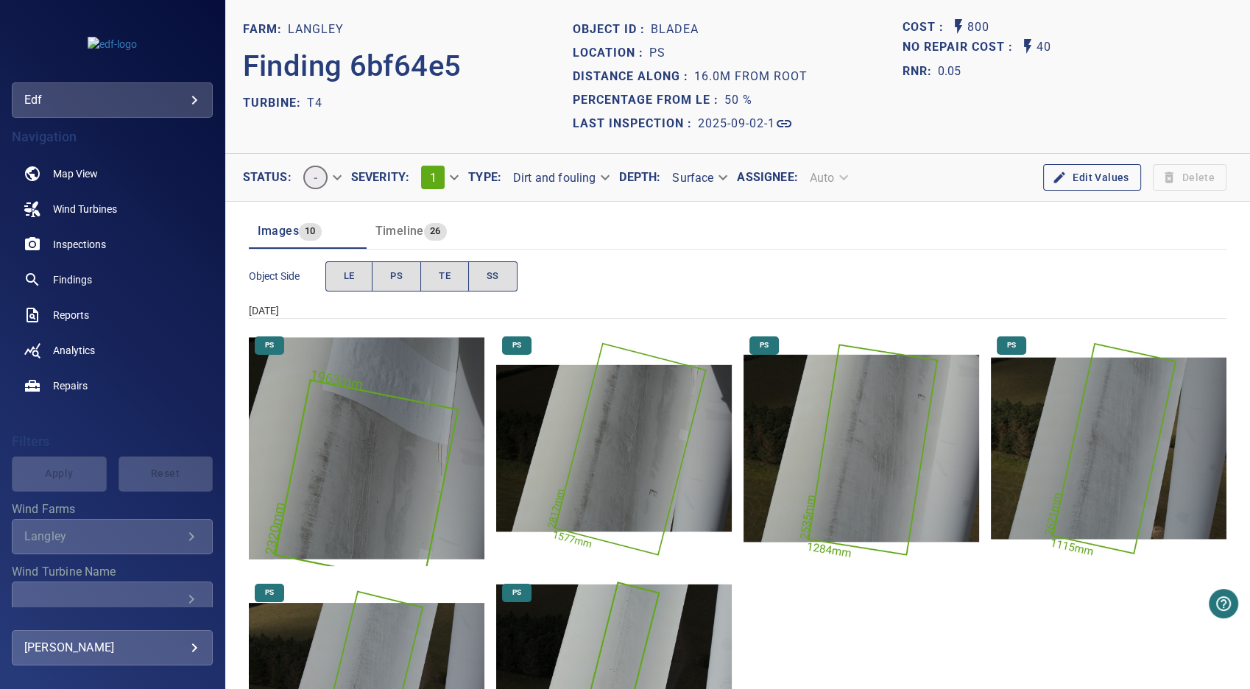
click at [876, 473] on img "Langley/T4/2025-09-02-1/2025-09-02-1/image107wp114.jpg" at bounding box center [861, 449] width 236 height 236
click at [1109, 486] on img "Langley/T4/2025-09-02-1/2025-09-02-1/image106wp113.jpg" at bounding box center [1109, 449] width 236 height 236
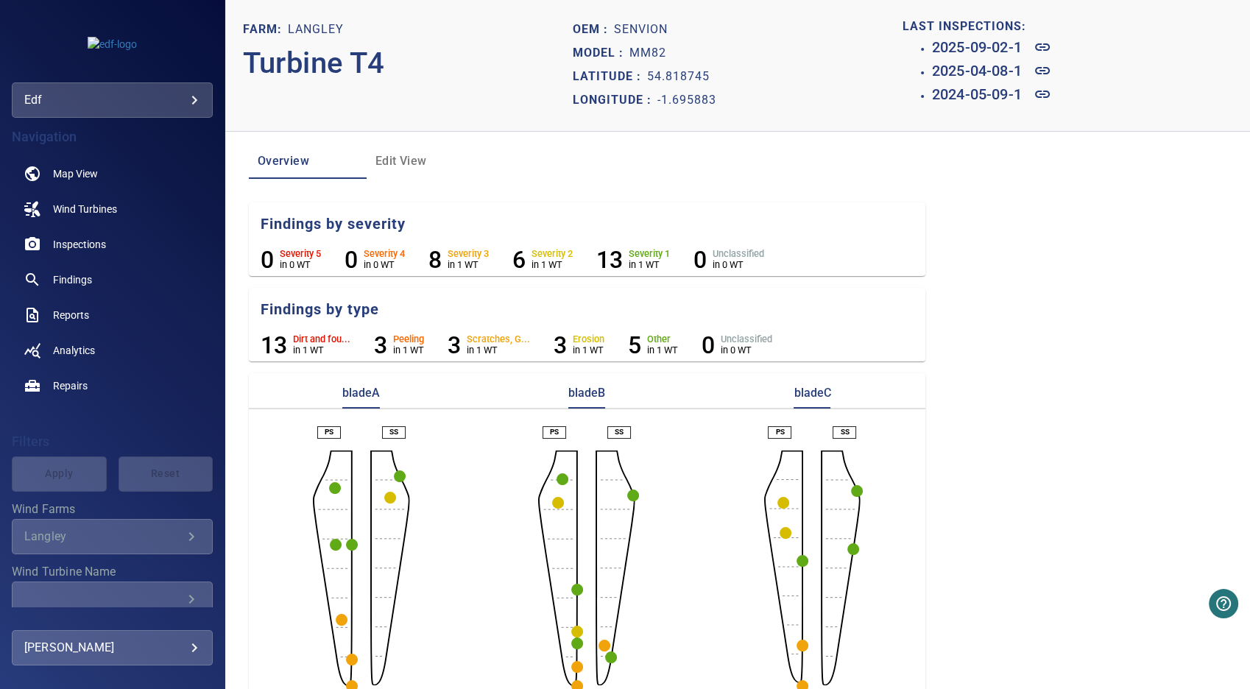
click at [350, 545] on circle "button" at bounding box center [352, 545] width 12 height 12
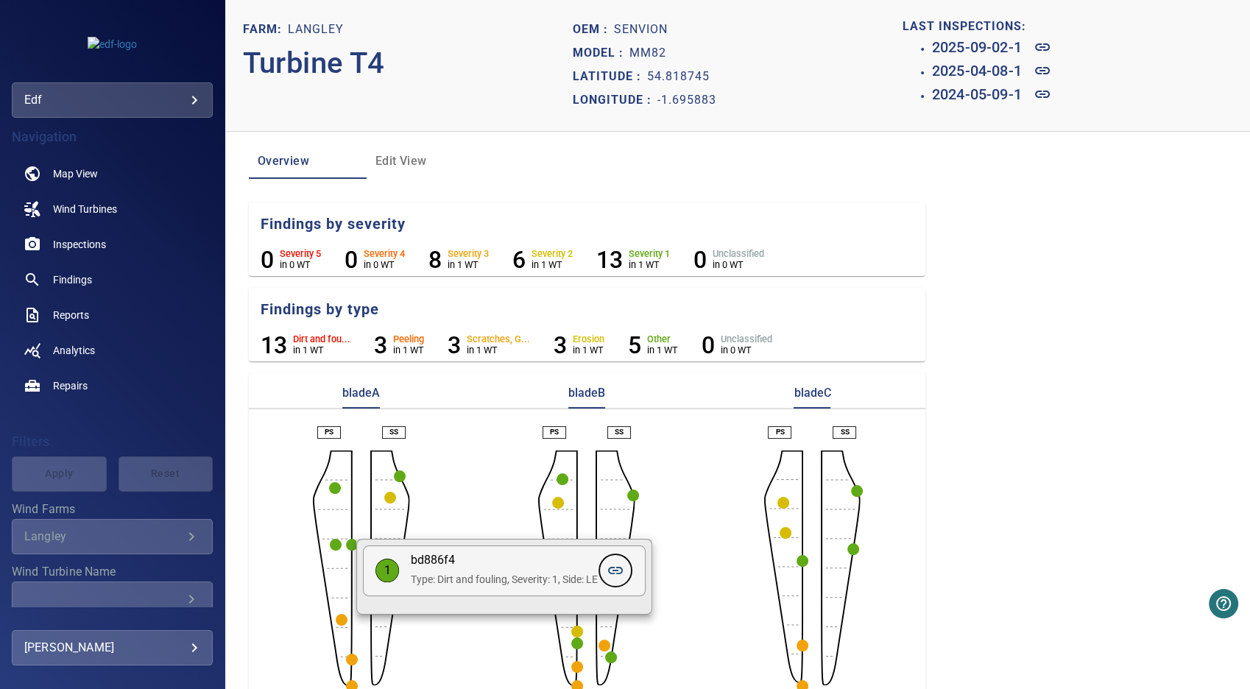
click at [623, 568] on icon at bounding box center [616, 571] width 18 height 18
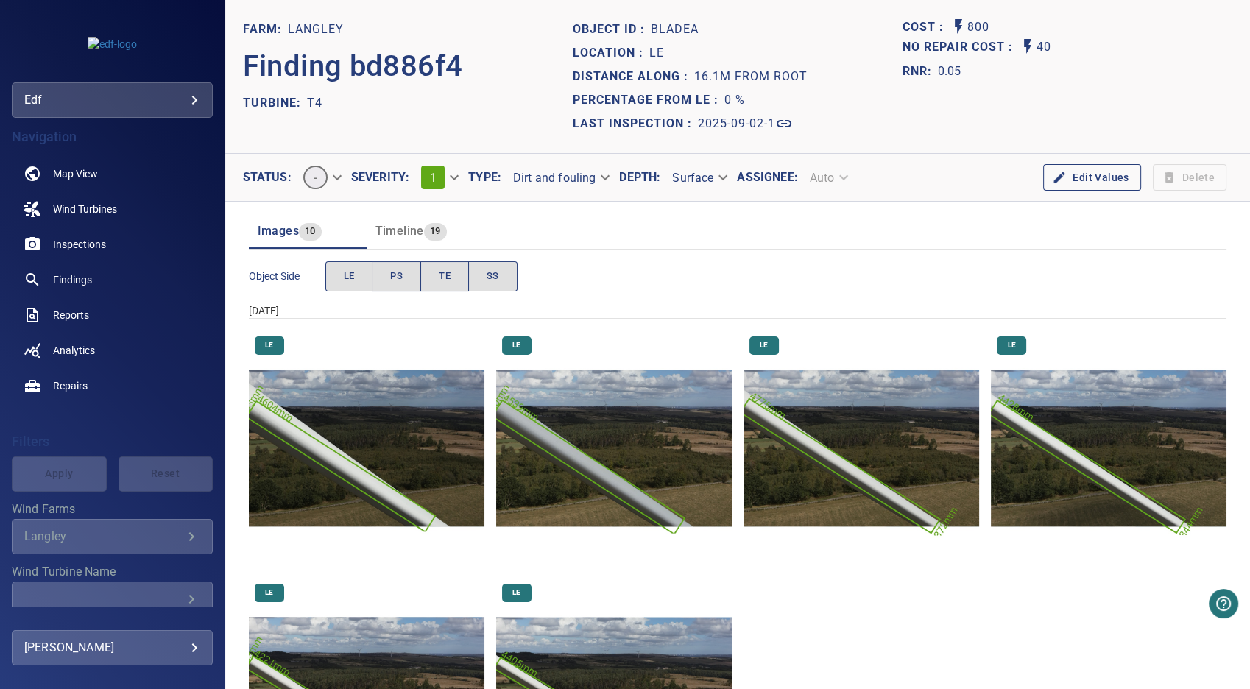
click at [384, 478] on img "Langley/T4/2025-09-02-1/2025-09-02-1/image83wp89.jpg" at bounding box center [367, 449] width 236 height 236
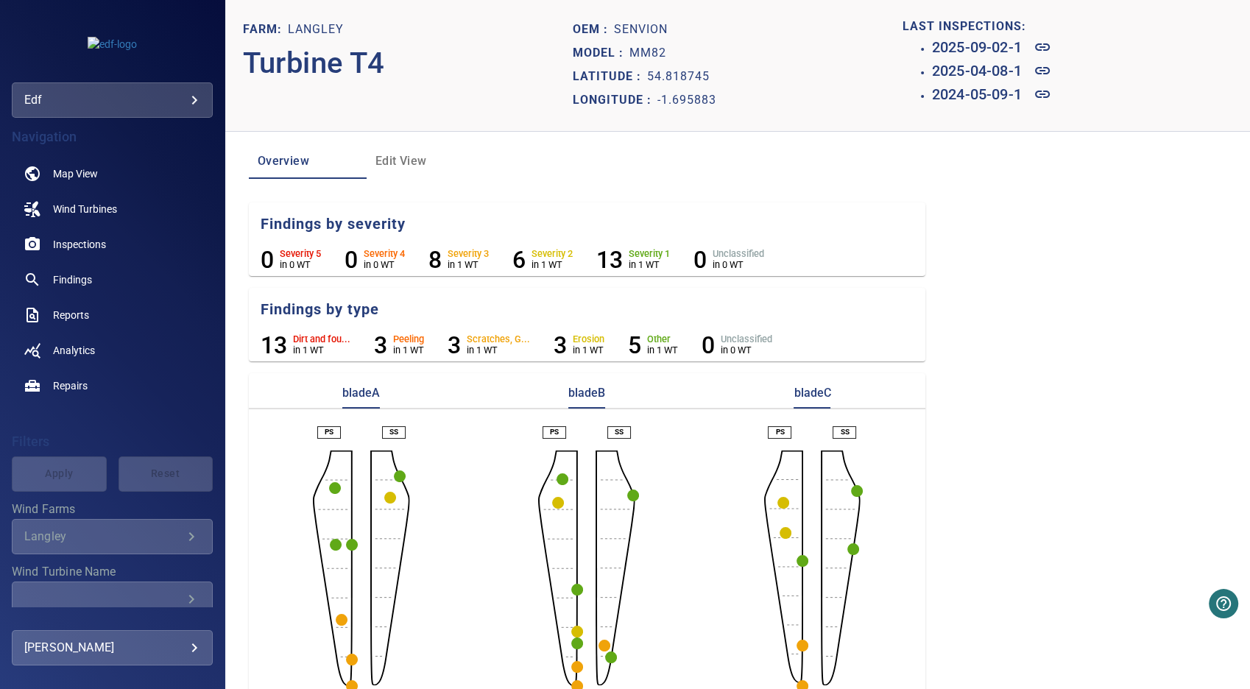
click at [339, 618] on circle "button" at bounding box center [342, 620] width 12 height 12
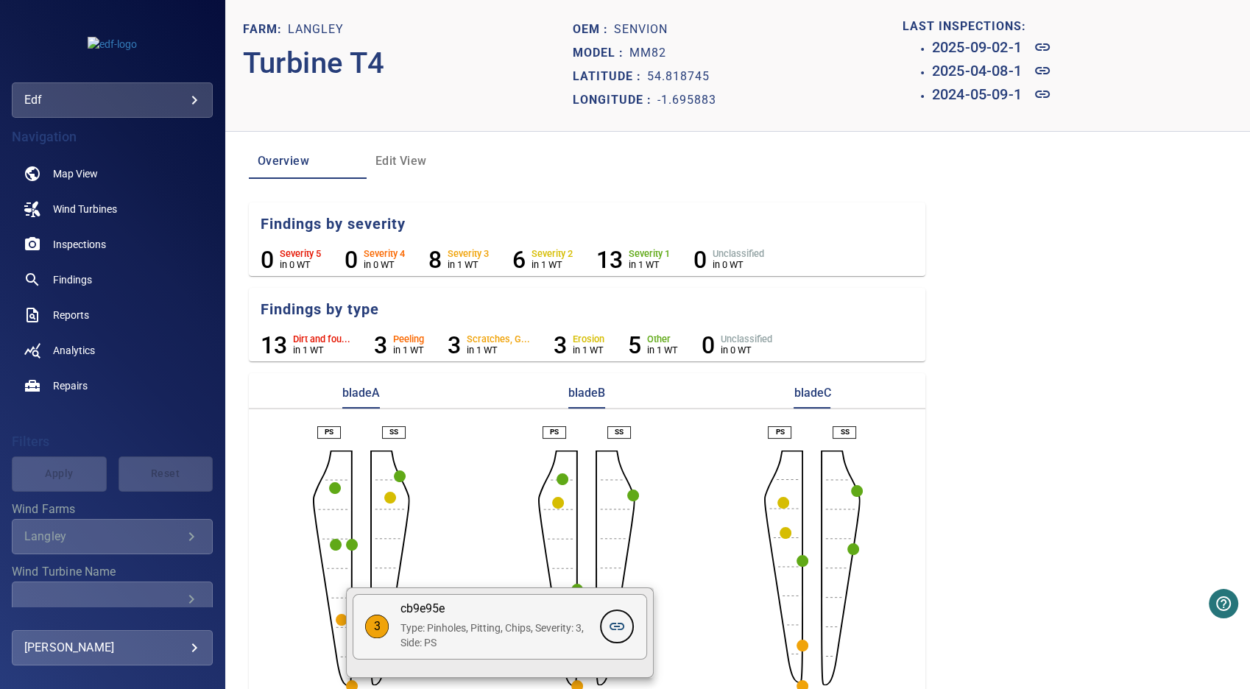
click at [621, 625] on icon at bounding box center [617, 627] width 18 height 18
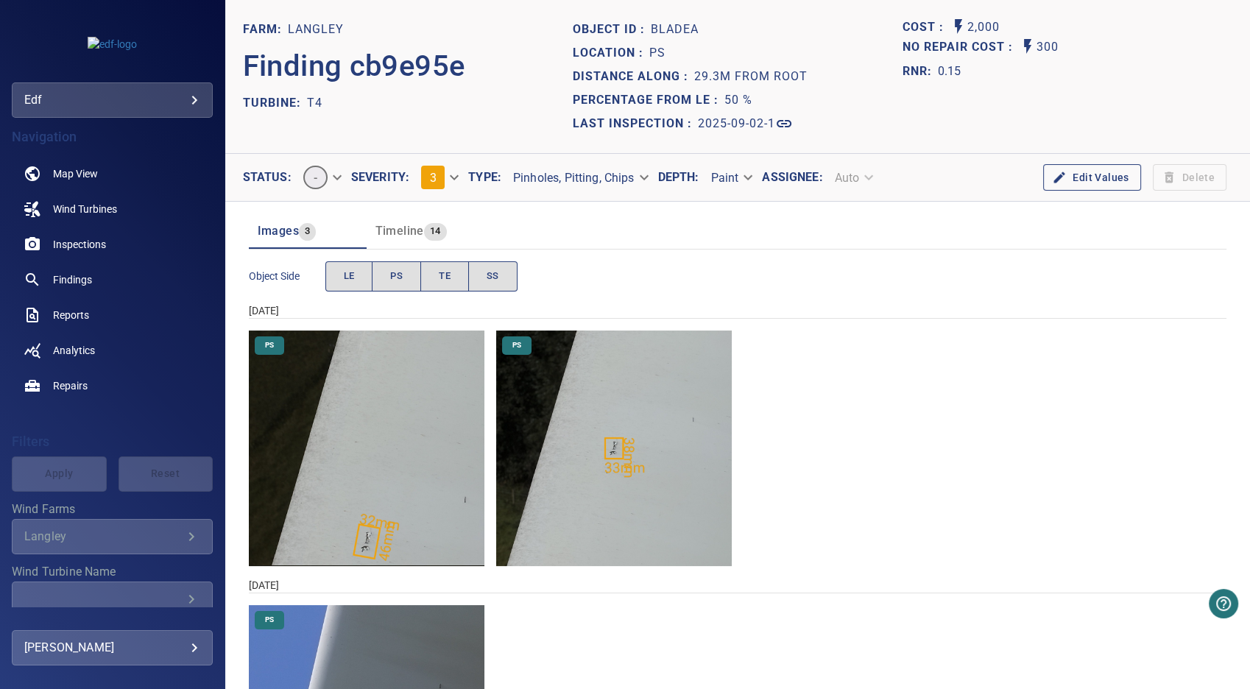
click at [593, 467] on img "Langley/T4/2025-09-02-1/2025-09-02-1/image100wp107.jpg" at bounding box center [614, 449] width 236 height 236
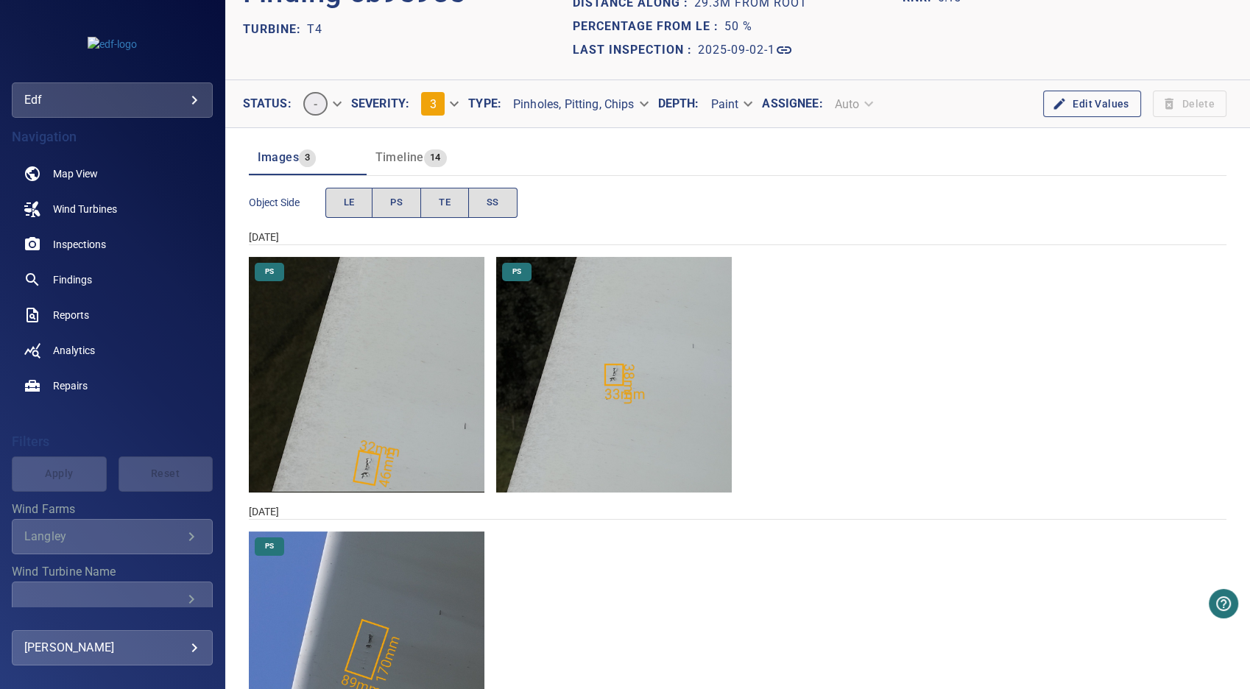
scroll to position [181, 0]
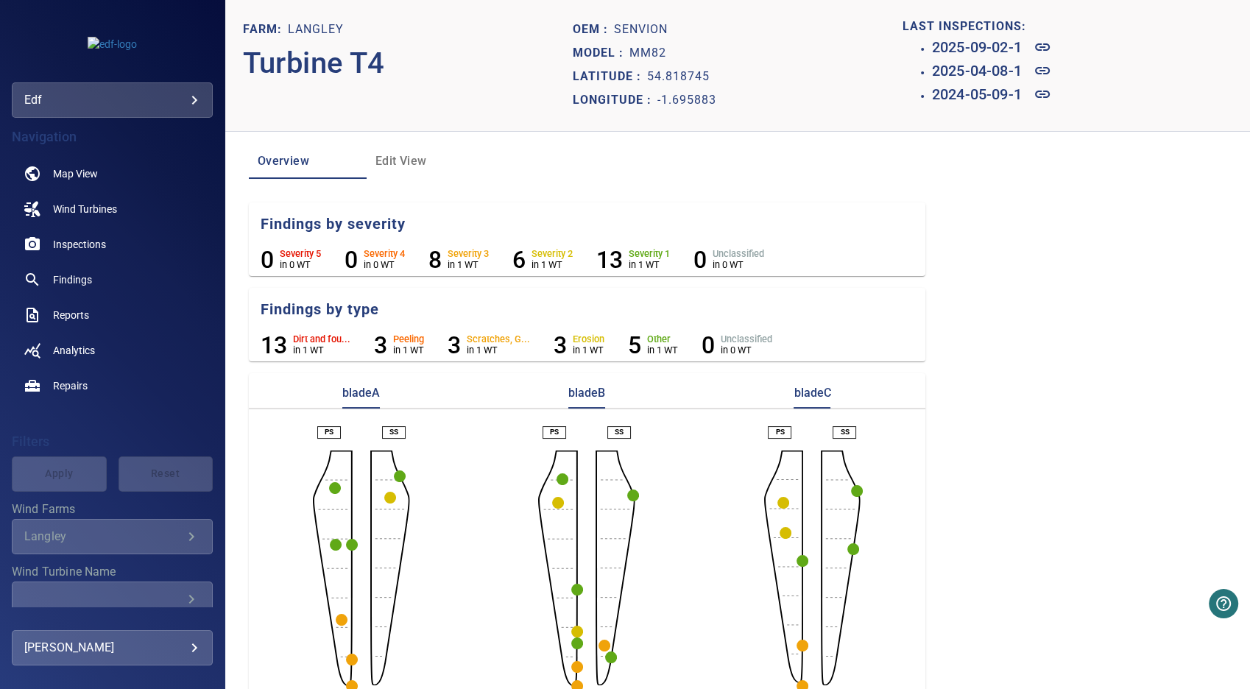
click at [351, 663] on circle "button" at bounding box center [352, 660] width 12 height 12
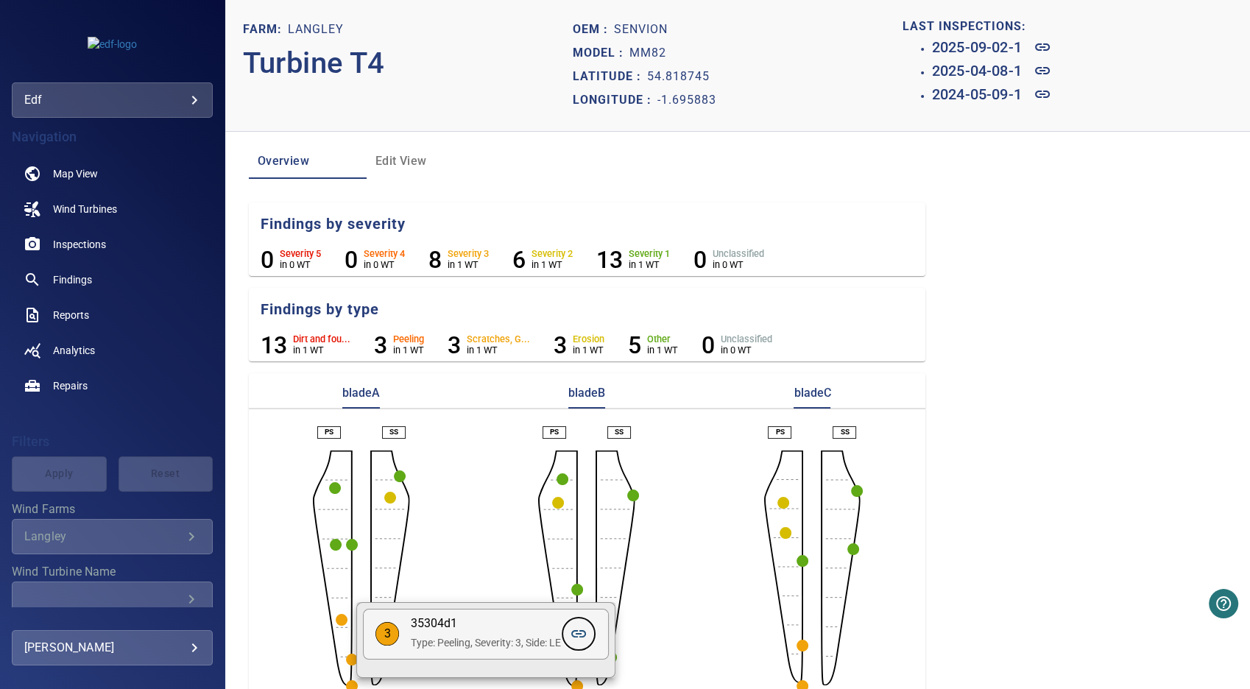
click at [582, 634] on icon at bounding box center [578, 633] width 15 height 7
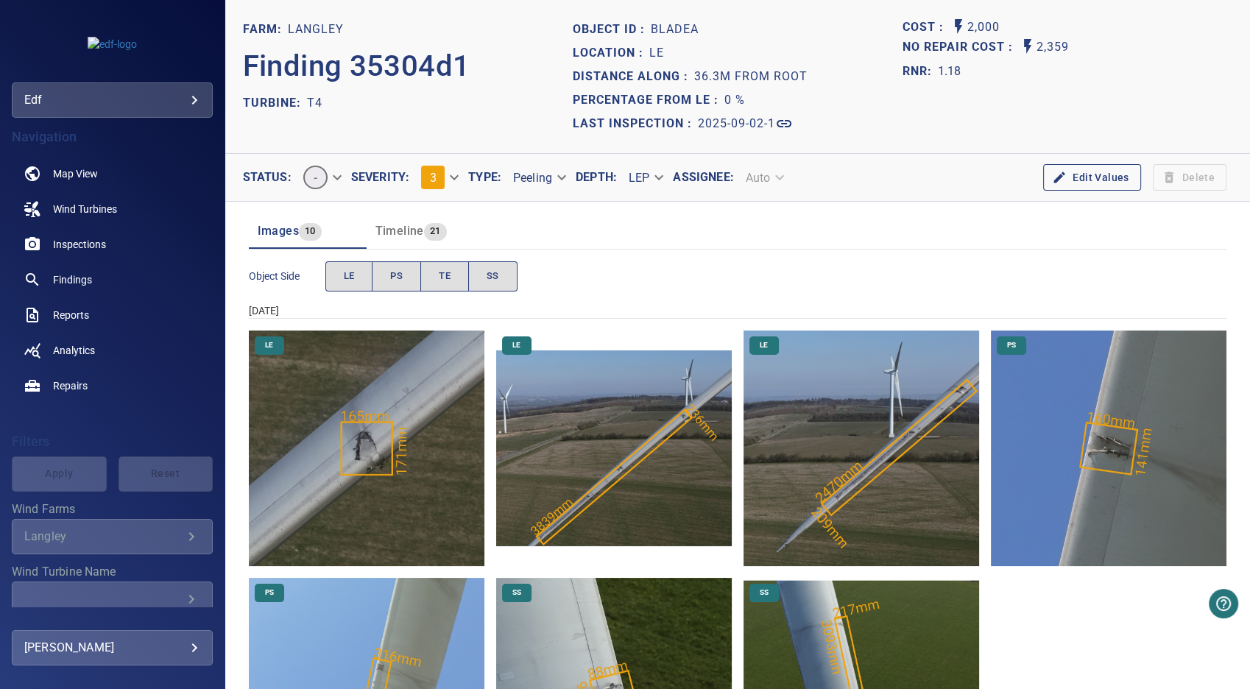
click at [368, 456] on img "Langley/T4/2025-04-08-1/2025-04-08-1/image132wp139.jpg" at bounding box center [367, 449] width 236 height 236
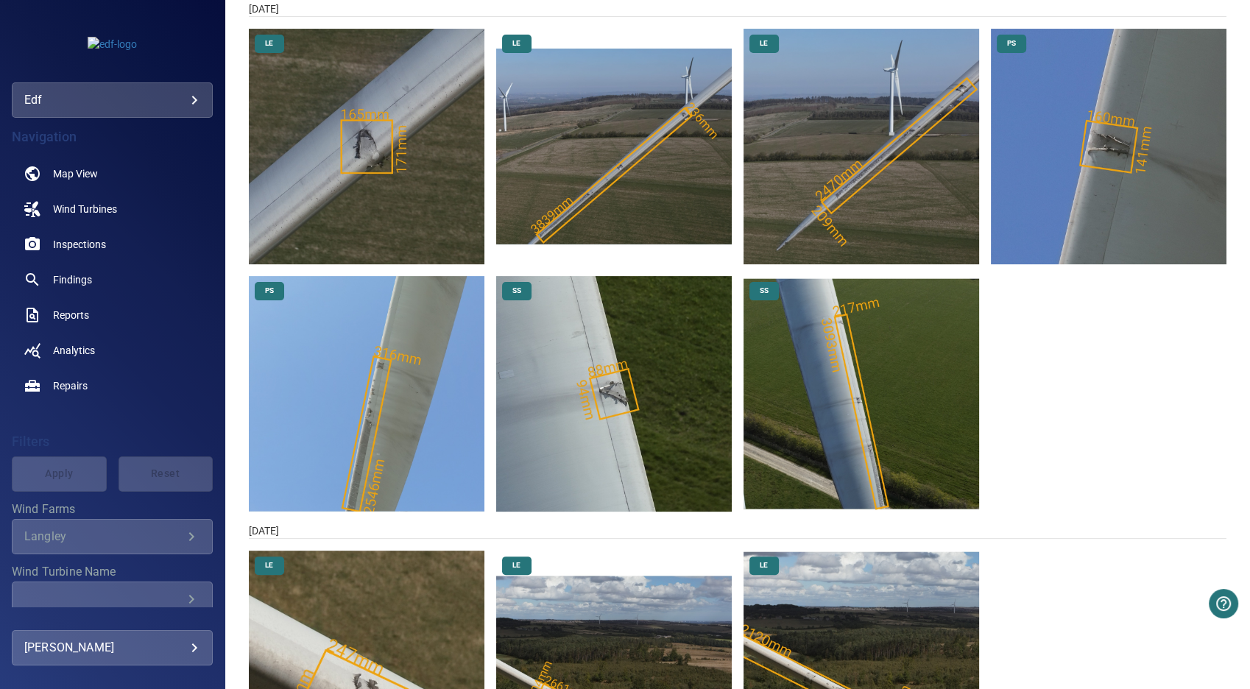
scroll to position [425, 0]
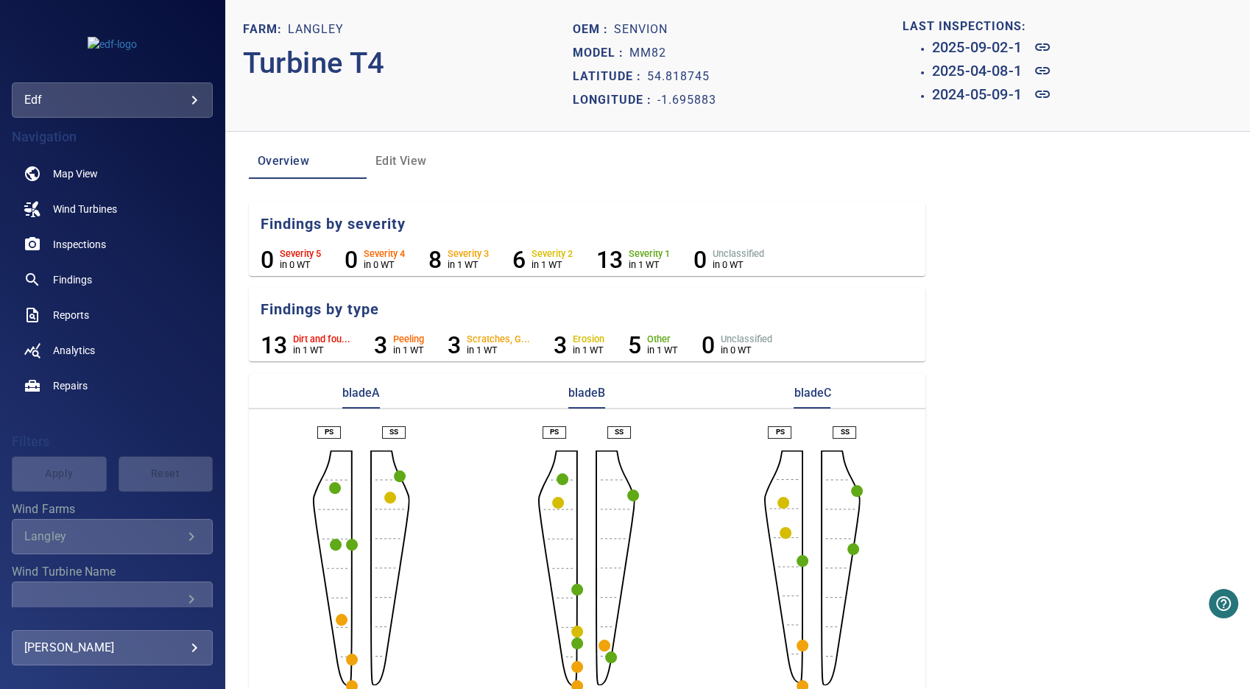
scroll to position [20, 0]
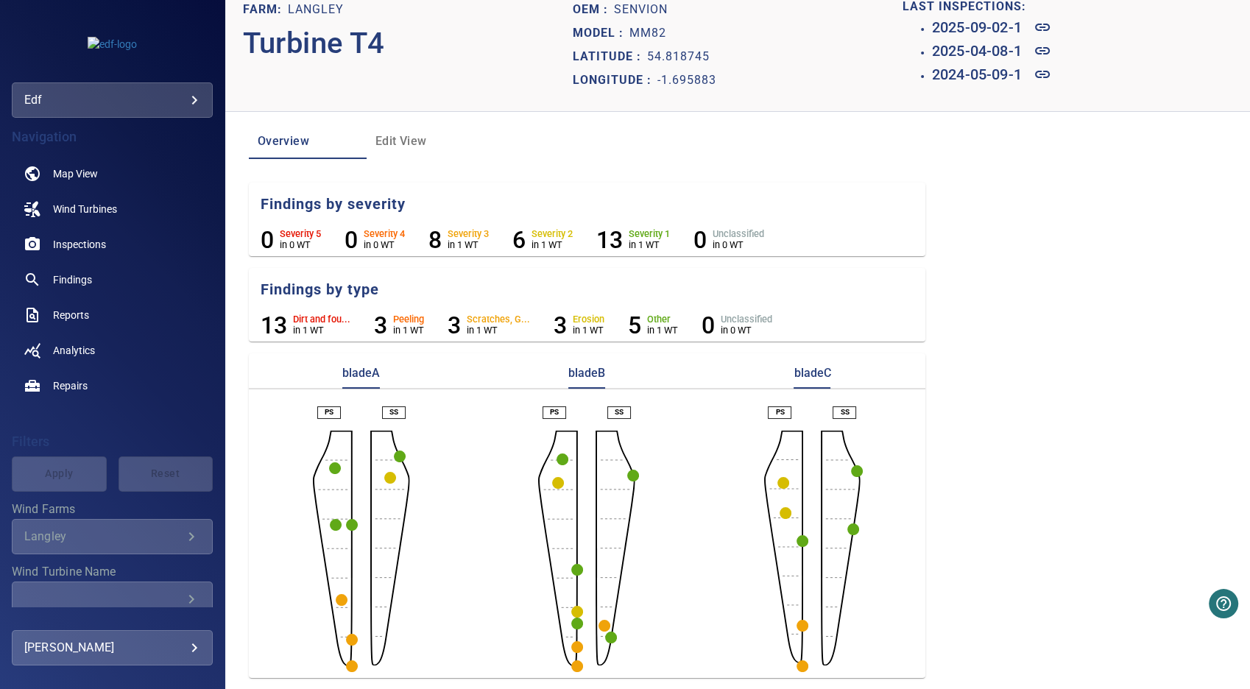
click at [353, 666] on circle "button" at bounding box center [352, 666] width 12 height 12
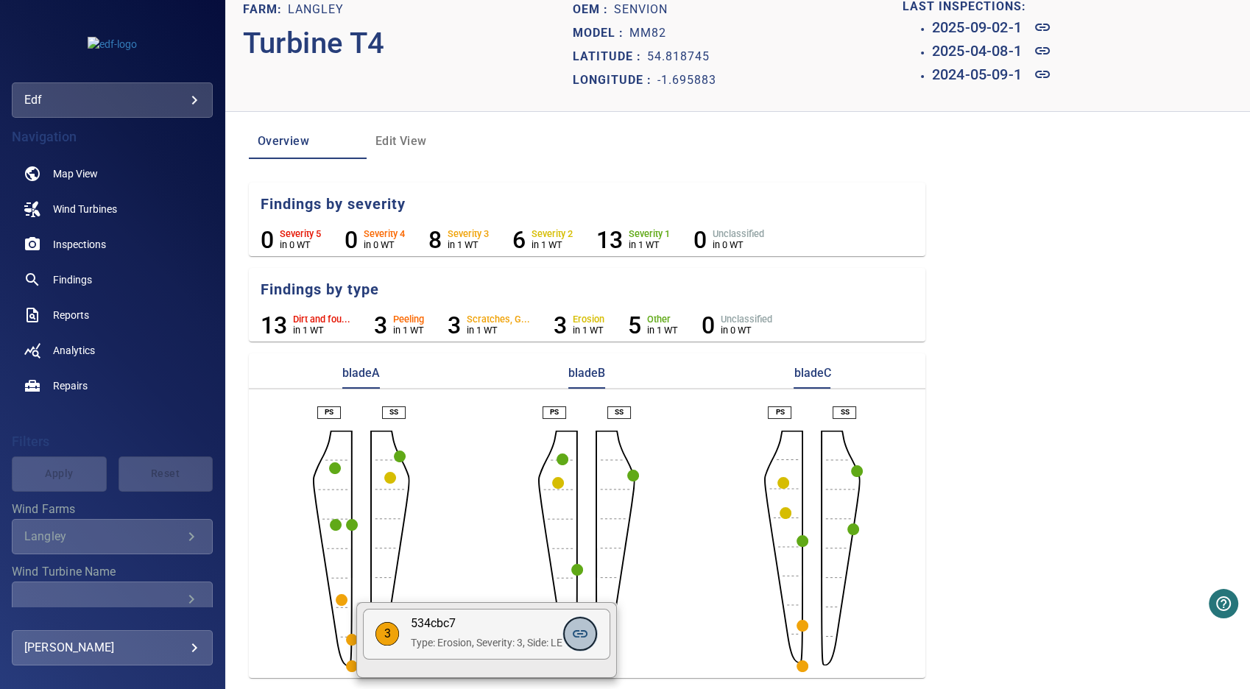
click at [571, 633] on link at bounding box center [579, 633] width 35 height 35
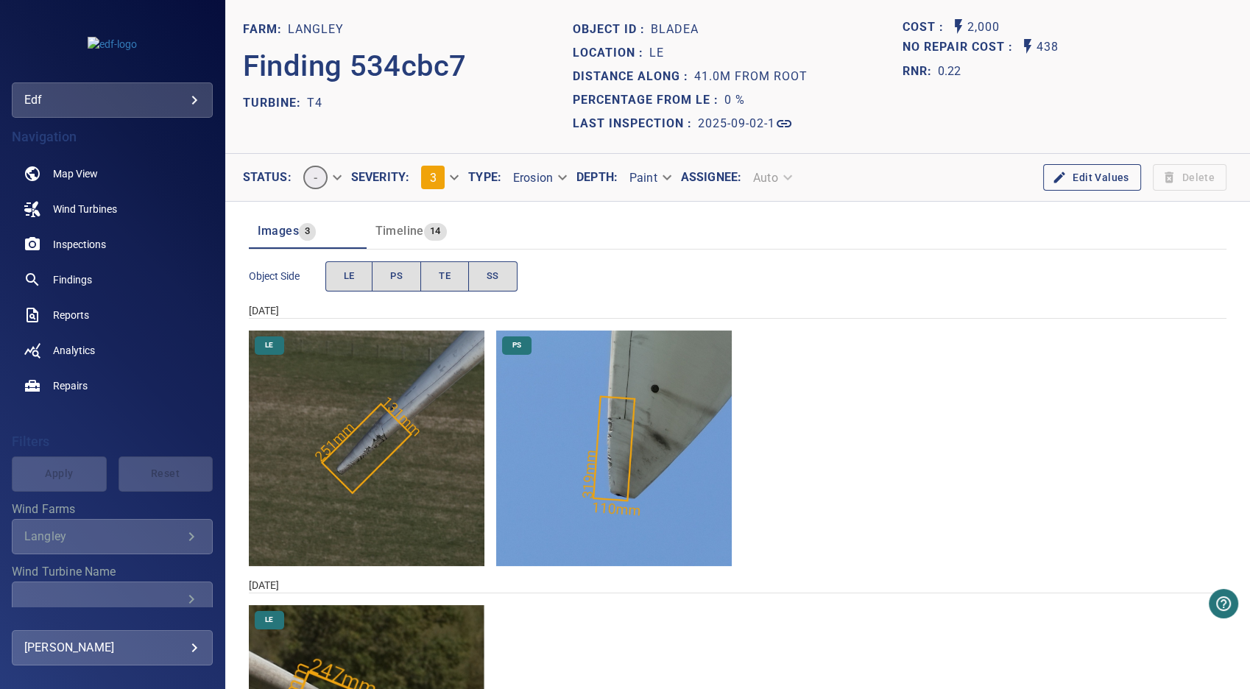
click at [371, 449] on img "Langley/T4/2025-04-08-1/2025-04-08-1/image134wp141.jpg" at bounding box center [367, 449] width 236 height 236
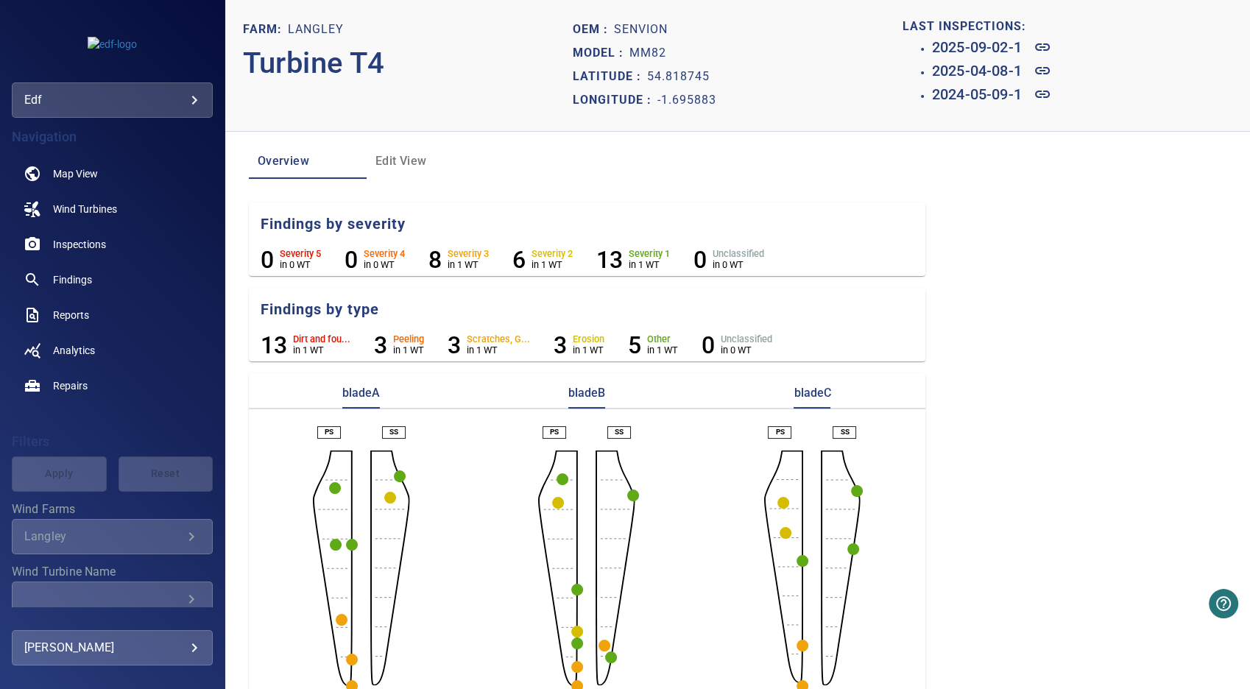
click at [389, 492] on circle "button" at bounding box center [390, 498] width 12 height 12
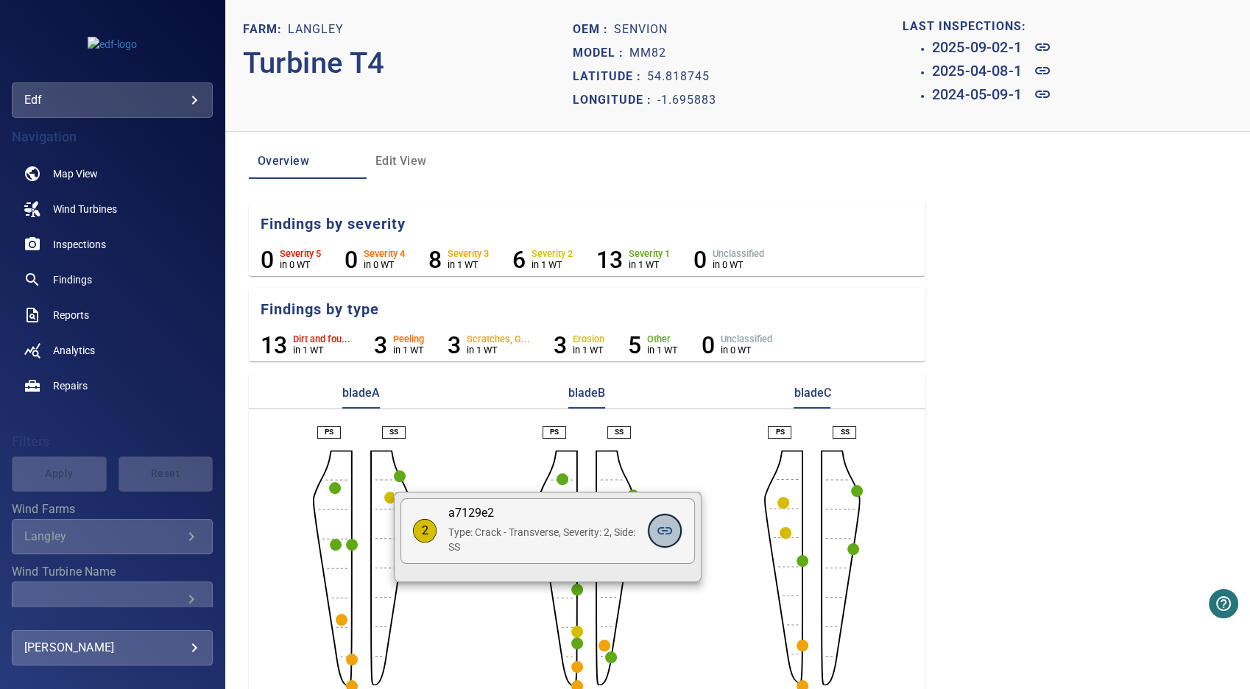
click at [665, 533] on icon at bounding box center [664, 530] width 15 height 7
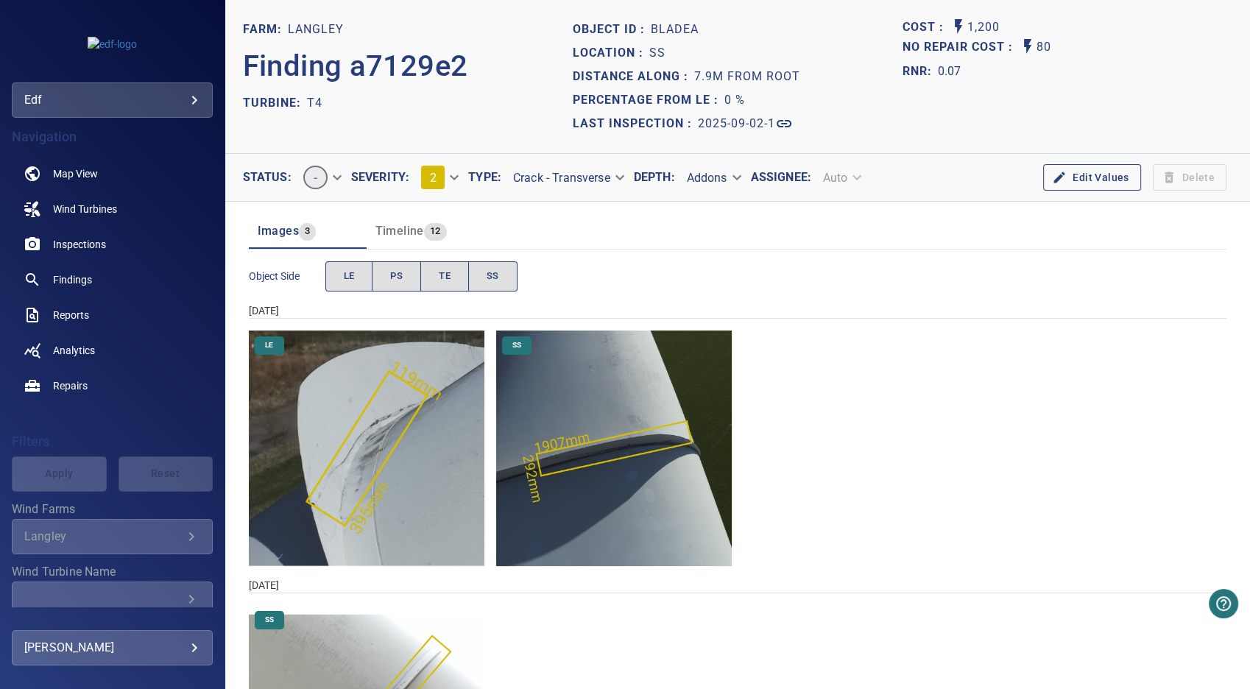
click at [378, 443] on img "Langley/T4/2025-04-08-1/2025-04-08-1/image121wp128.jpg" at bounding box center [367, 449] width 236 height 236
click at [627, 455] on img "Langley/T4/2025-04-08-1/2025-04-08-1/image177wp188.jpg" at bounding box center [614, 449] width 236 height 236
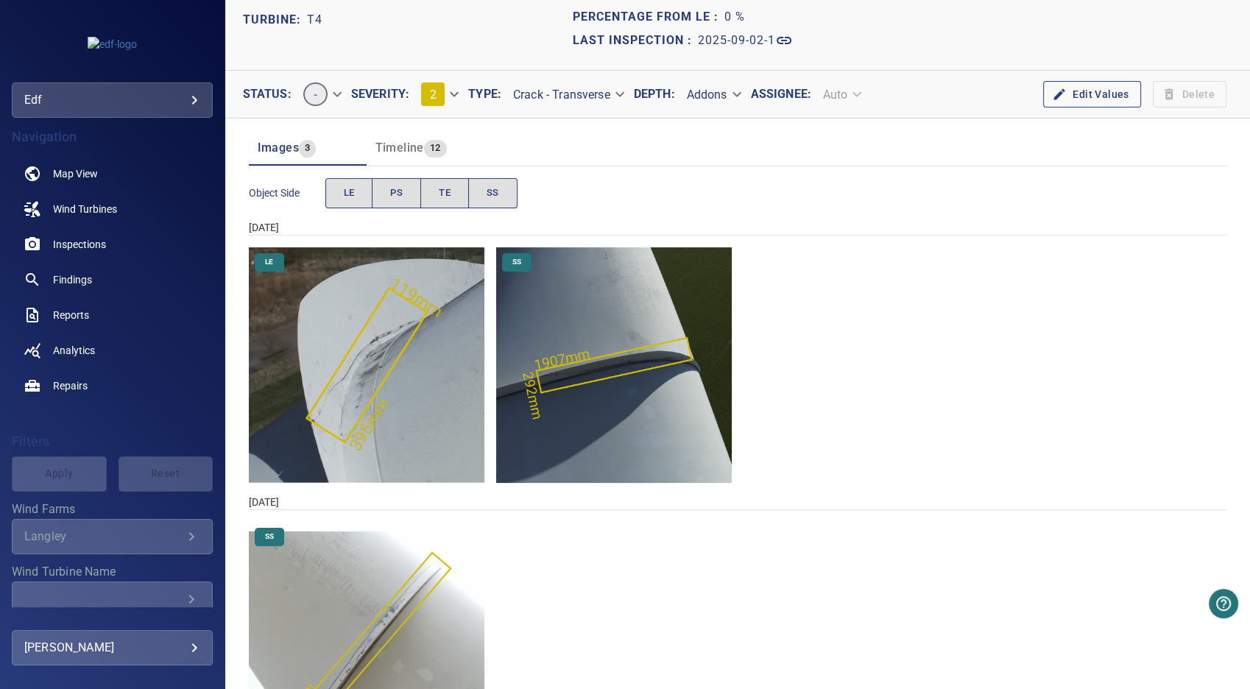
scroll to position [181, 0]
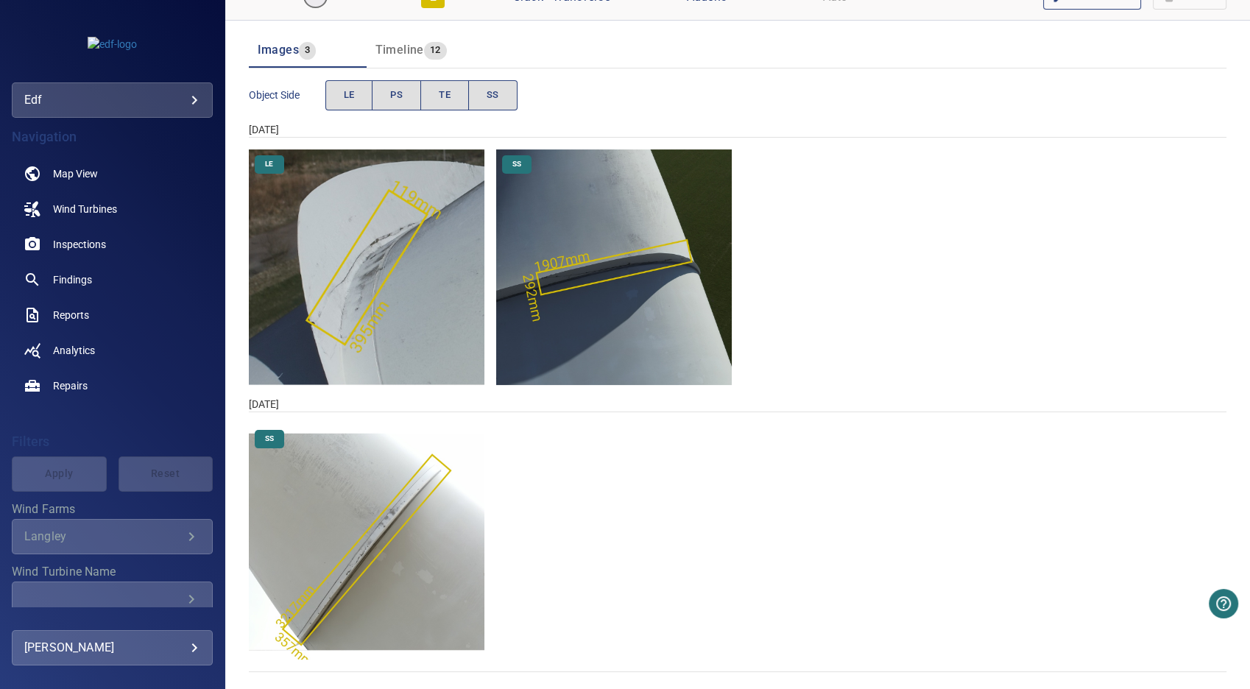
click at [395, 508] on img "Langley/T4/2025-09-02-1/2025-09-02-1/image149wp157.jpg" at bounding box center [367, 542] width 236 height 236
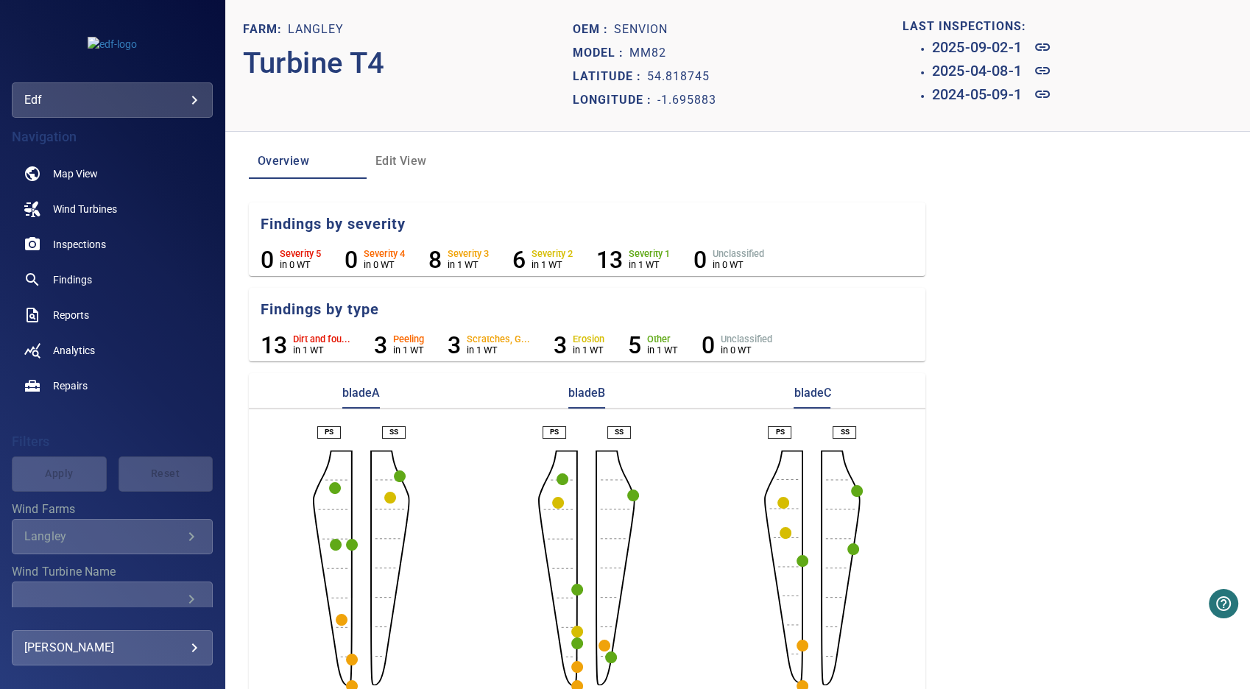
click at [558, 499] on circle "button" at bounding box center [558, 503] width 12 height 12
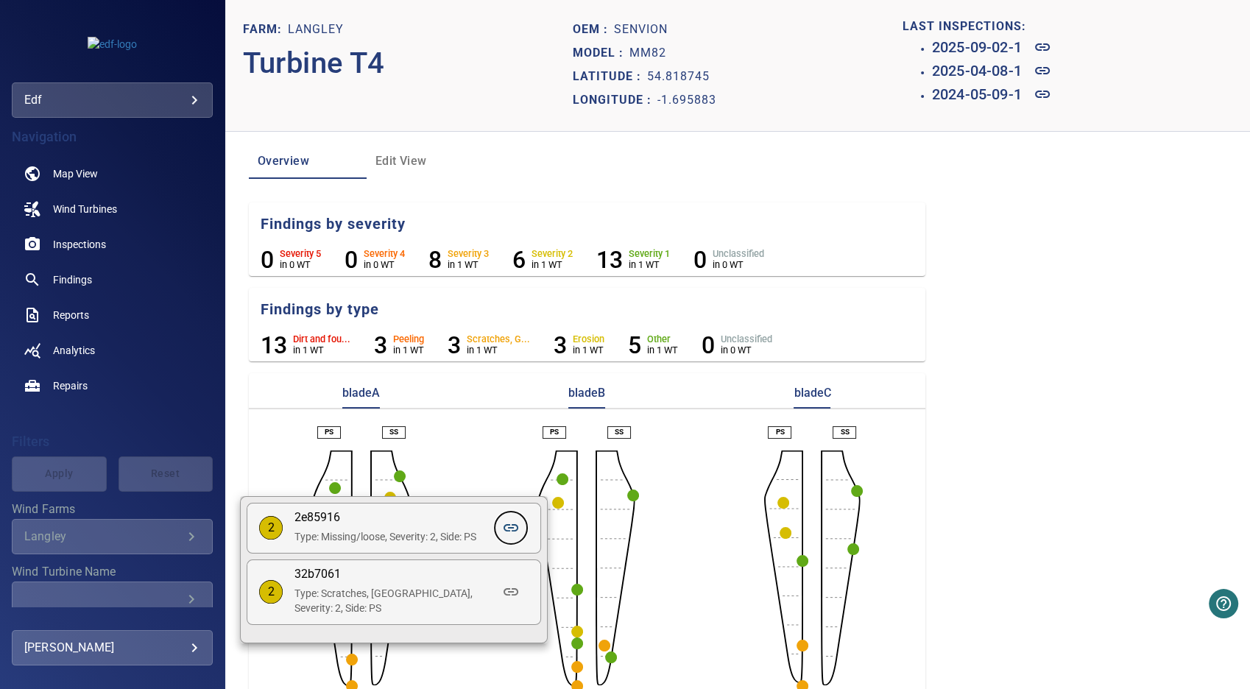
click at [512, 531] on icon at bounding box center [511, 527] width 15 height 7
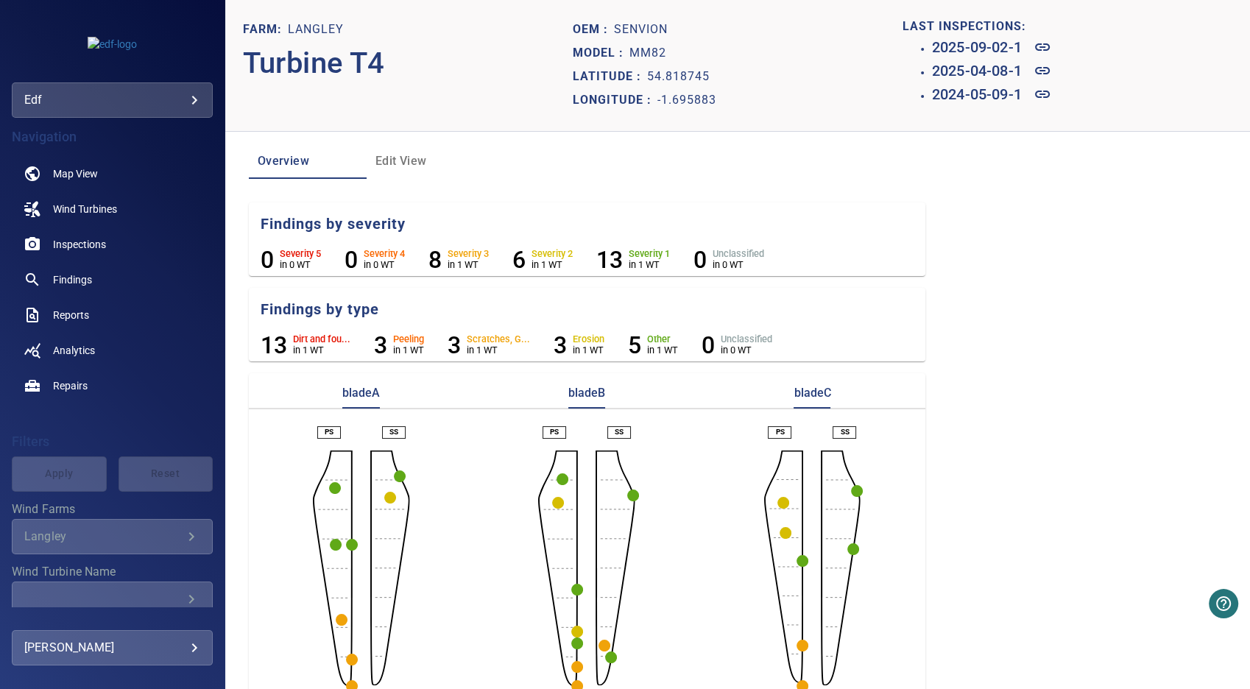
click at [555, 504] on circle "button" at bounding box center [558, 503] width 12 height 12
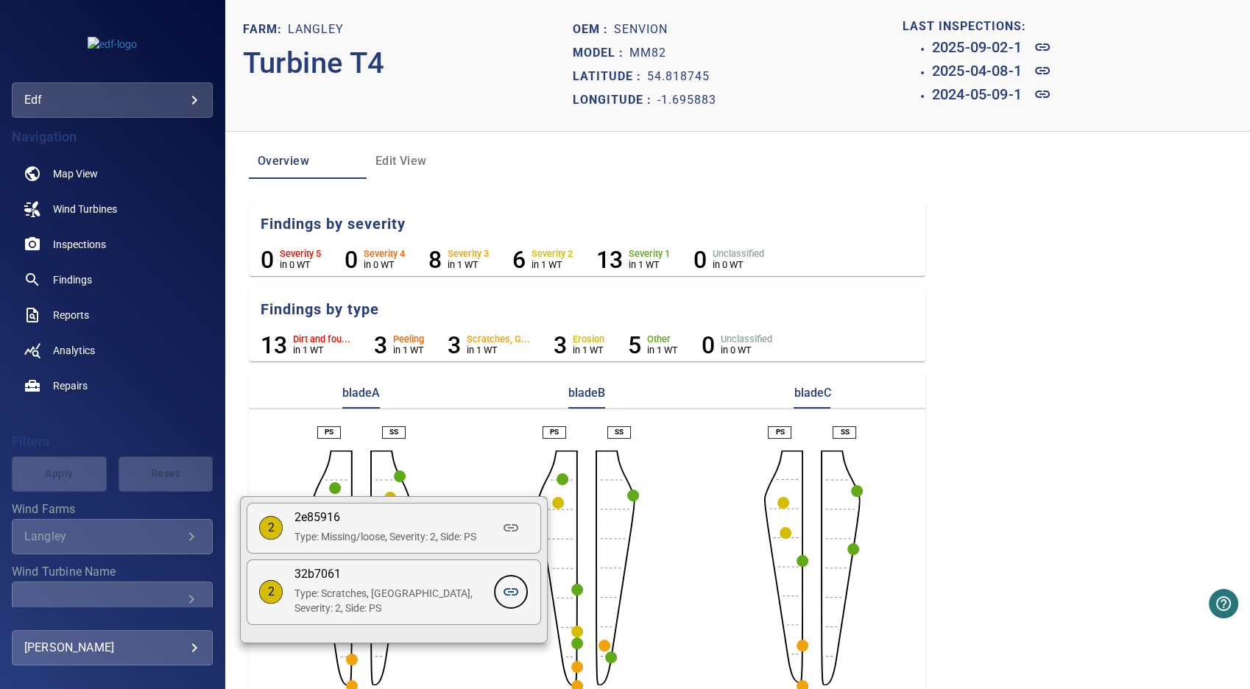
click at [508, 592] on icon at bounding box center [511, 592] width 18 height 18
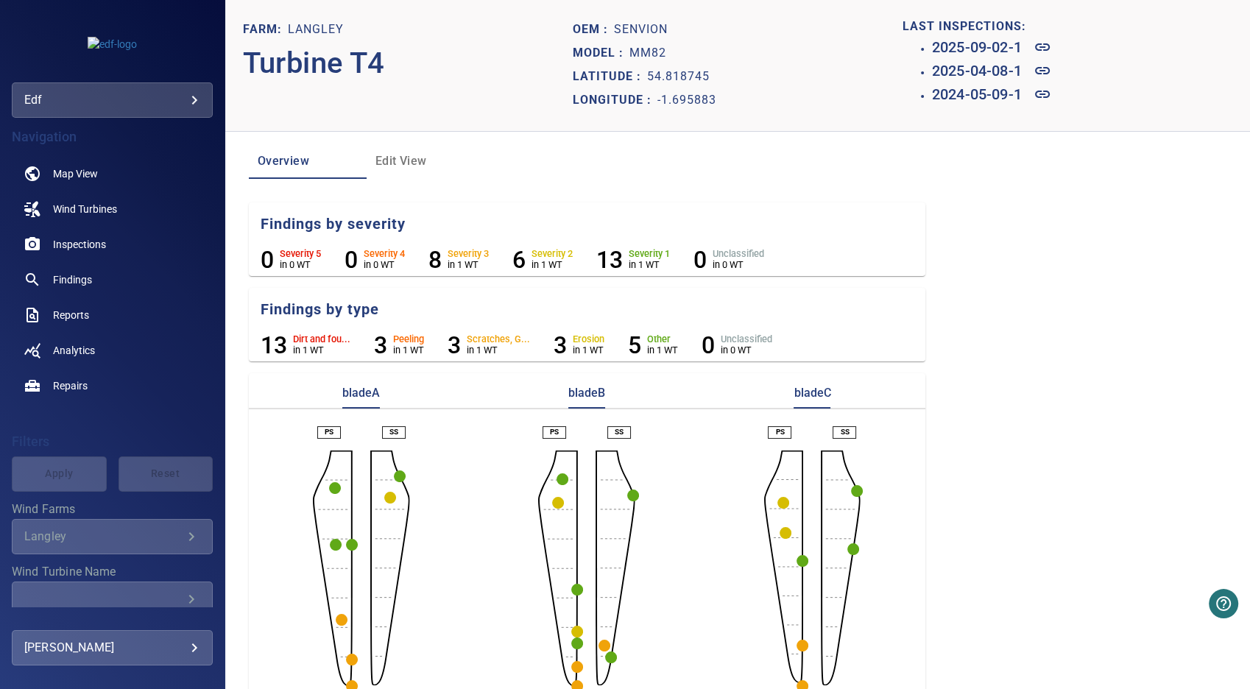
click at [571, 590] on circle "button" at bounding box center [577, 590] width 12 height 12
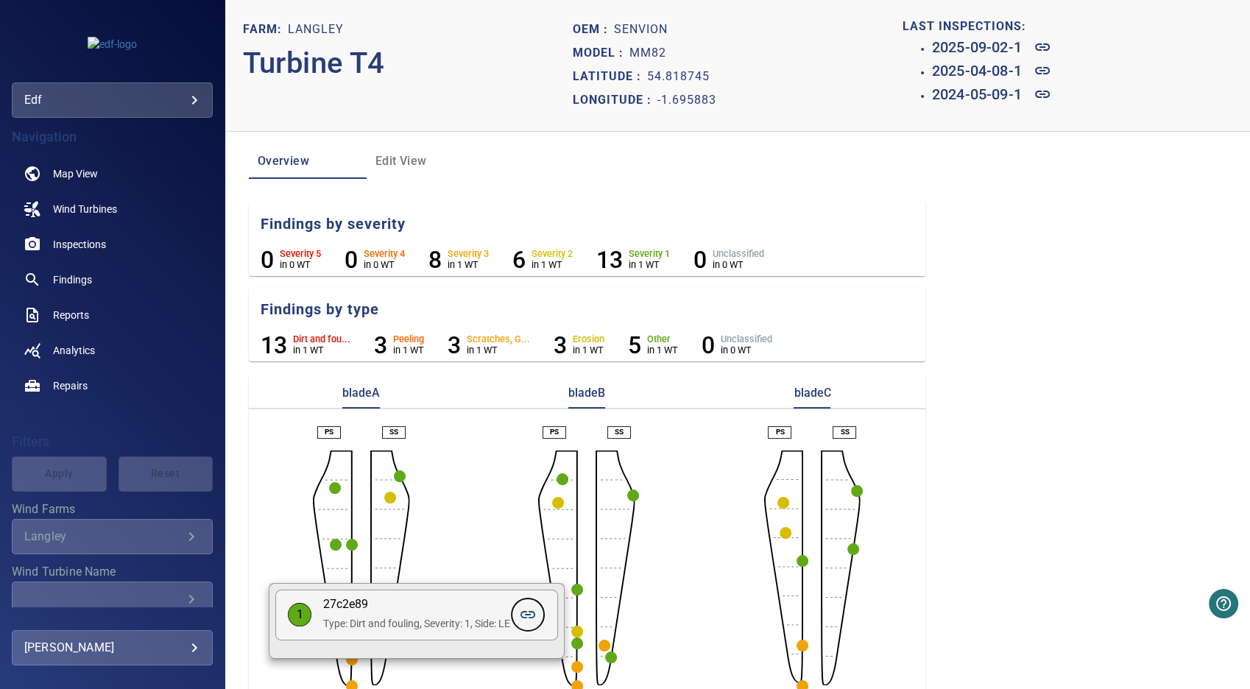
click at [534, 616] on icon at bounding box center [528, 615] width 18 height 18
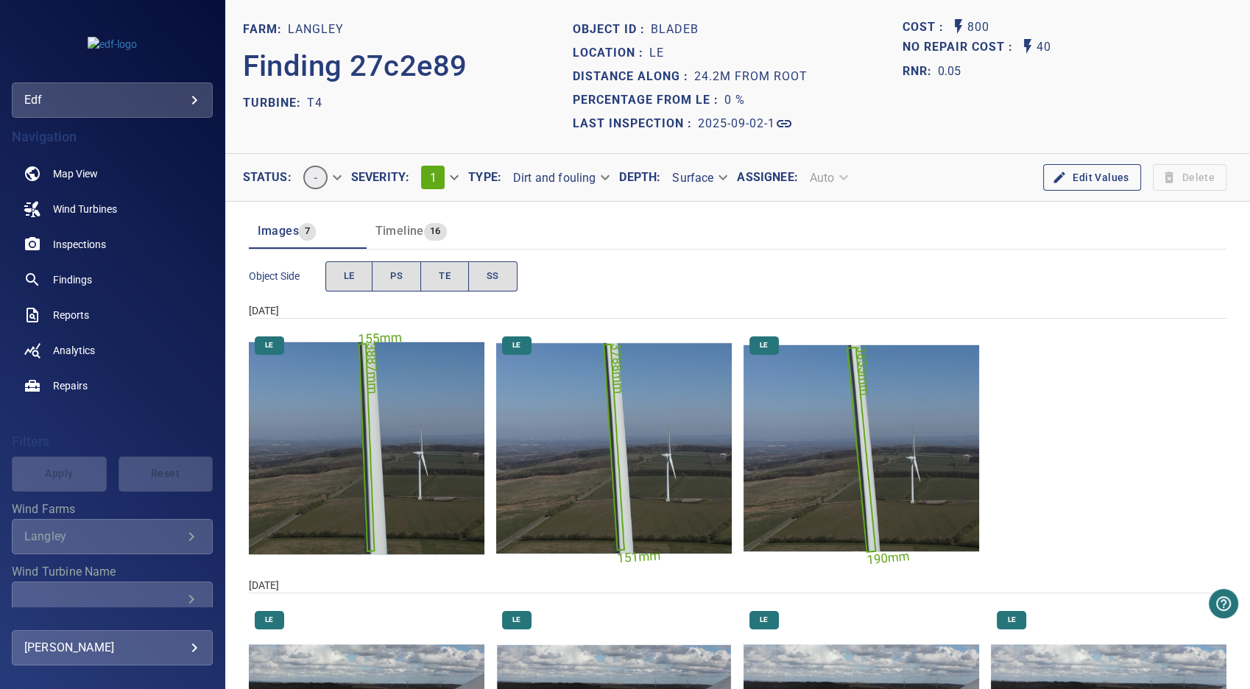
click at [612, 456] on img "Langley/T4/2025-04-08-1/2025-04-08-1/image9wp11.jpg" at bounding box center [614, 449] width 236 height 236
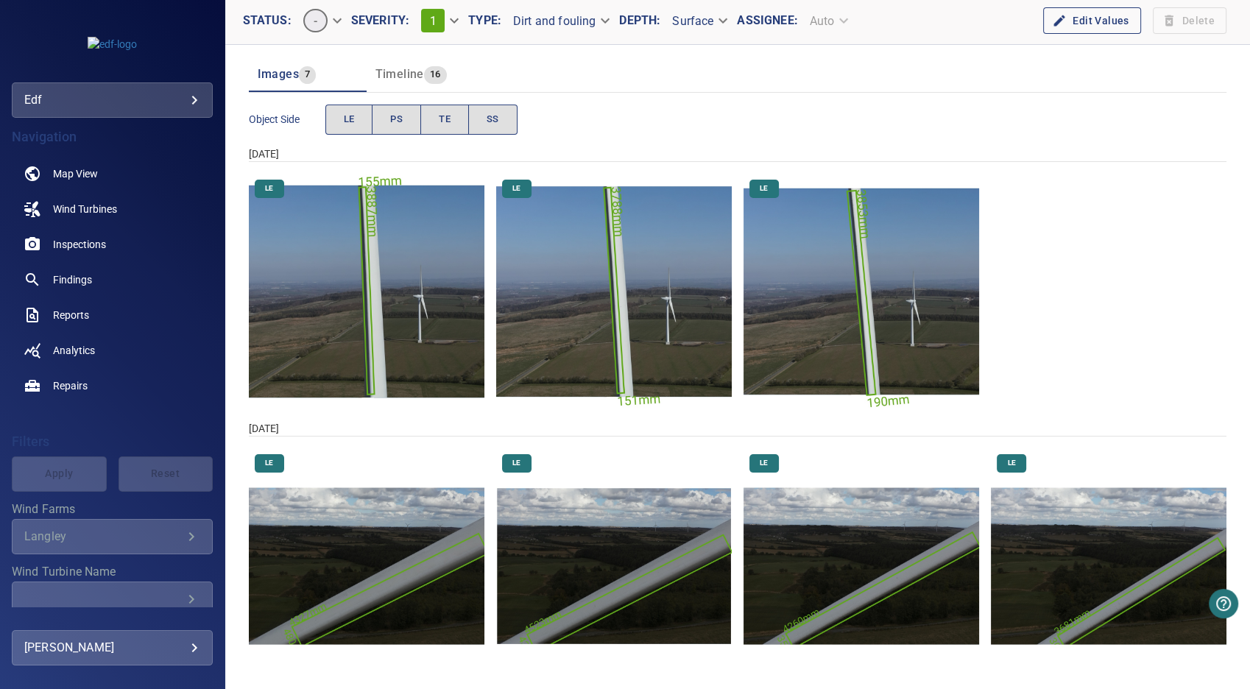
scroll to position [181, 0]
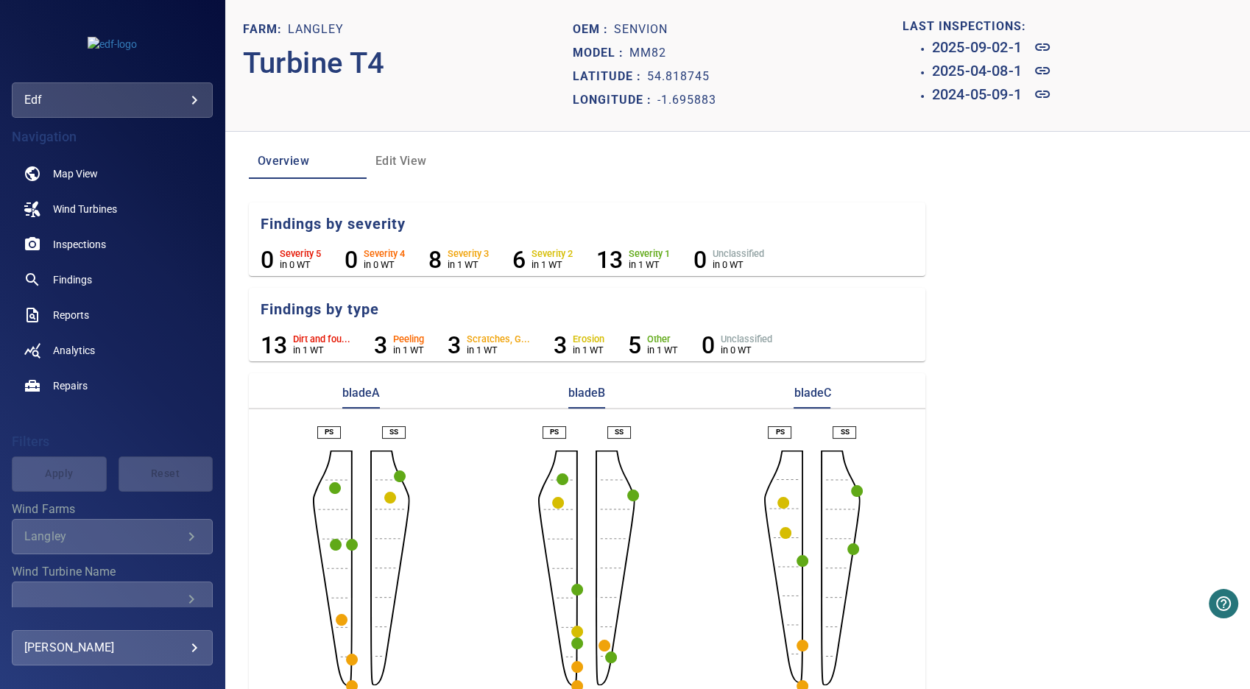
click at [572, 645] on circle "button" at bounding box center [577, 643] width 12 height 12
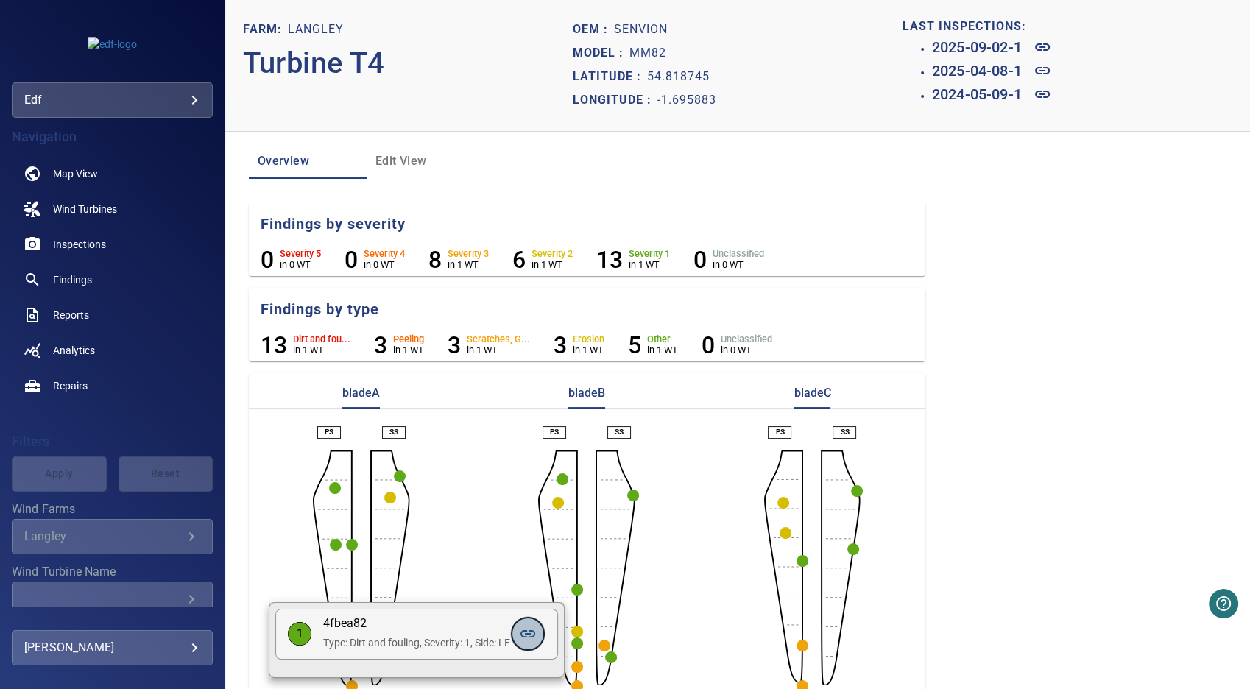
click at [534, 636] on icon at bounding box center [527, 633] width 15 height 7
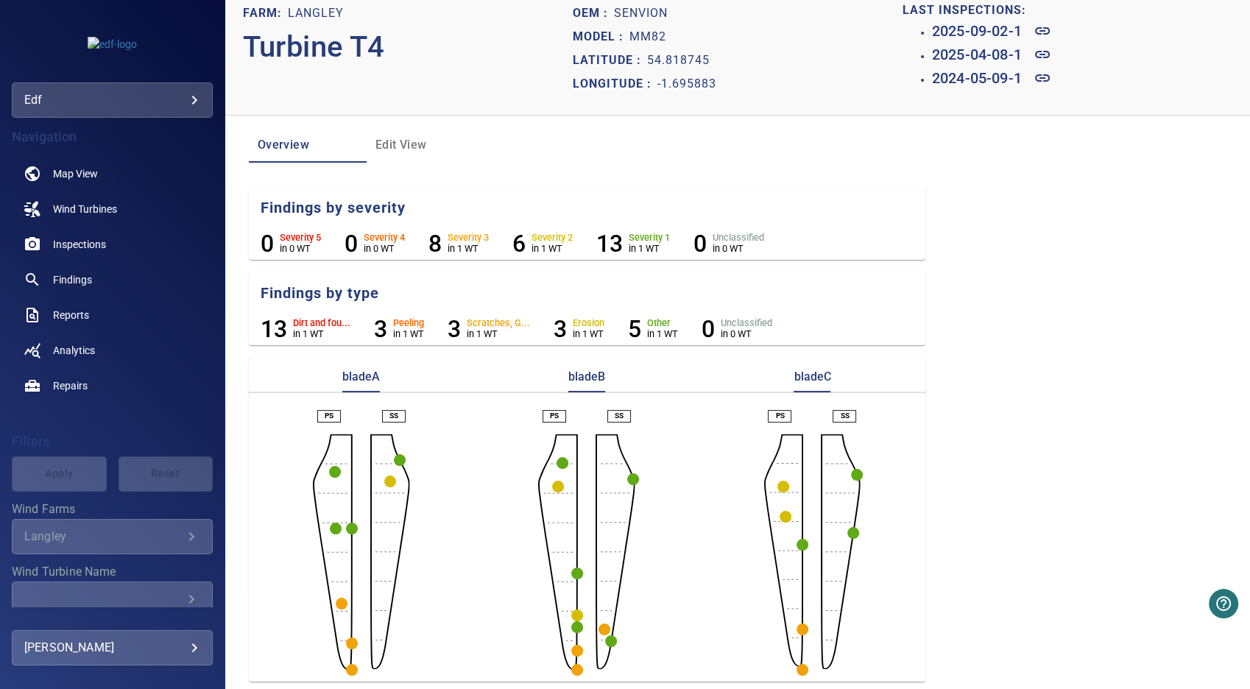
scroll to position [20, 0]
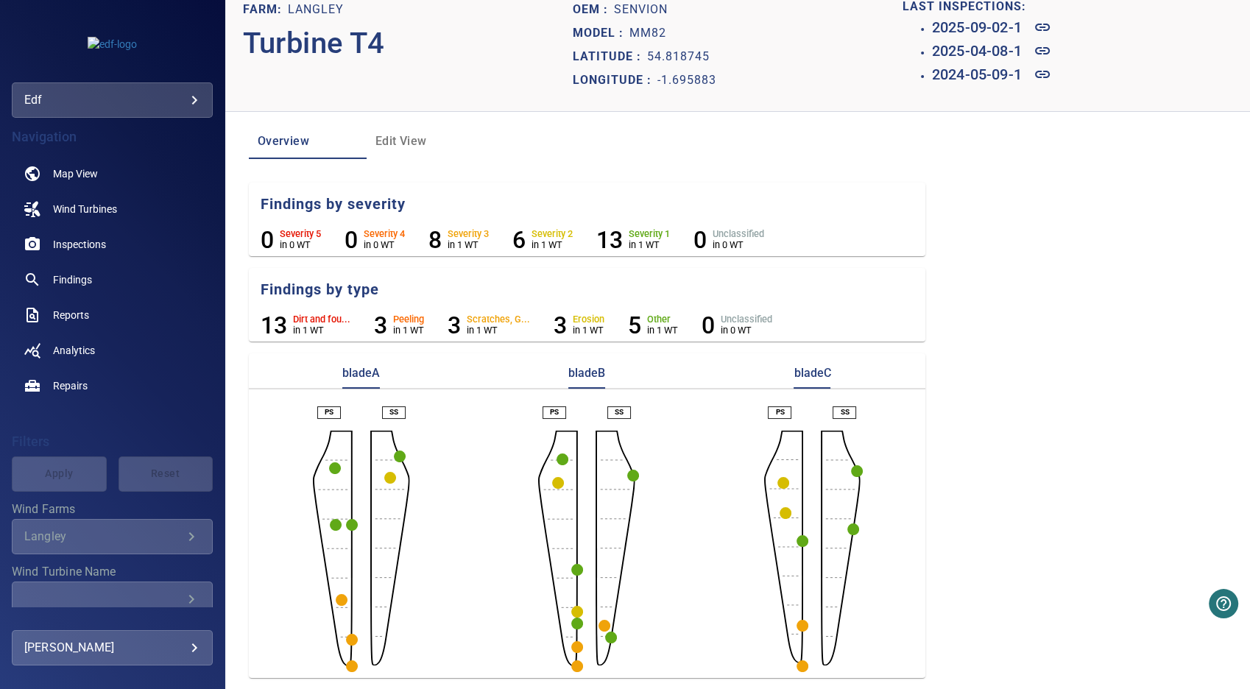
click at [573, 668] on circle "button" at bounding box center [577, 666] width 12 height 12
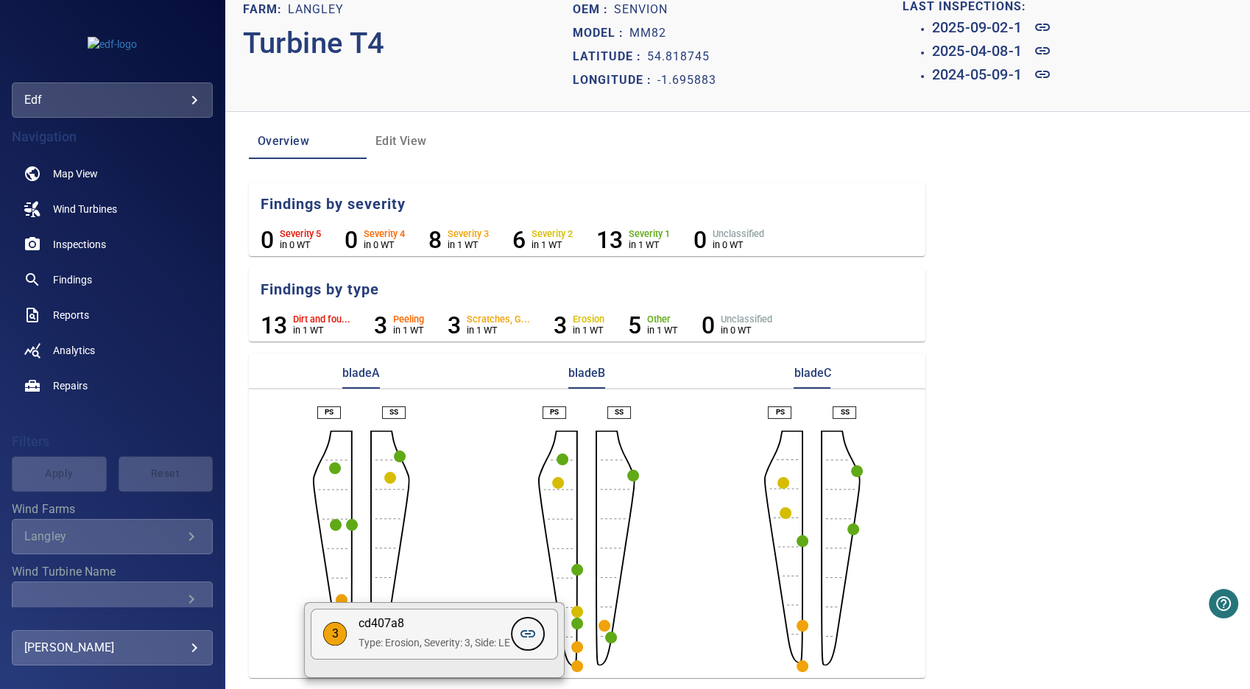
click at [531, 633] on icon at bounding box center [527, 633] width 15 height 7
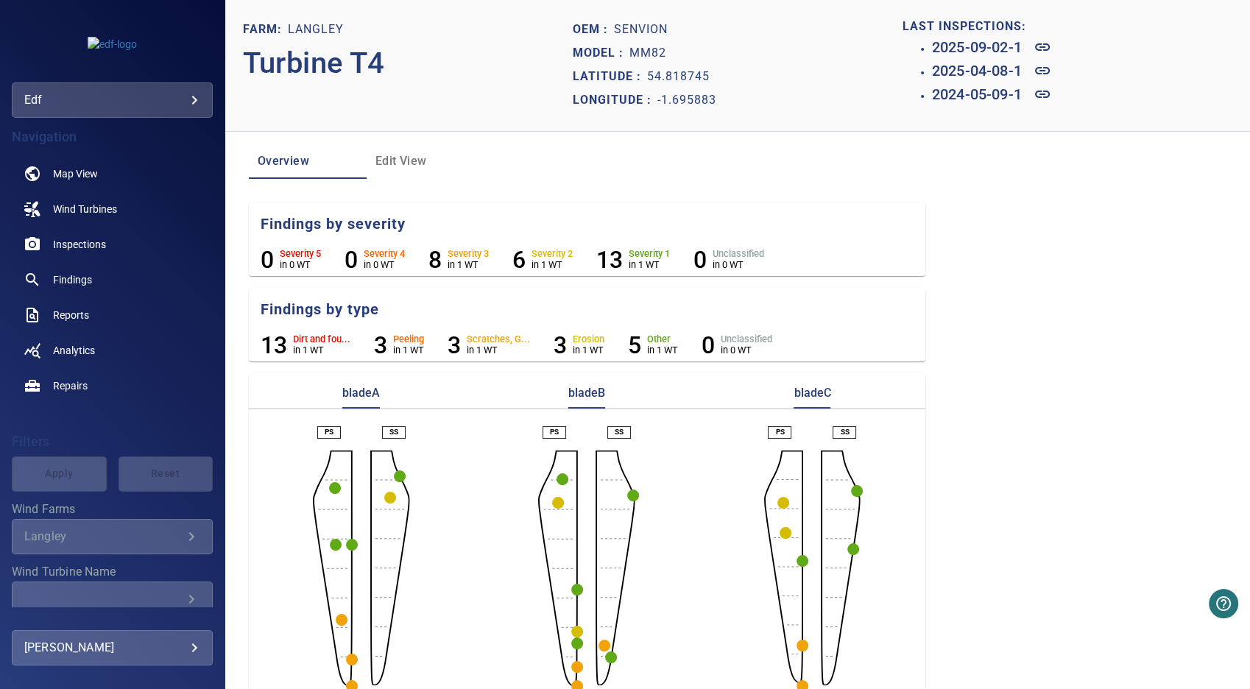
click at [600, 644] on circle "button" at bounding box center [604, 646] width 12 height 12
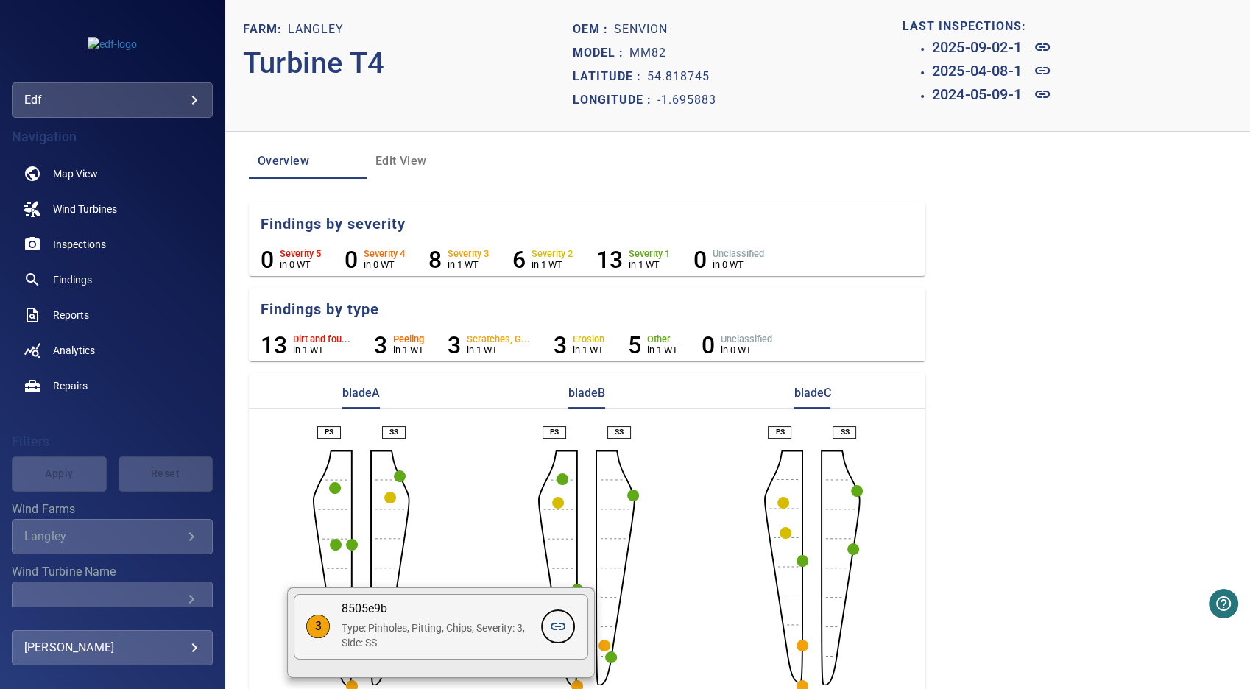
click at [560, 627] on icon at bounding box center [558, 627] width 18 height 18
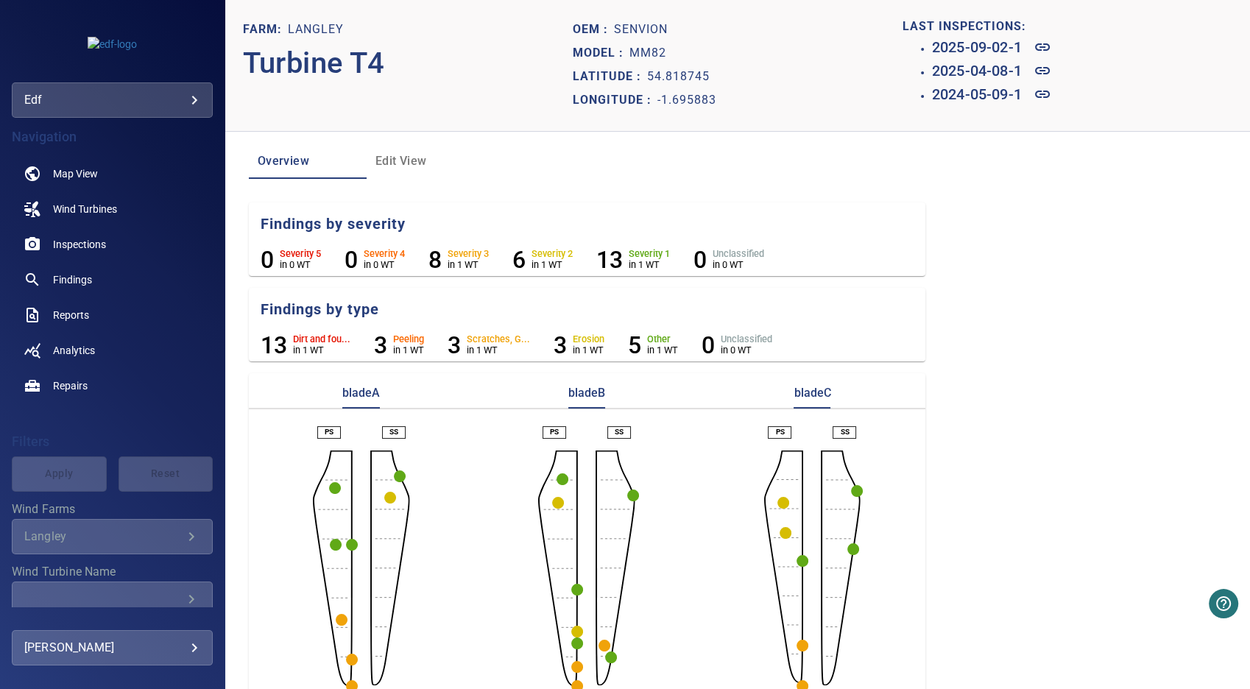
click at [777, 499] on circle "button" at bounding box center [783, 503] width 12 height 12
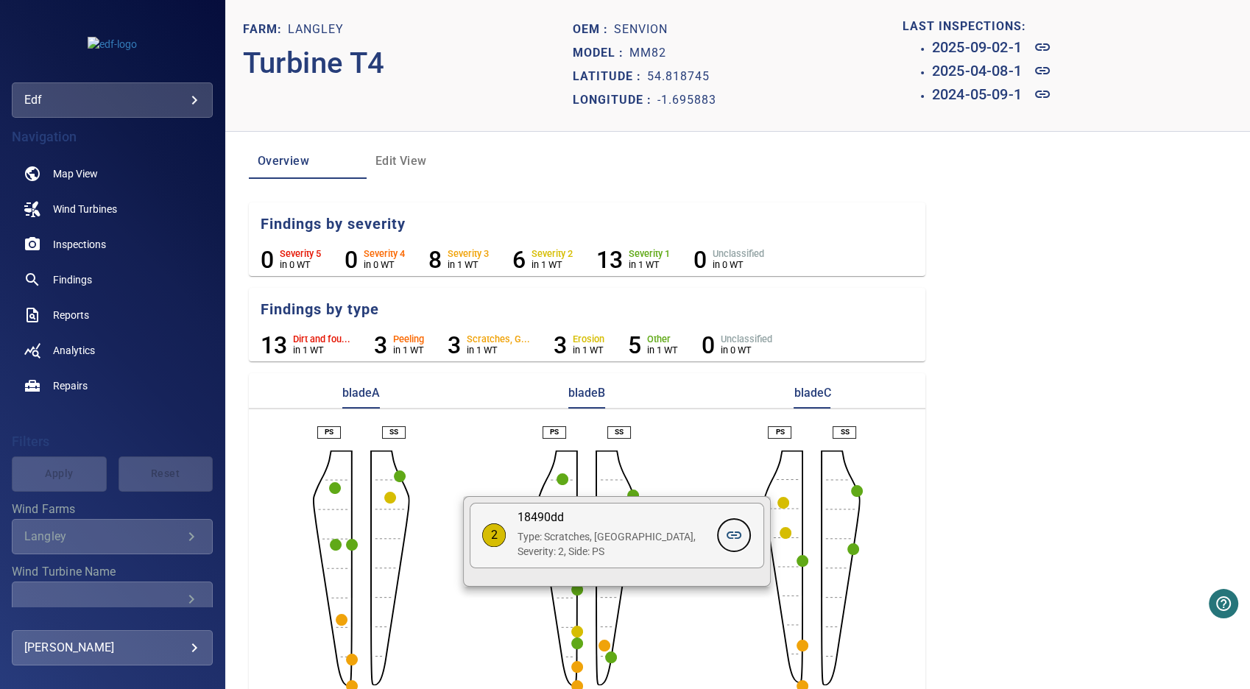
click at [734, 535] on icon at bounding box center [734, 534] width 15 height 7
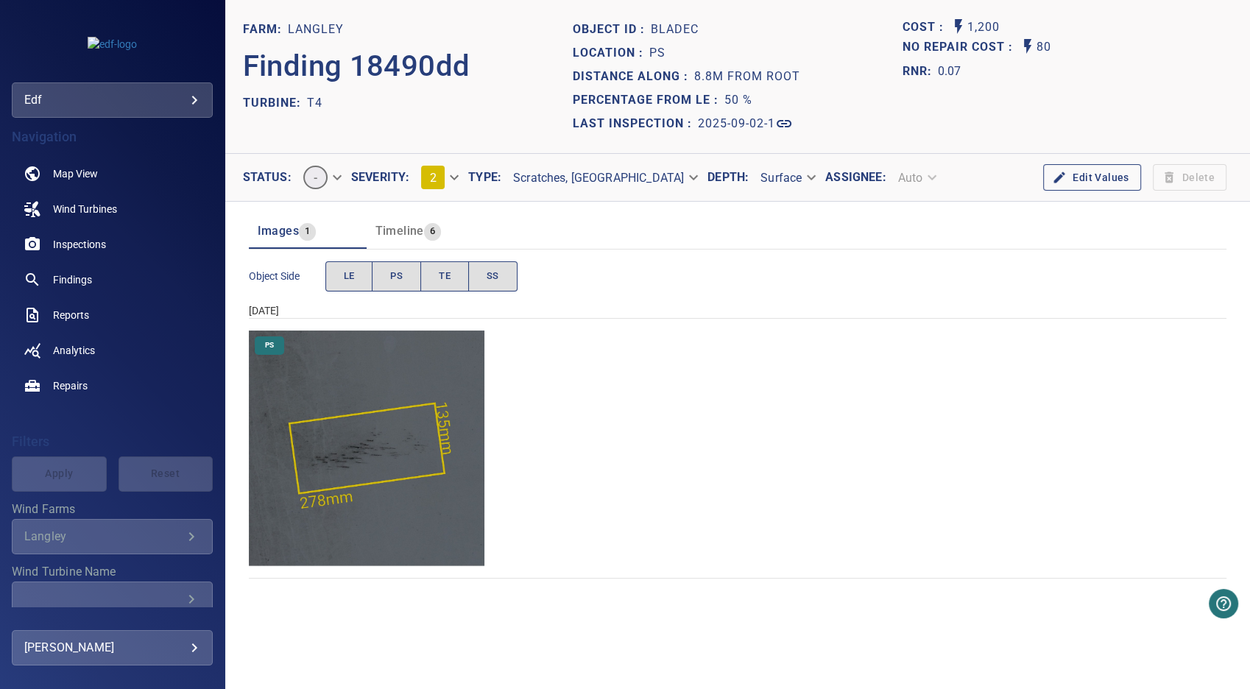
click at [359, 450] on img "Langley/T4/2025-09-02-1/2025-09-02-1/image34wp36.jpg" at bounding box center [367, 449] width 236 height 236
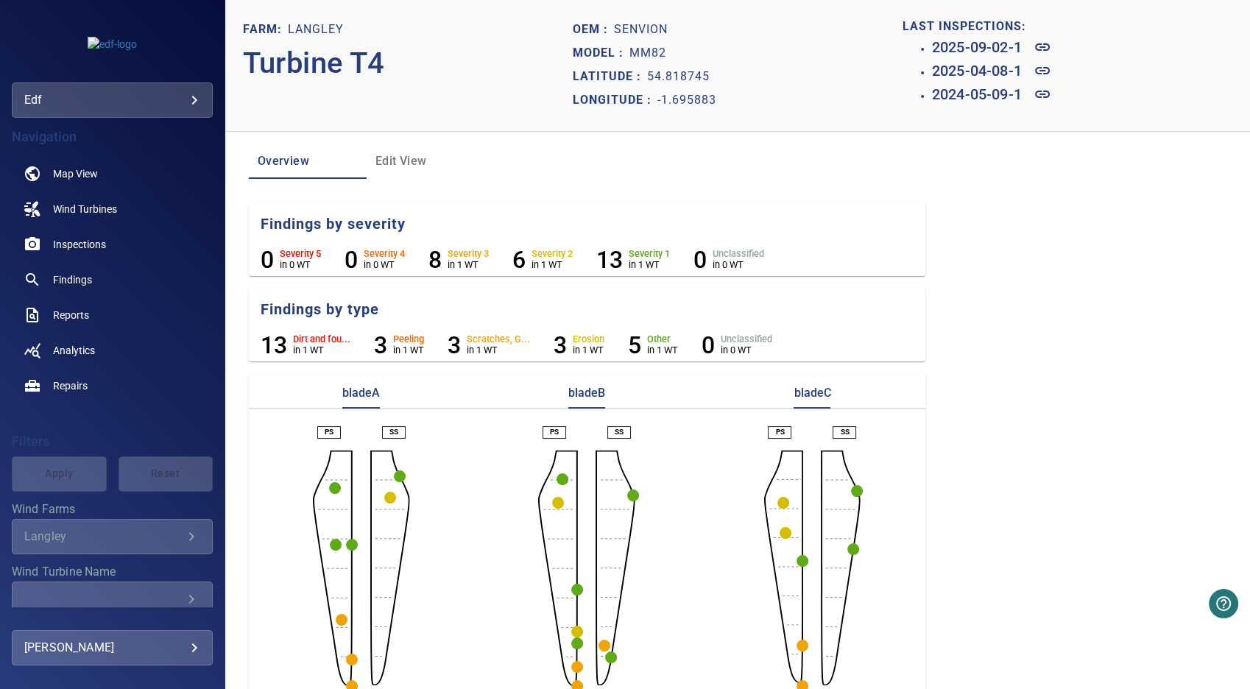
click at [780, 531] on circle "button" at bounding box center [786, 533] width 12 height 12
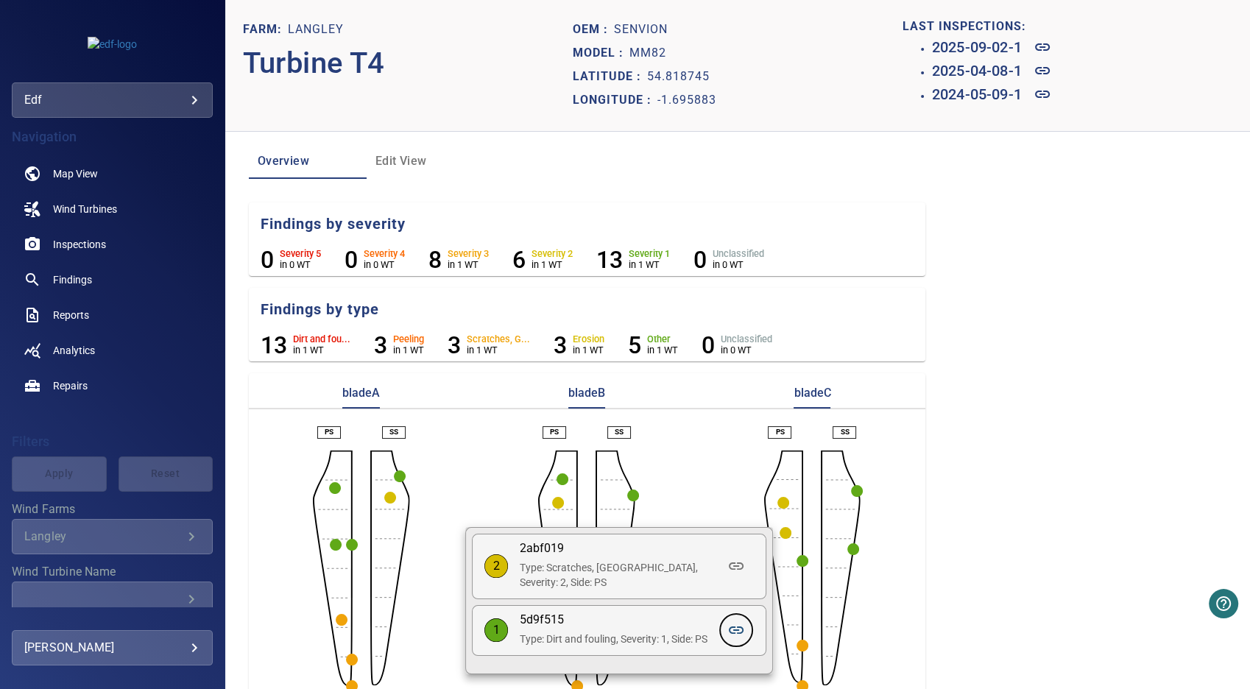
click at [738, 632] on icon at bounding box center [736, 629] width 15 height 7
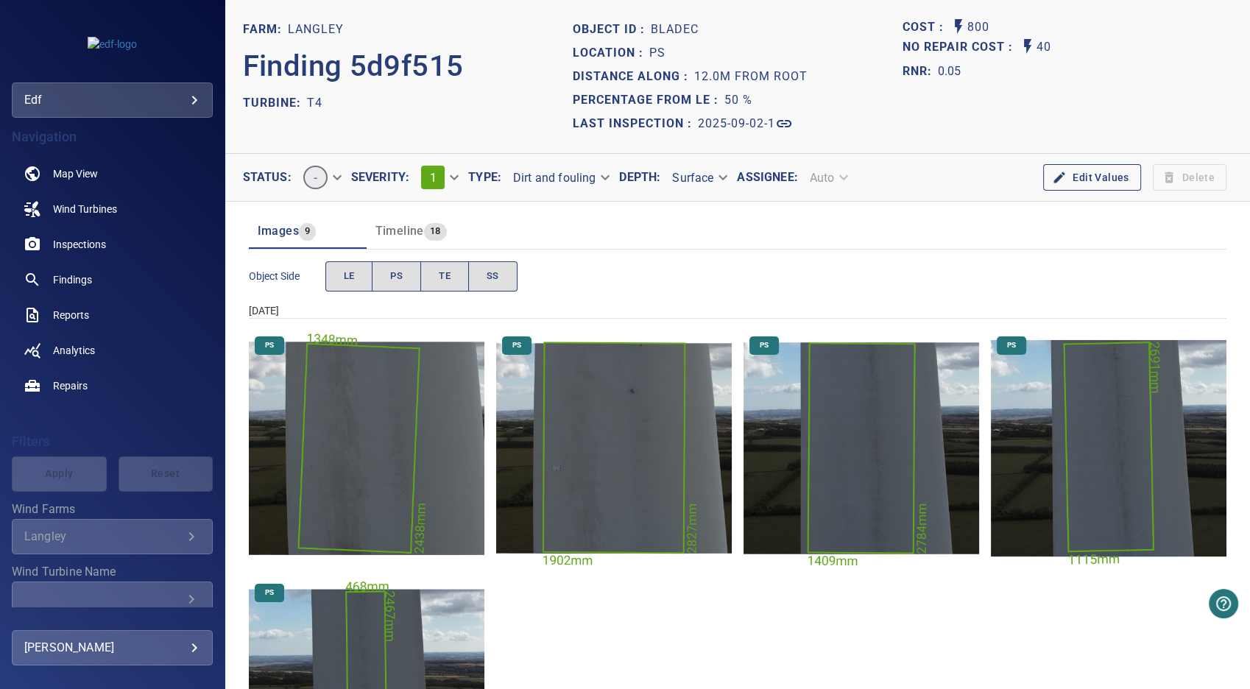
click at [384, 440] on img "Langley/T4/2025-09-02-1/2025-09-02-1/image33wp35.jpg" at bounding box center [367, 449] width 236 height 236
click at [637, 420] on img "Langley/T4/2025-09-02-1/2025-09-02-1/image32wp34.jpg" at bounding box center [614, 449] width 236 height 236
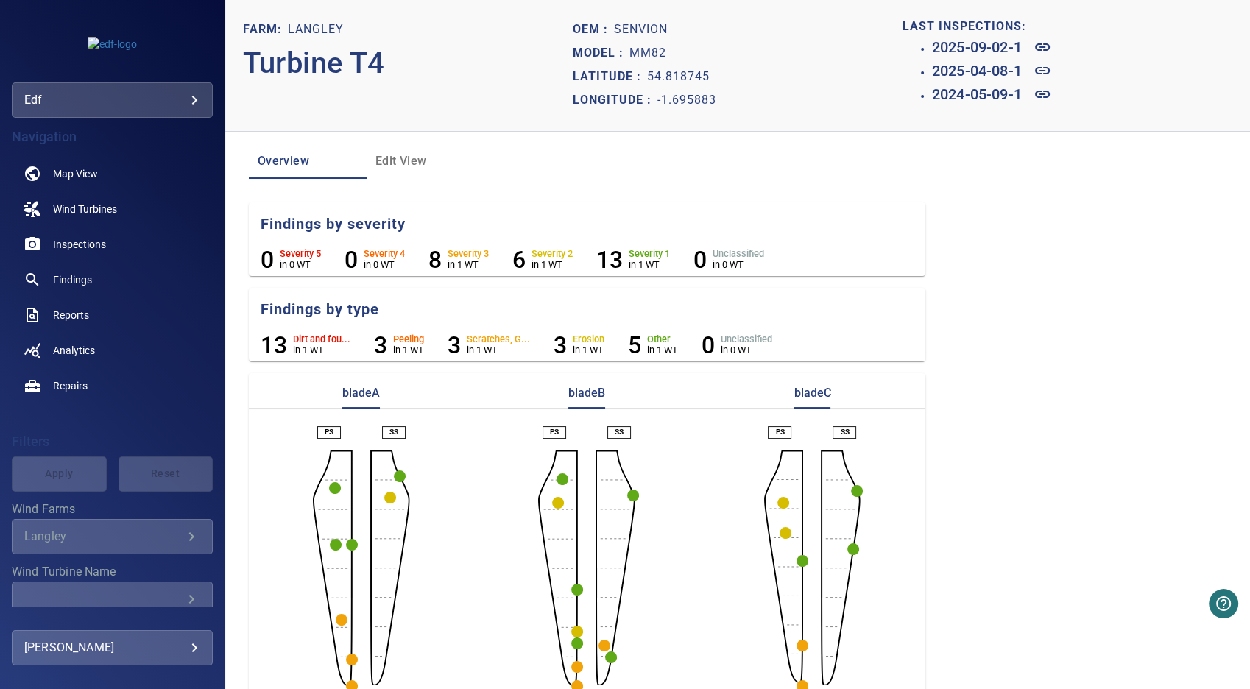
click at [847, 544] on icon "button" at bounding box center [853, 549] width 12 height 12
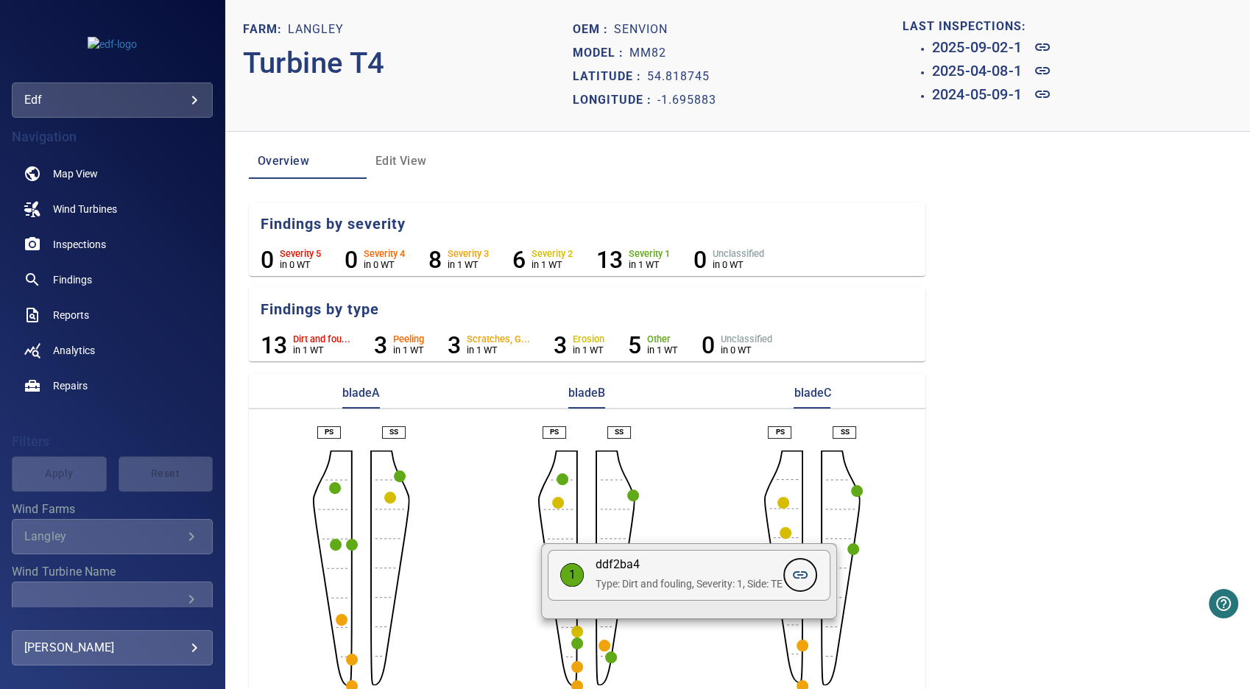
click at [806, 574] on icon at bounding box center [800, 575] width 18 height 18
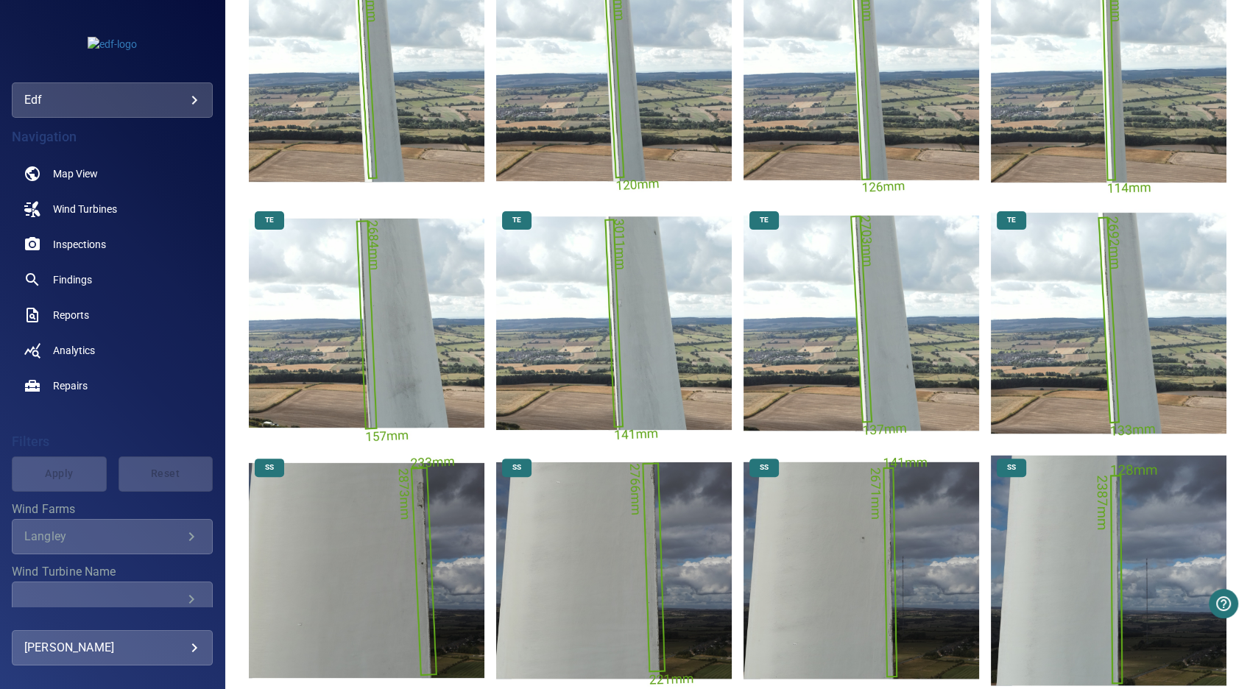
scroll to position [490, 0]
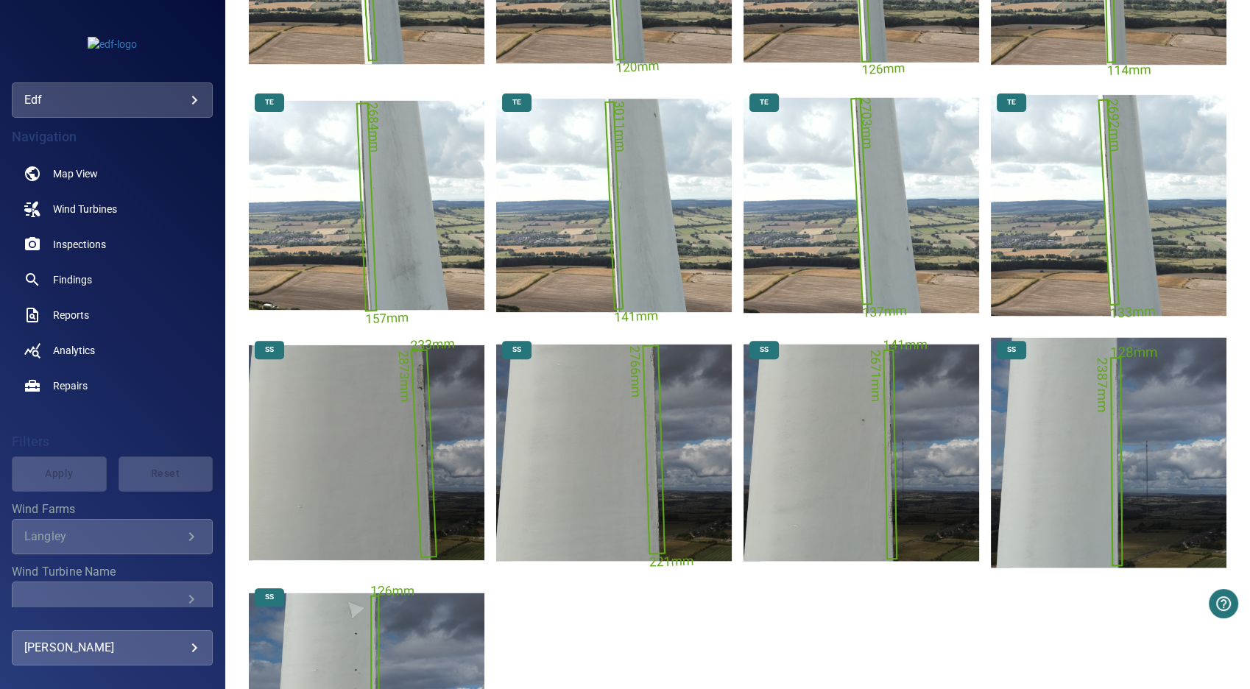
click at [414, 392] on img "Langley/T4/2025-09-02-1/2025-09-02-1/image69wp74.jpg" at bounding box center [367, 453] width 236 height 236
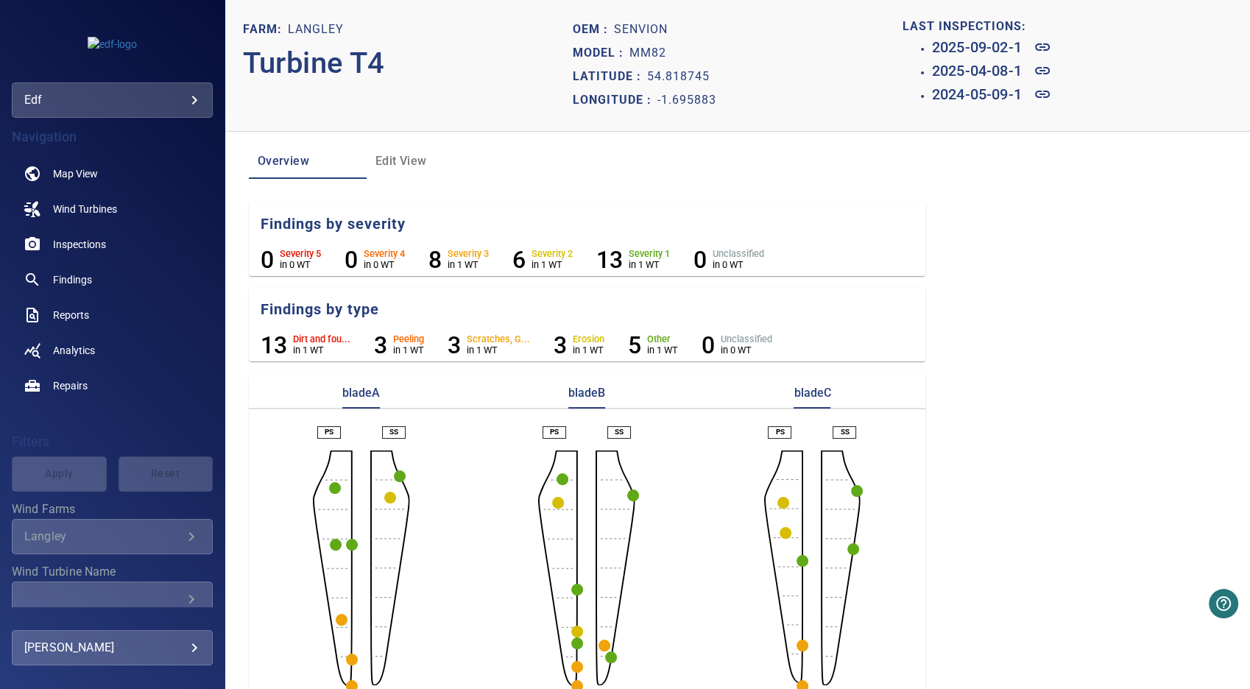
click at [854, 492] on circle "button" at bounding box center [857, 491] width 12 height 12
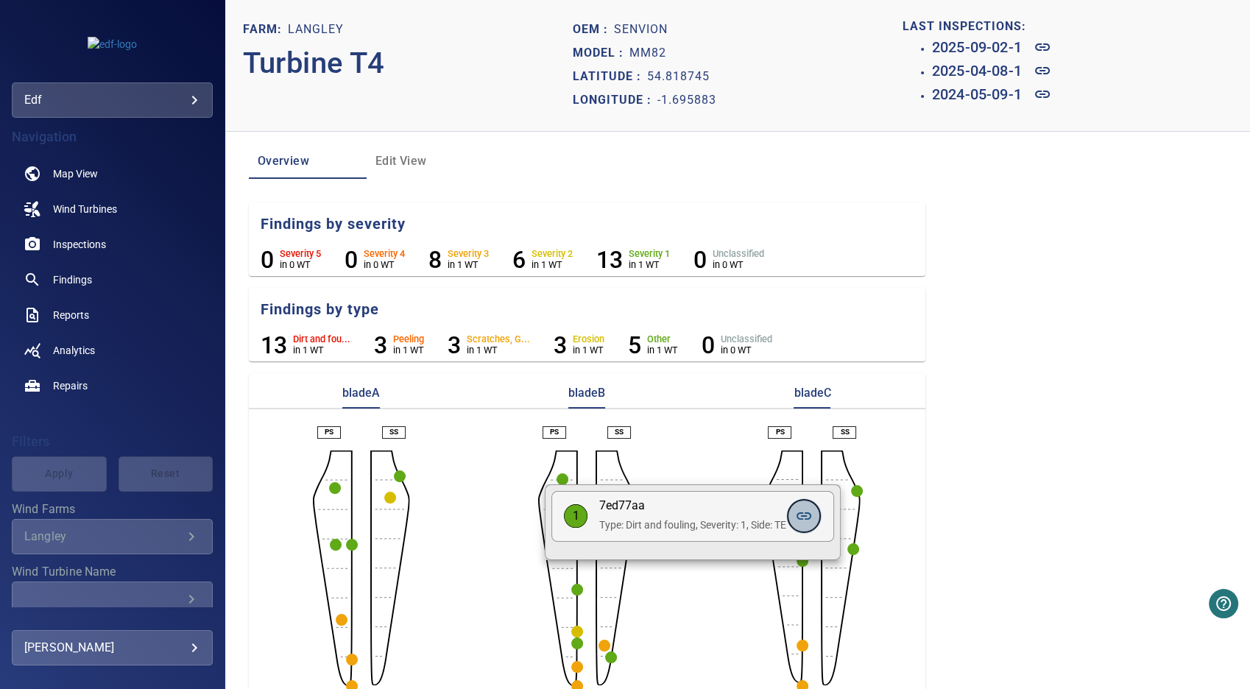
click at [805, 518] on icon at bounding box center [804, 516] width 18 height 18
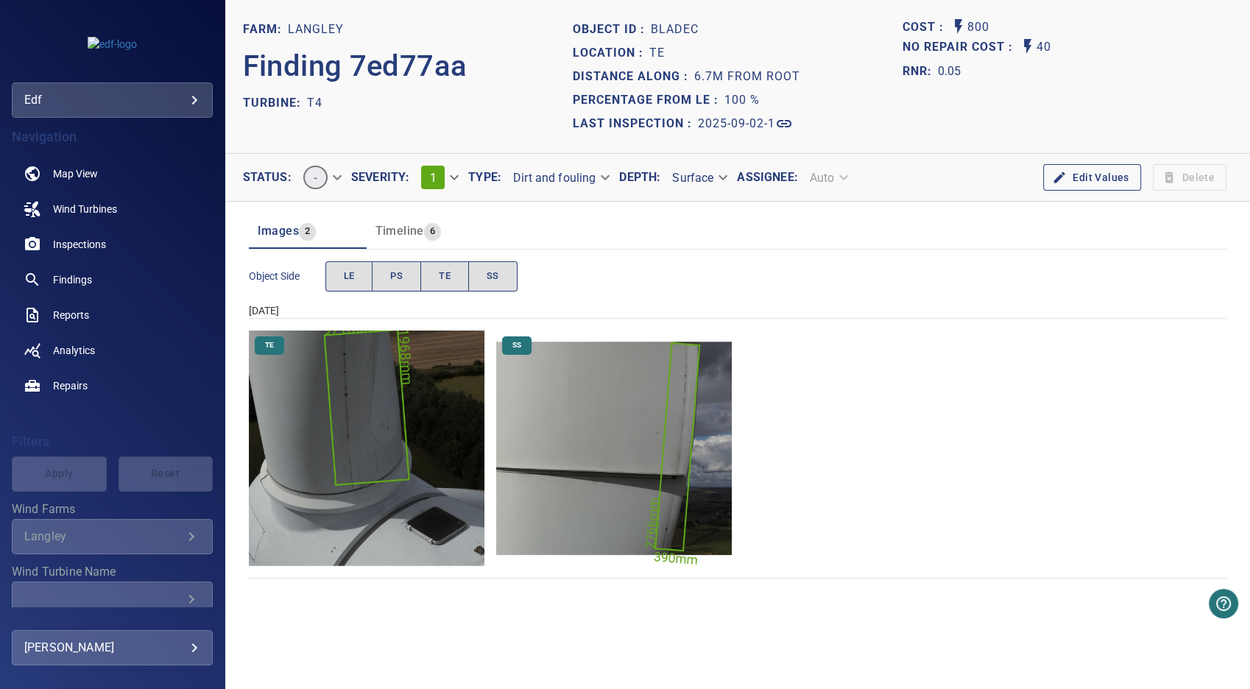
click at [679, 448] on img "Langley/T4/2025-09-02-1/2025-09-02-1/image73wp78.jpg" at bounding box center [614, 449] width 236 height 236
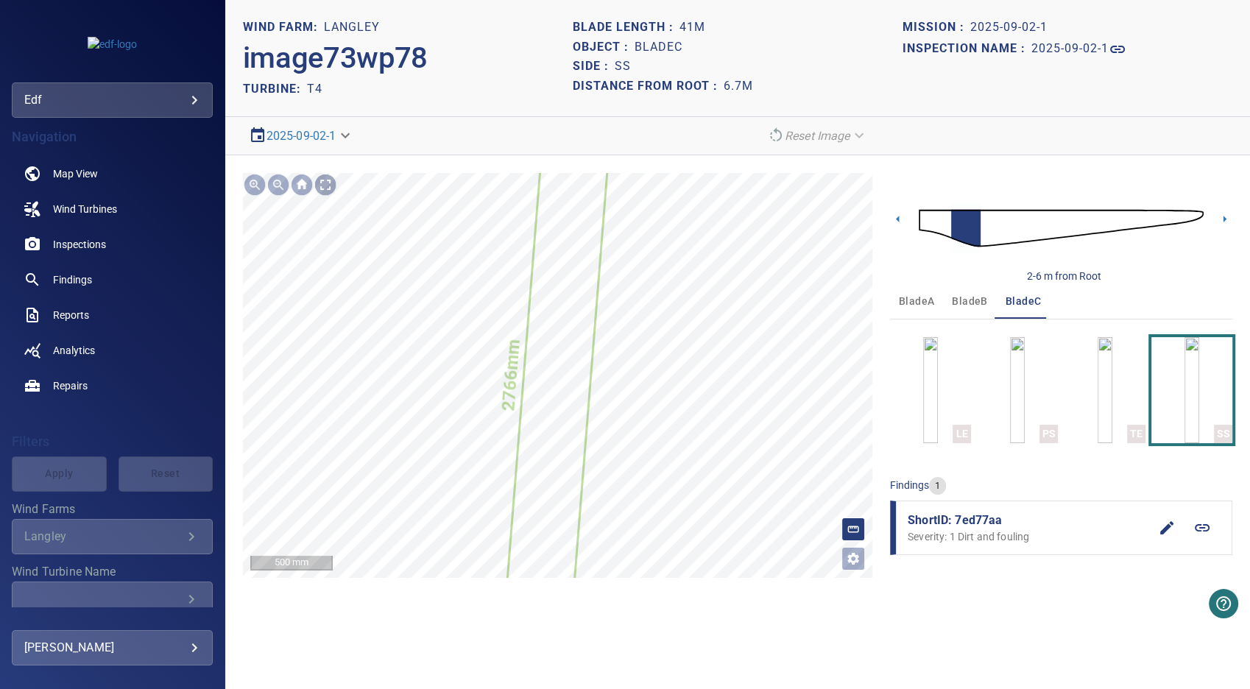
click at [324, 180] on div at bounding box center [326, 185] width 24 height 24
